Goal: Find contact information: Find contact information

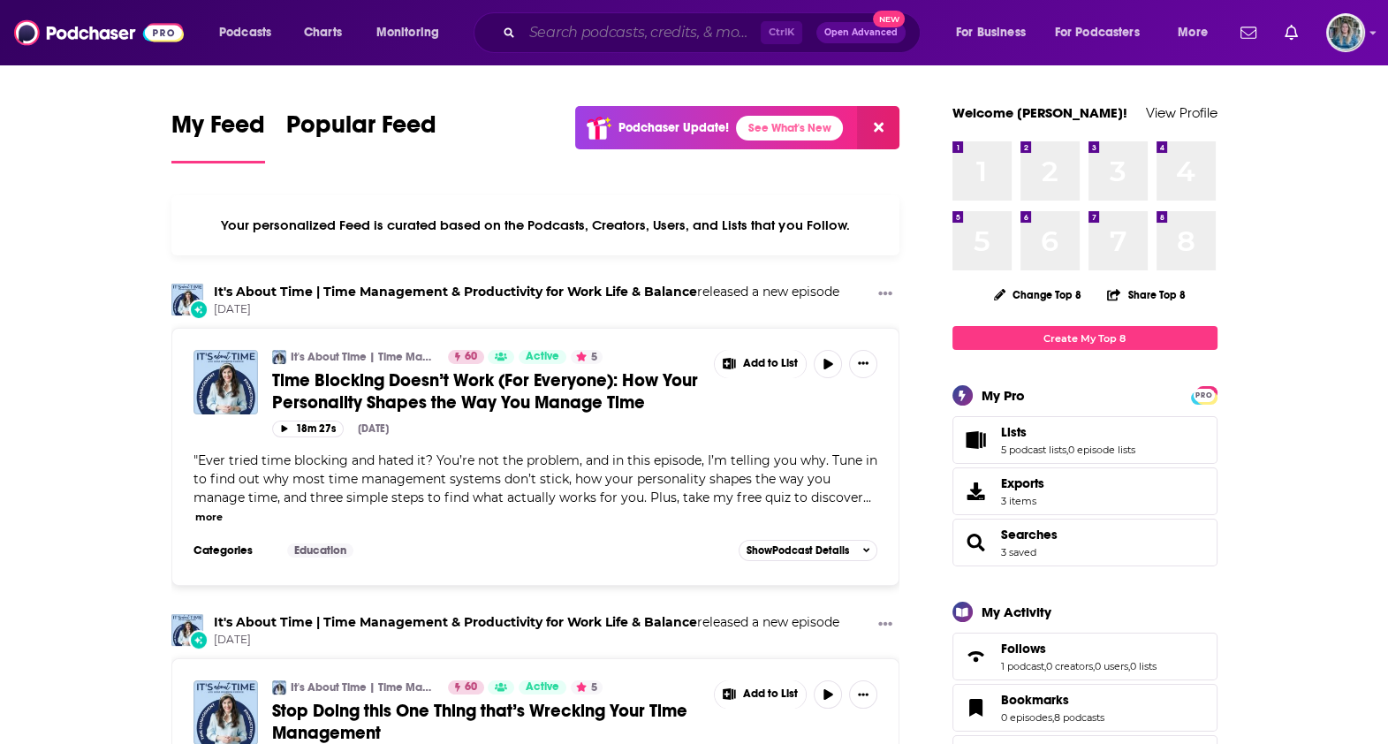
click at [686, 37] on input "Search podcasts, credits, & more..." at bounding box center [641, 33] width 239 height 28
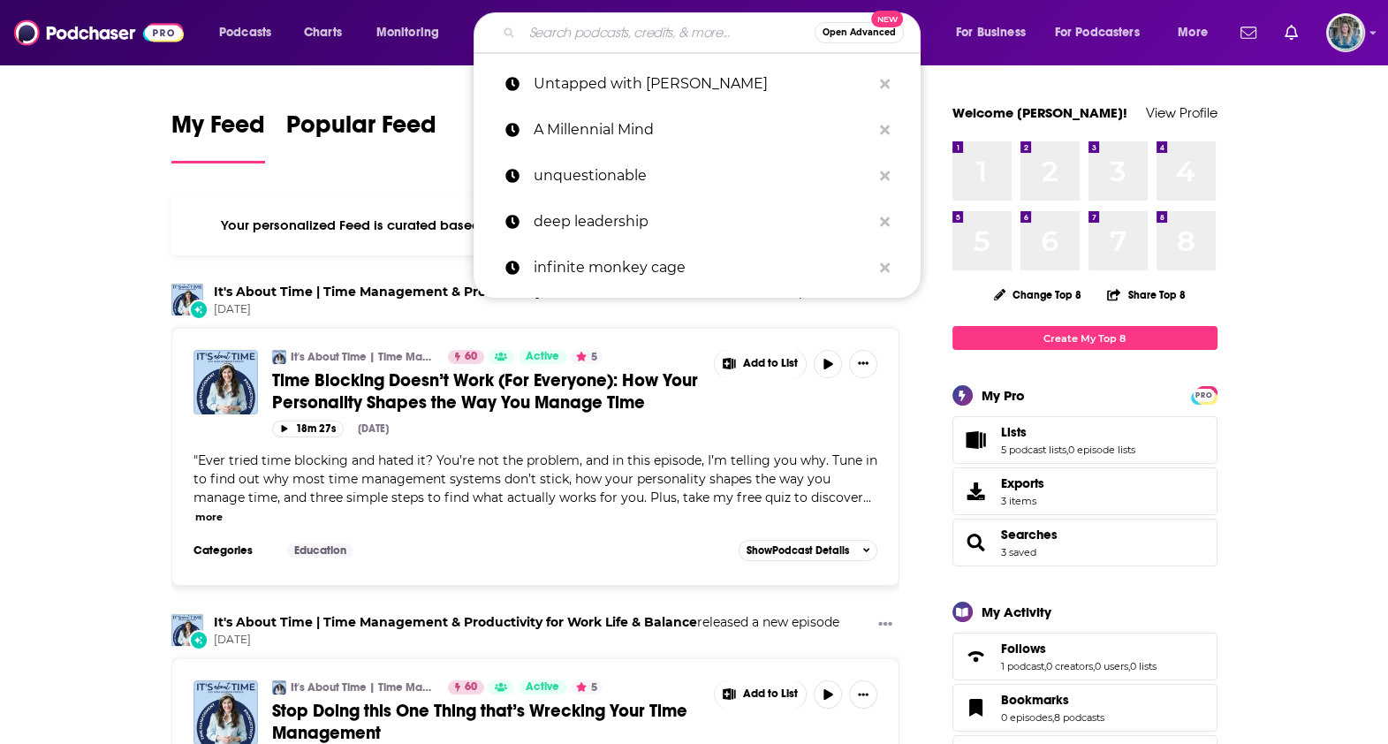
paste input "Politics on the Couch"
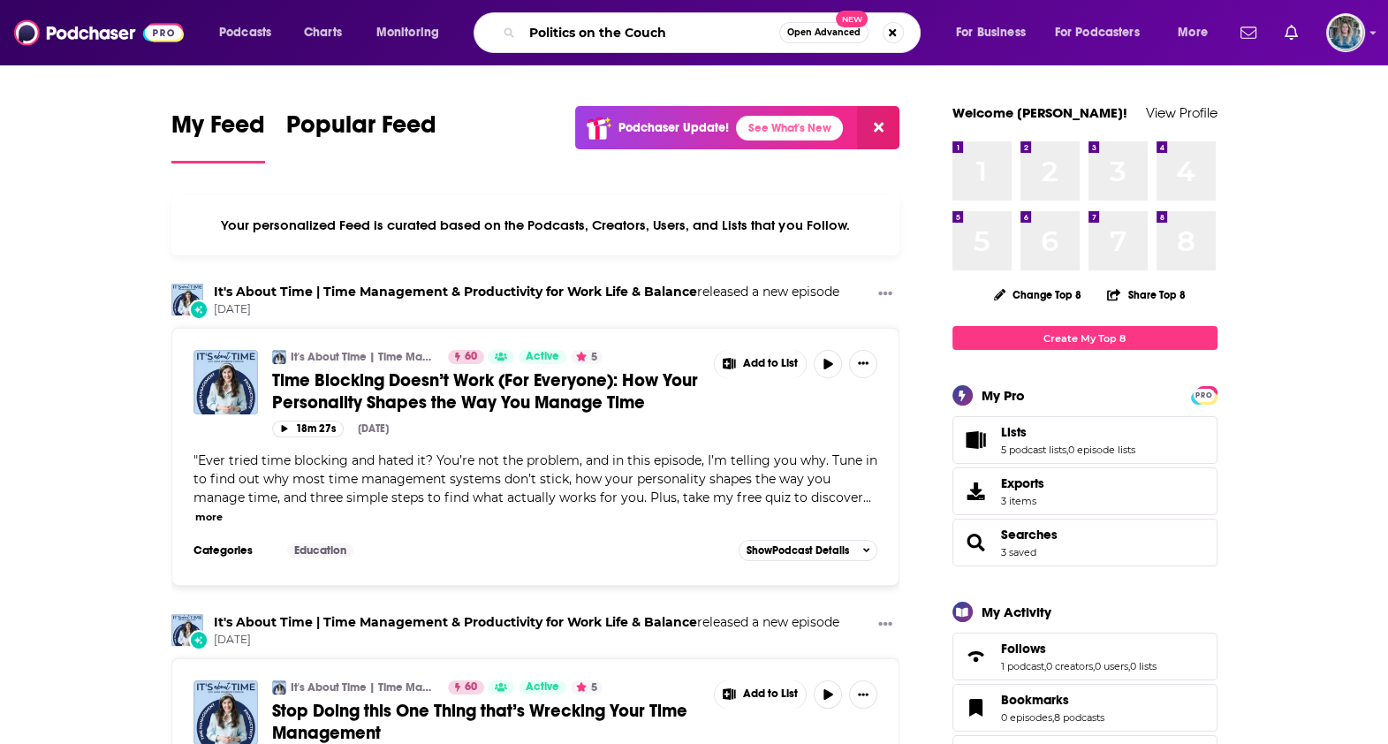
type input "Politics on the Couch"
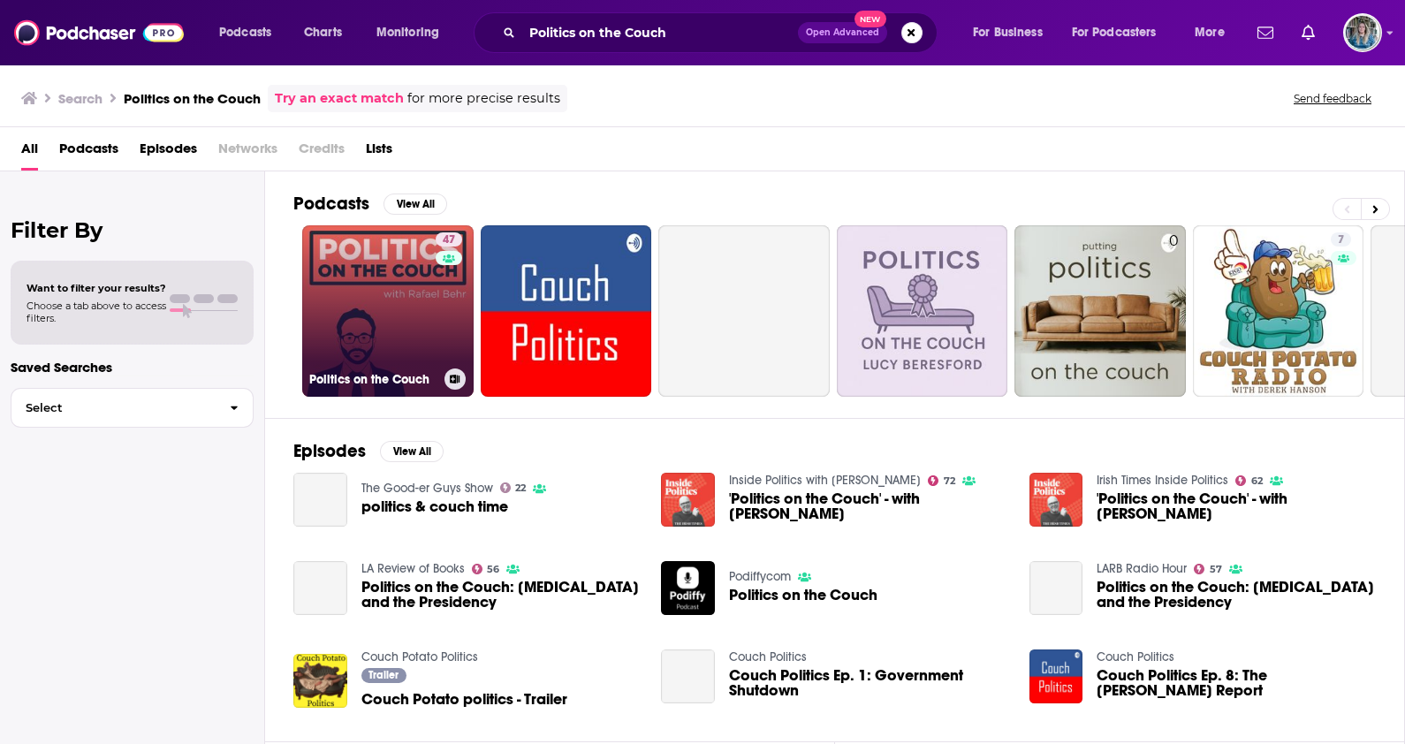
click at [389, 327] on link "47 Politics on the Couch" at bounding box center [387, 310] width 171 height 171
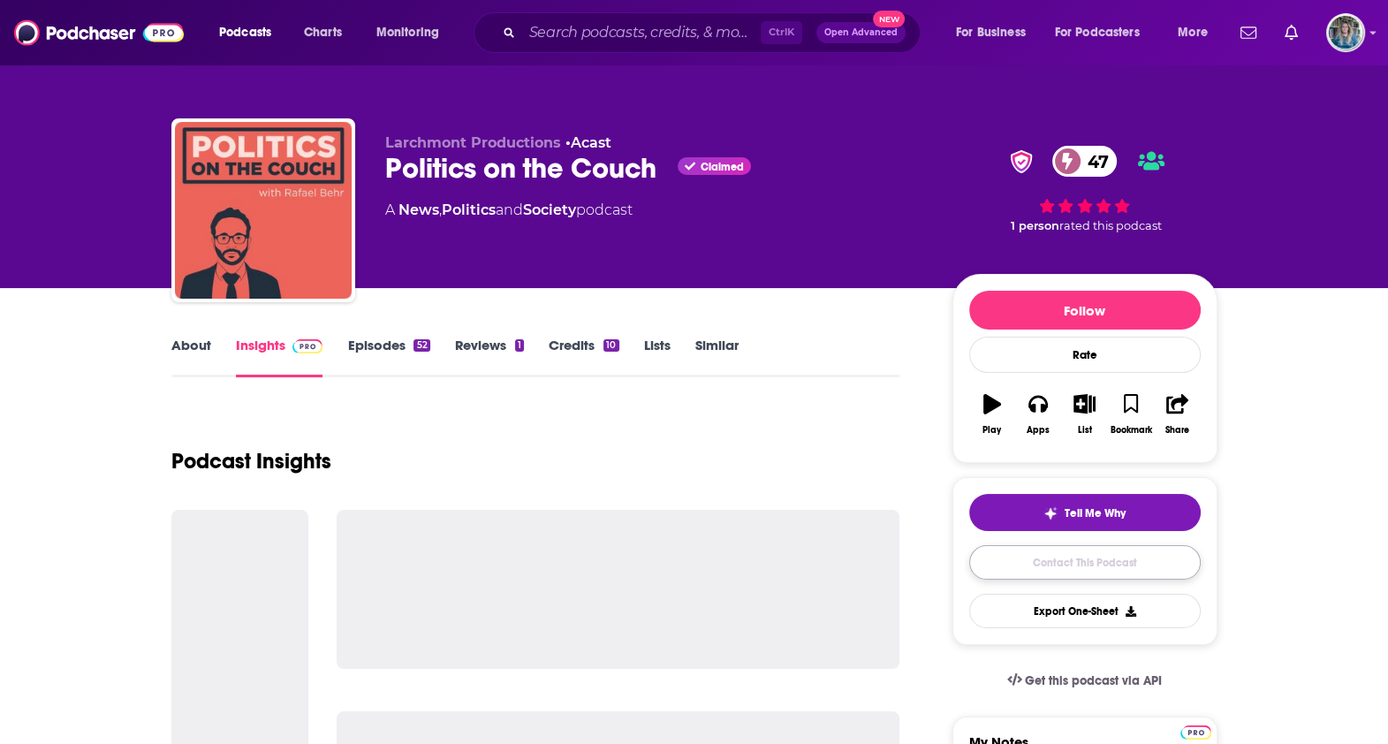
click at [1069, 566] on link "Contact This Podcast" at bounding box center [1085, 562] width 232 height 34
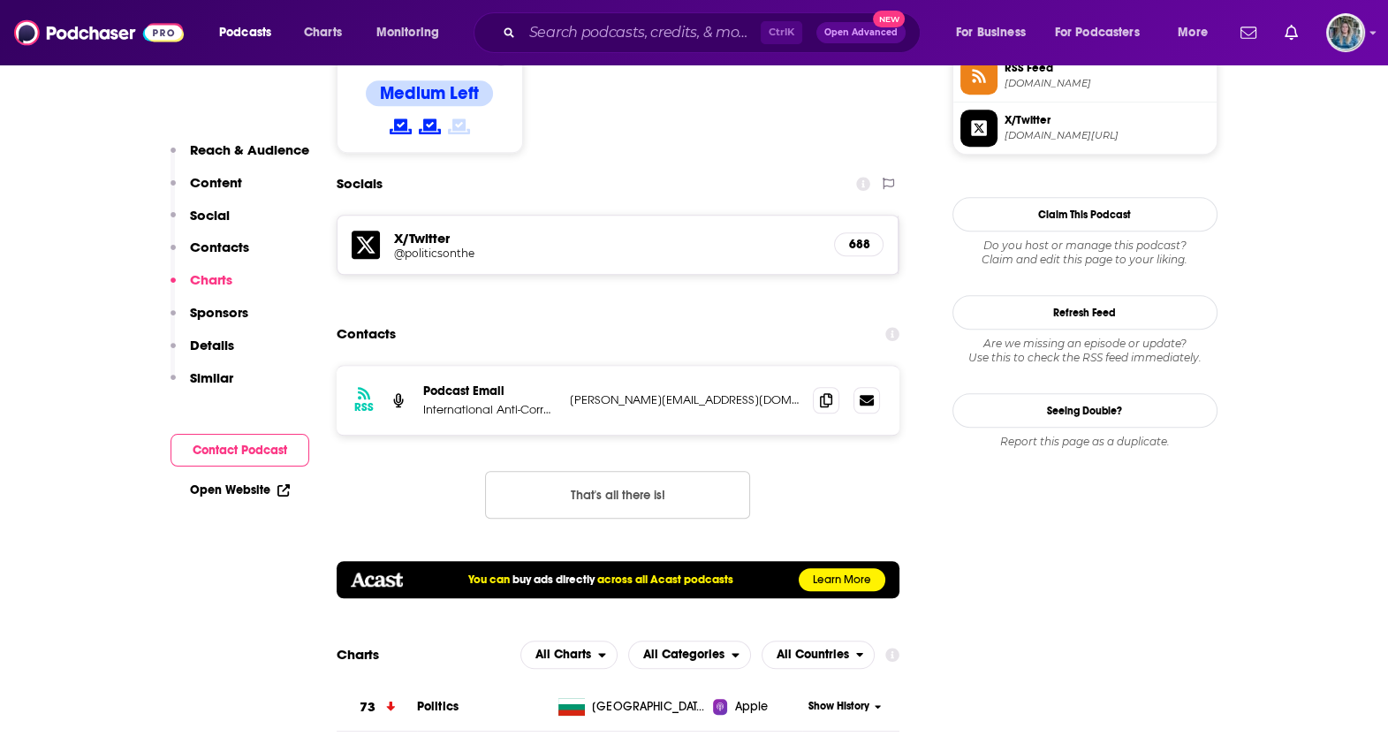
scroll to position [1453, 0]
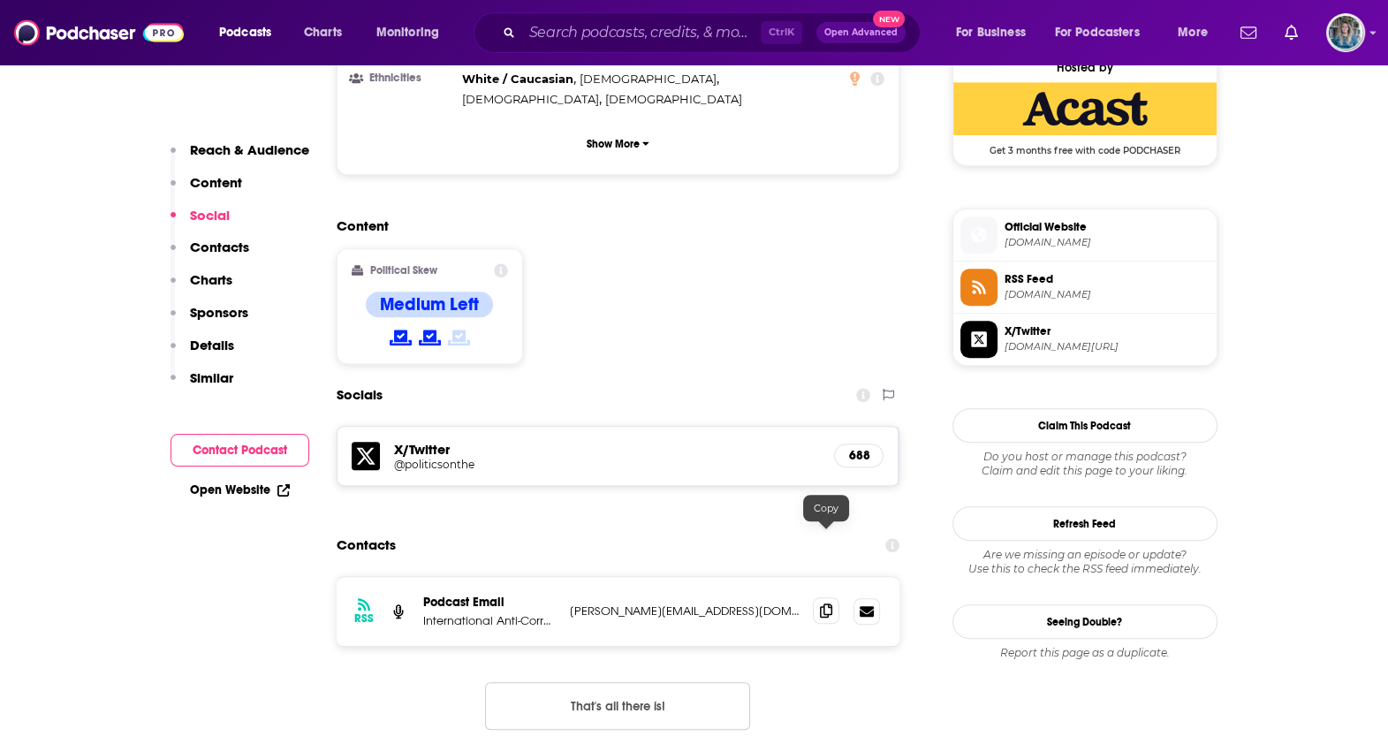
click at [825, 604] on icon at bounding box center [826, 611] width 12 height 14
click at [646, 27] on input "Search podcasts, credits, & more..." at bounding box center [641, 33] width 239 height 28
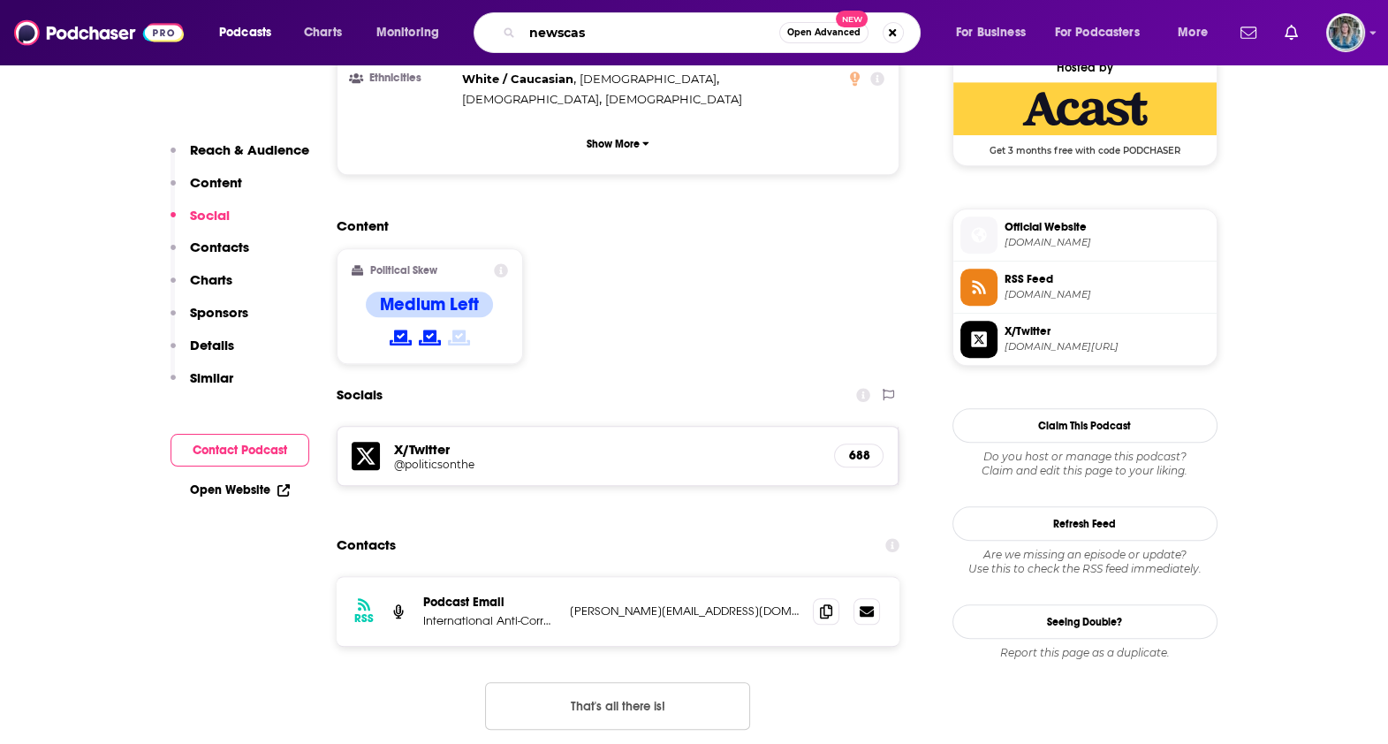
type input "newscast"
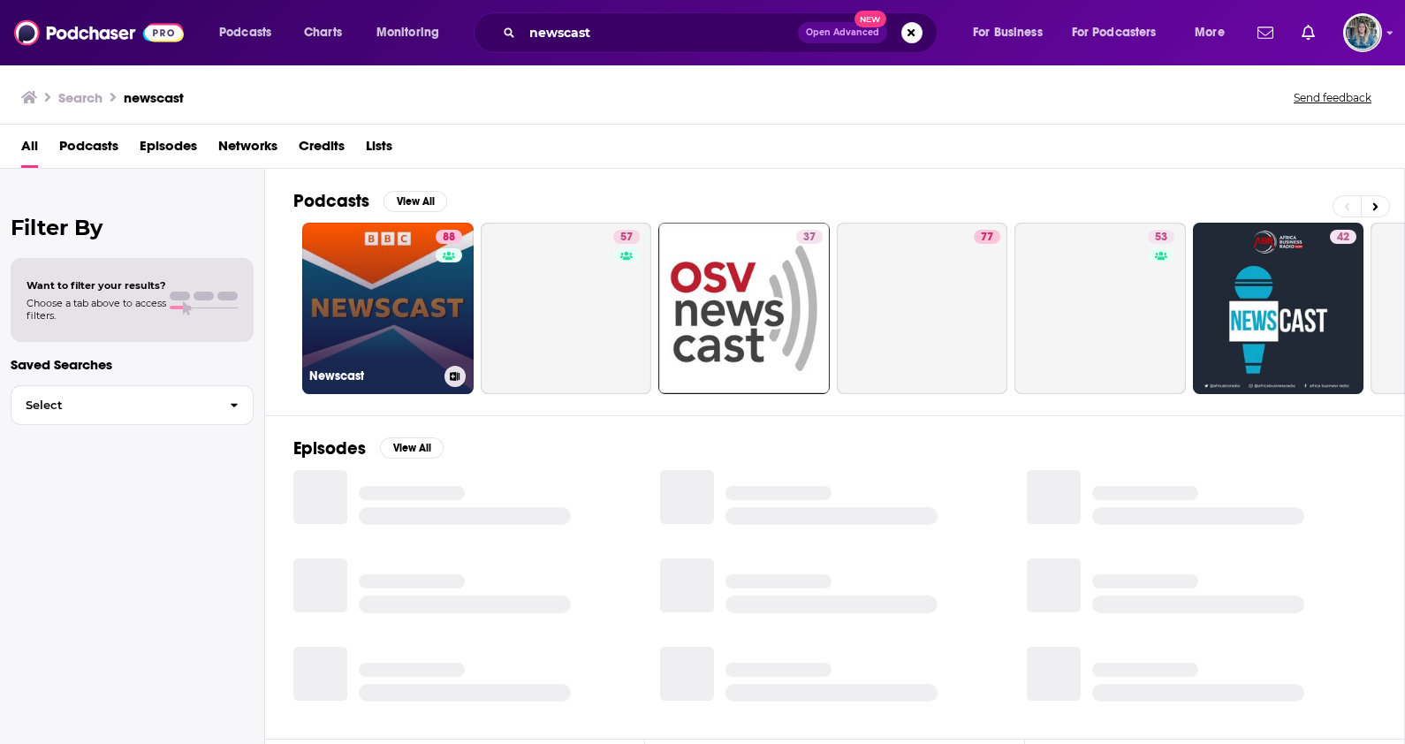
click at [381, 348] on link "88 Newscast" at bounding box center [387, 308] width 171 height 171
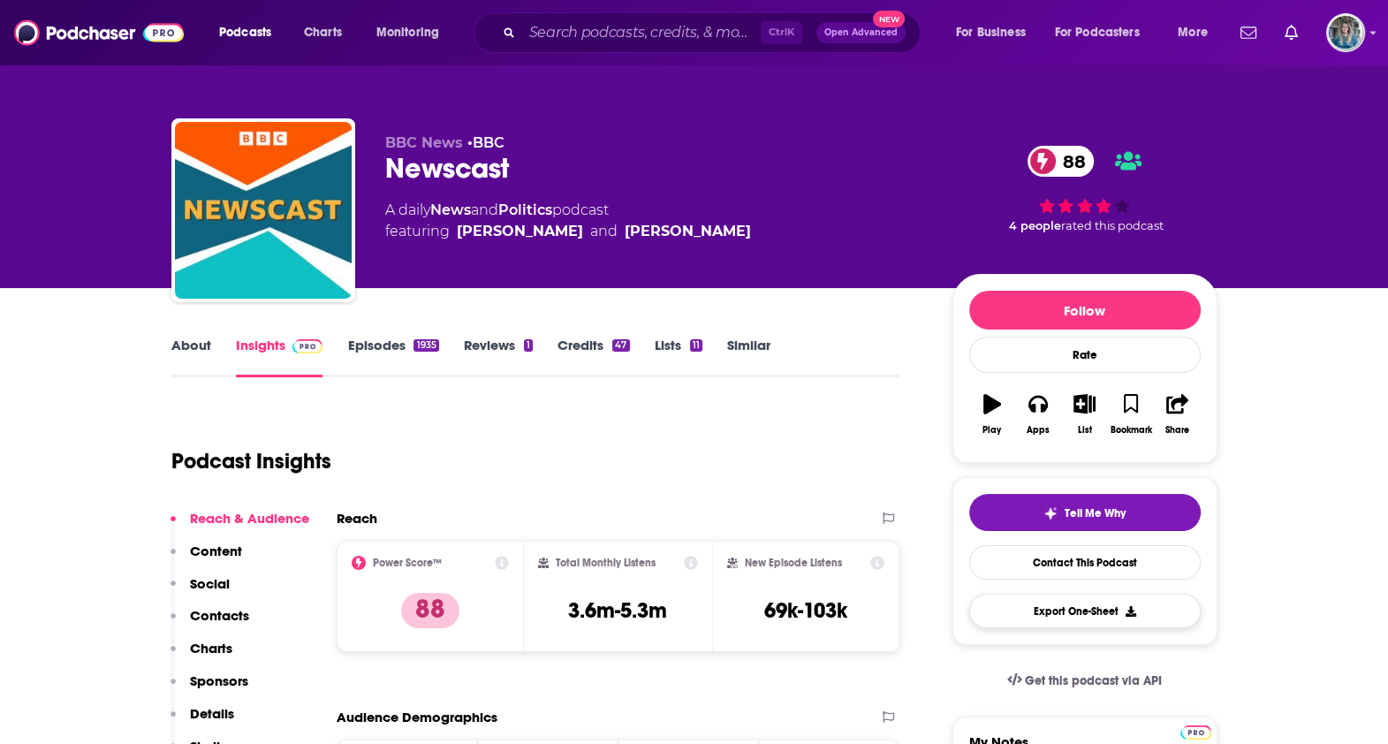
scroll to position [220, 0]
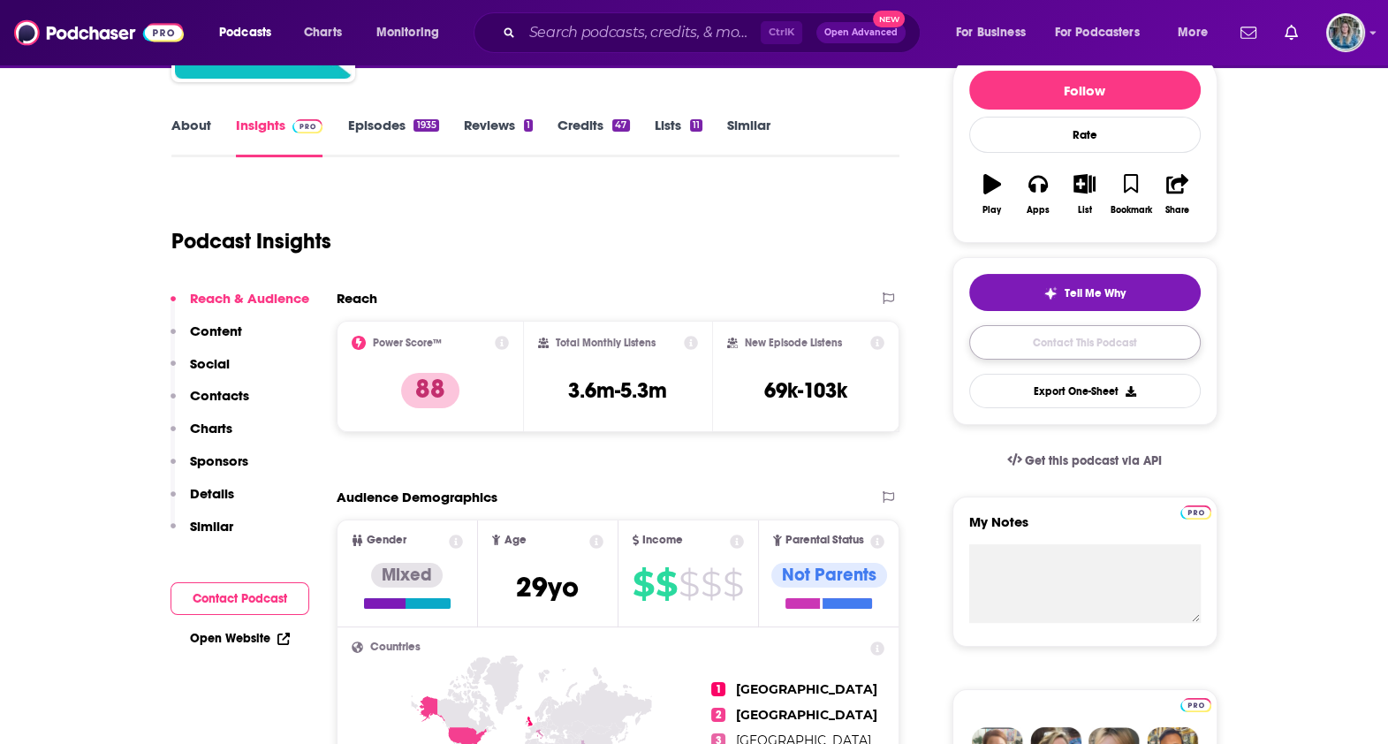
click at [1044, 336] on link "Contact This Podcast" at bounding box center [1085, 342] width 232 height 34
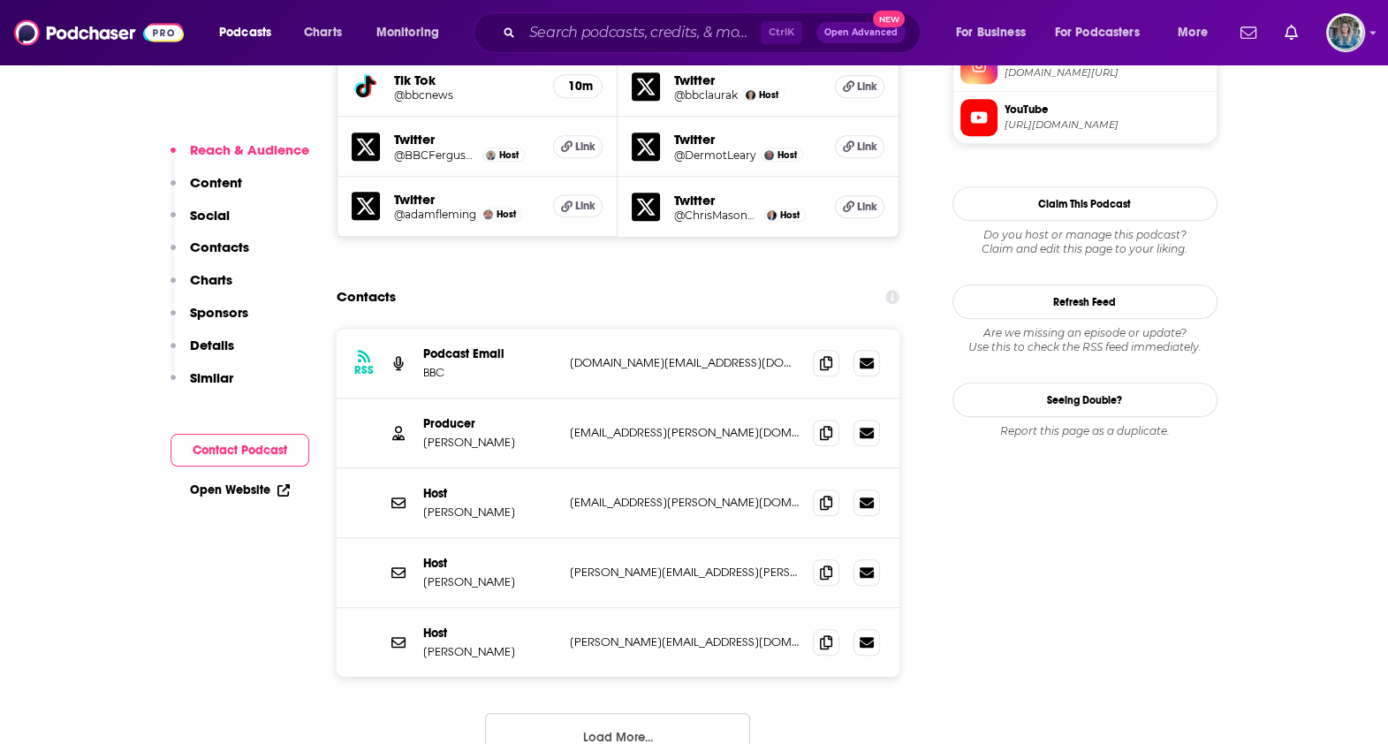
scroll to position [1718, 0]
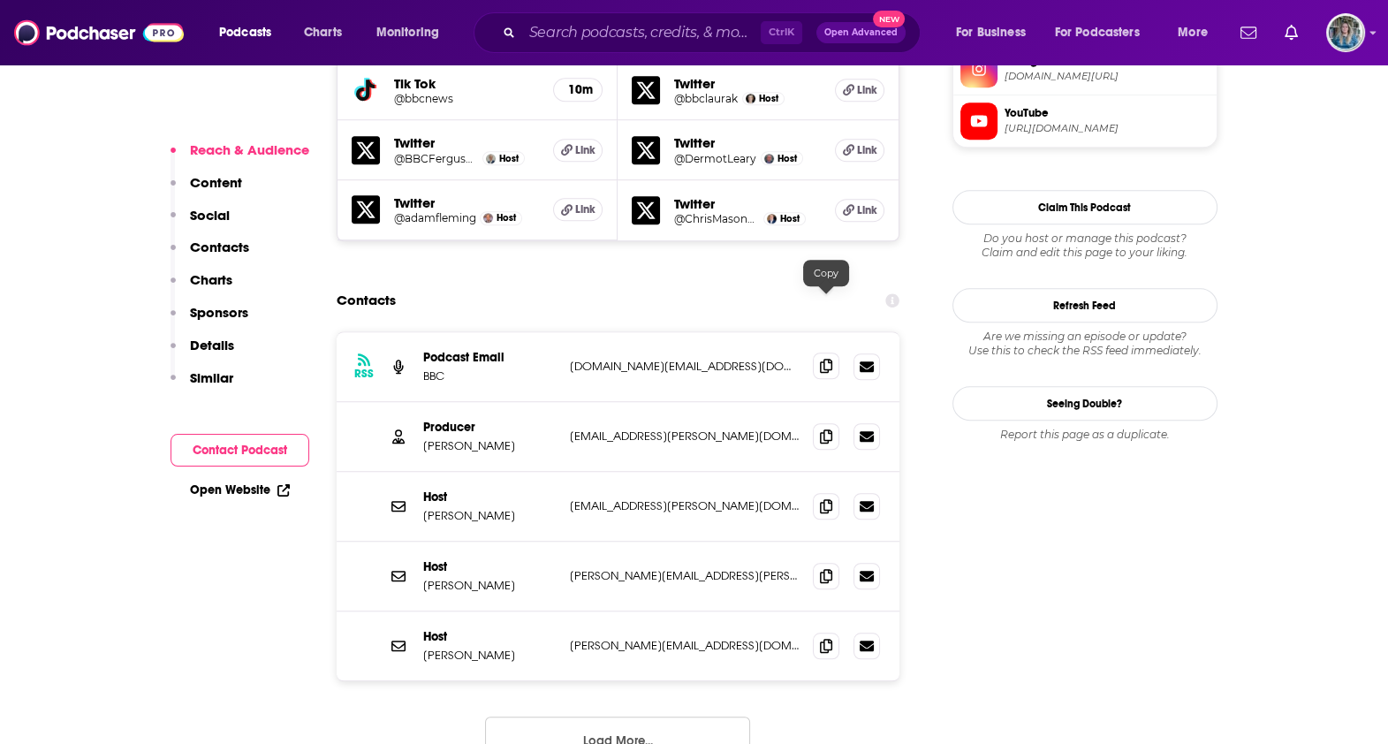
click at [831, 359] on icon at bounding box center [826, 366] width 12 height 14
click at [824, 429] on icon at bounding box center [826, 436] width 12 height 14
click at [830, 359] on icon at bounding box center [826, 366] width 12 height 14
click at [695, 38] on input "Search podcasts, credits, & more..." at bounding box center [641, 33] width 239 height 28
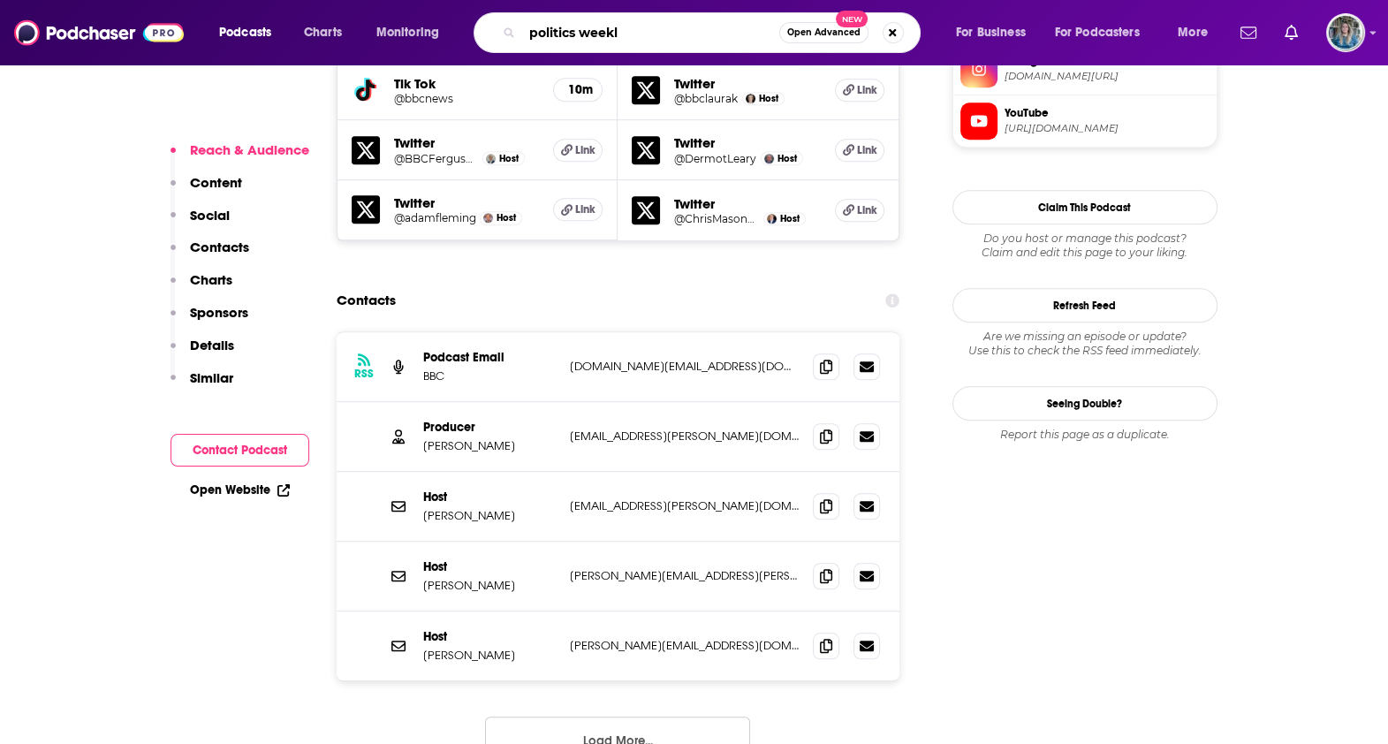
type input "politics weekly"
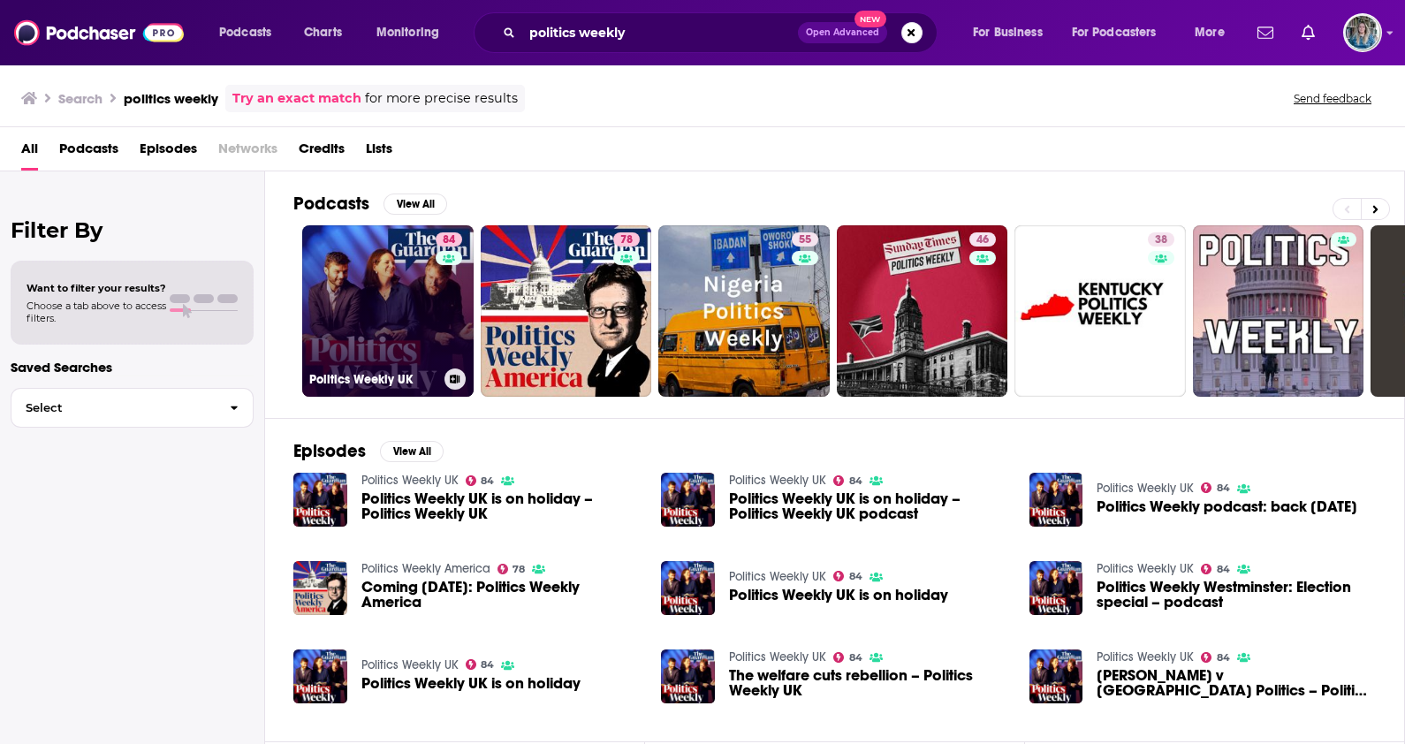
click at [382, 331] on link "84 Politics Weekly UK" at bounding box center [387, 310] width 171 height 171
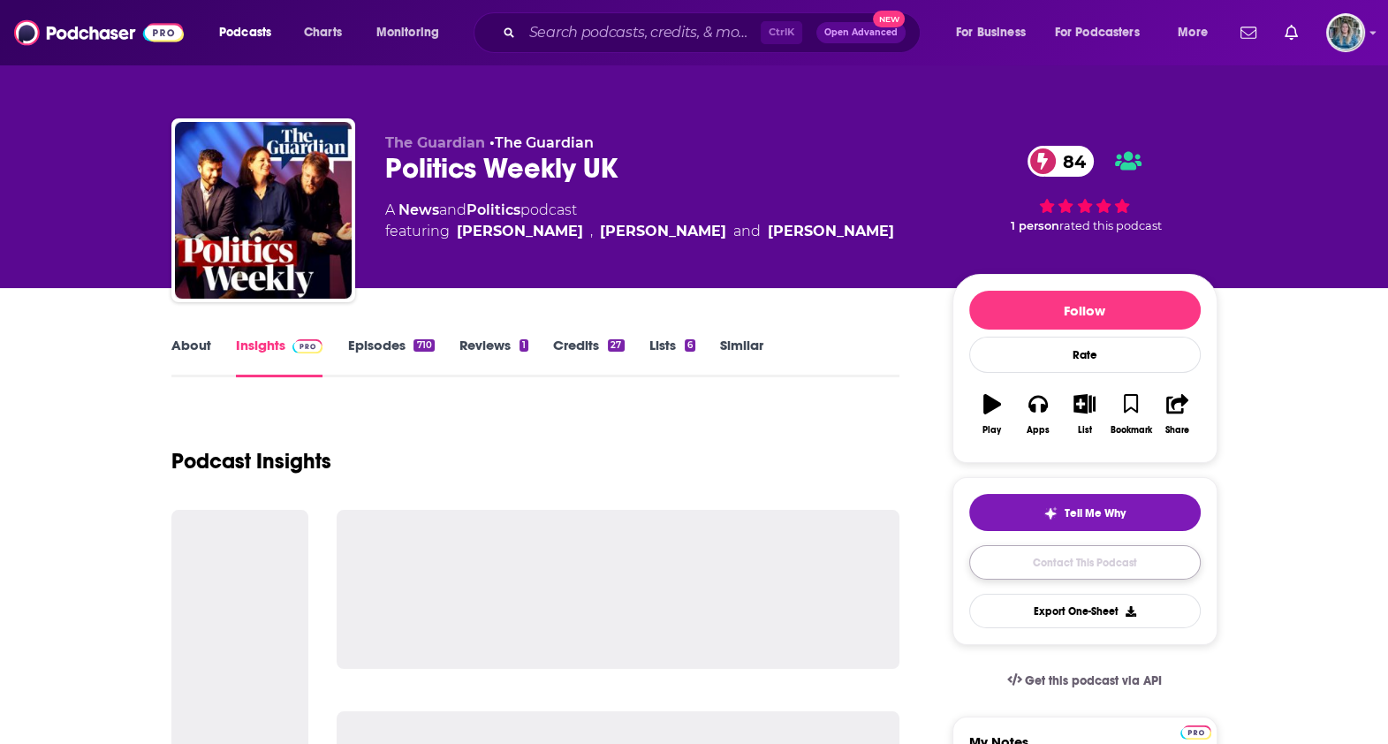
click at [1097, 563] on link "Contact This Podcast" at bounding box center [1085, 562] width 232 height 34
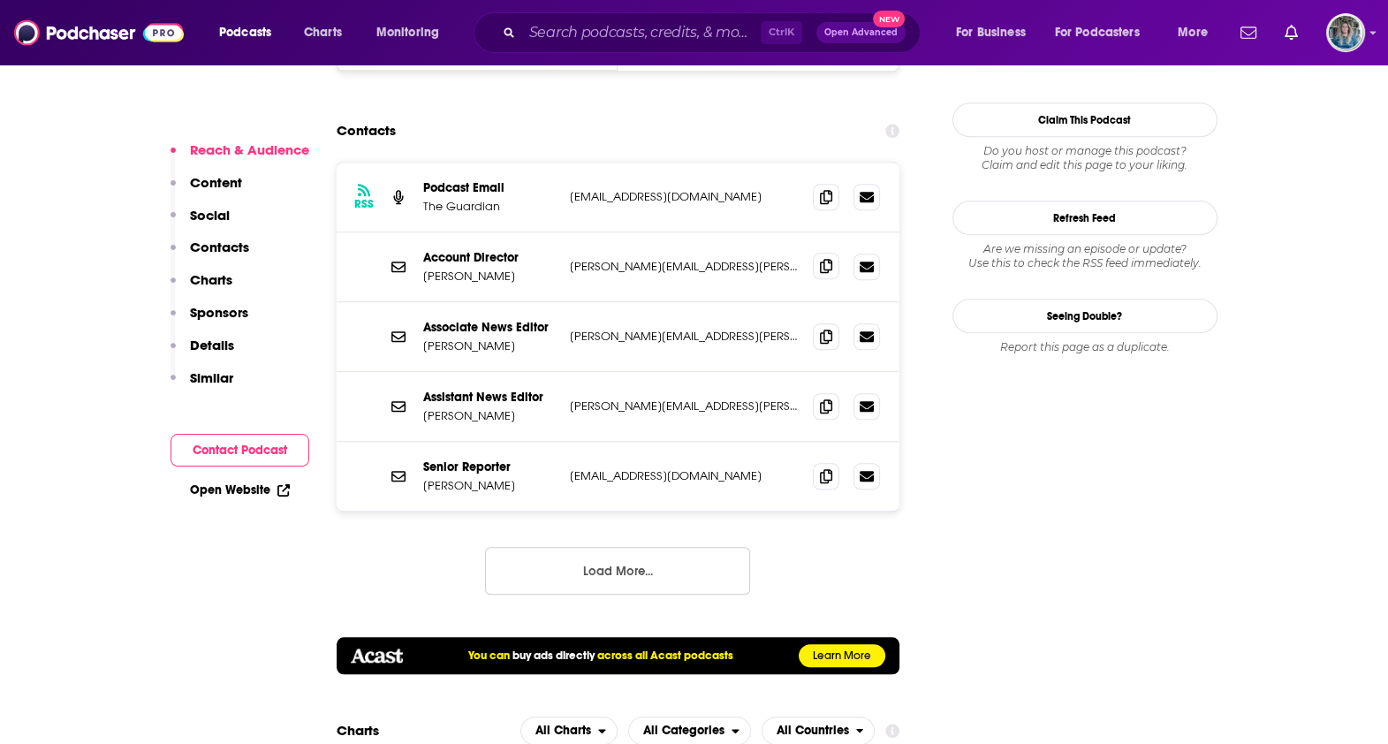
scroll to position [1638, 0]
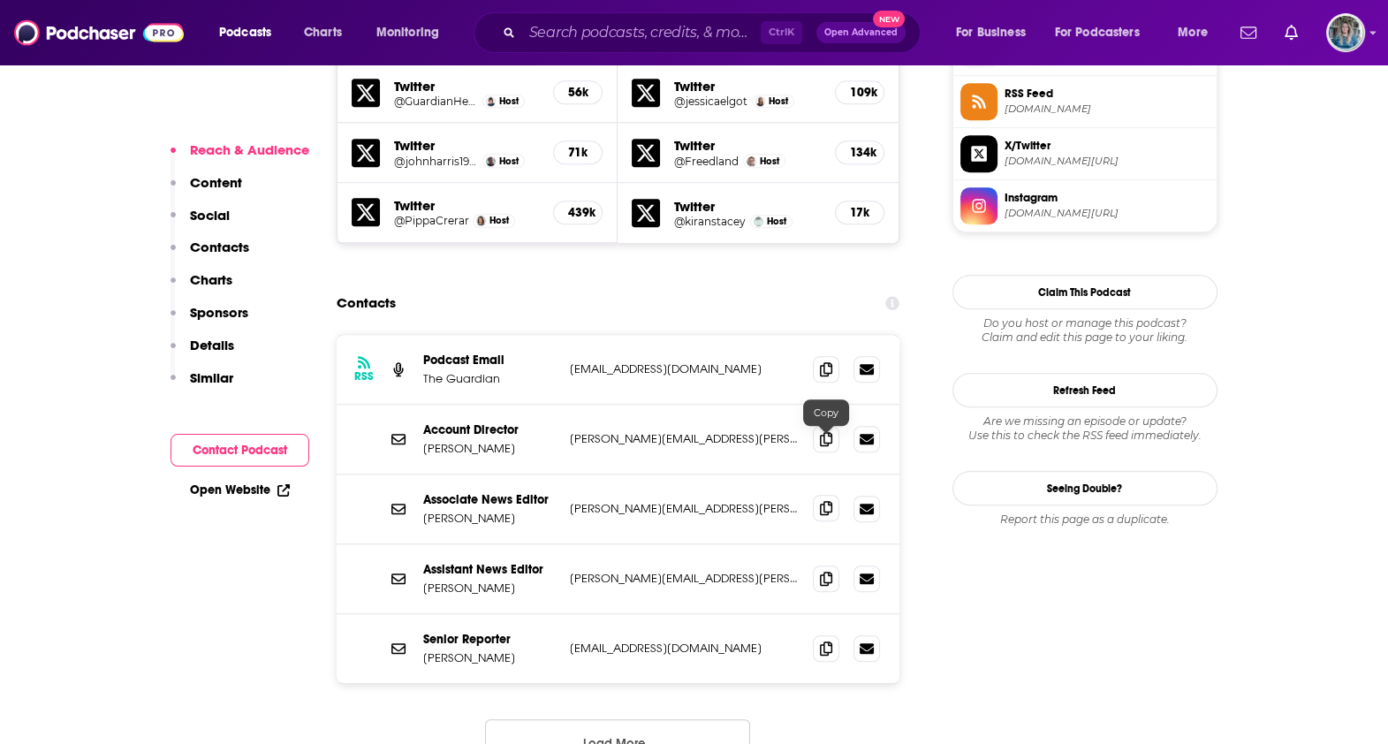
click at [819, 495] on span at bounding box center [826, 508] width 27 height 27
click at [828, 501] on icon at bounding box center [826, 508] width 12 height 14
click at [830, 571] on icon at bounding box center [826, 578] width 12 height 14
click at [658, 719] on button "Load More..." at bounding box center [617, 743] width 265 height 48
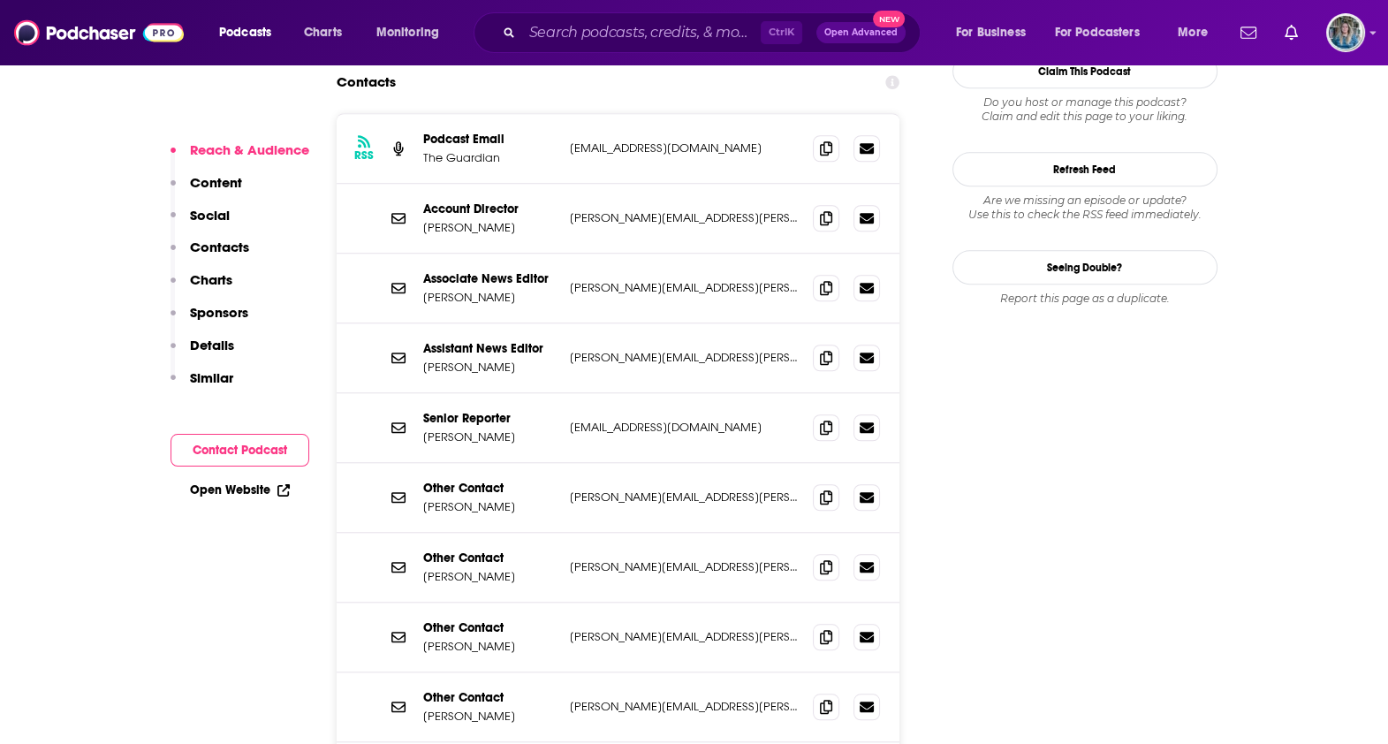
scroll to position [2191, 0]
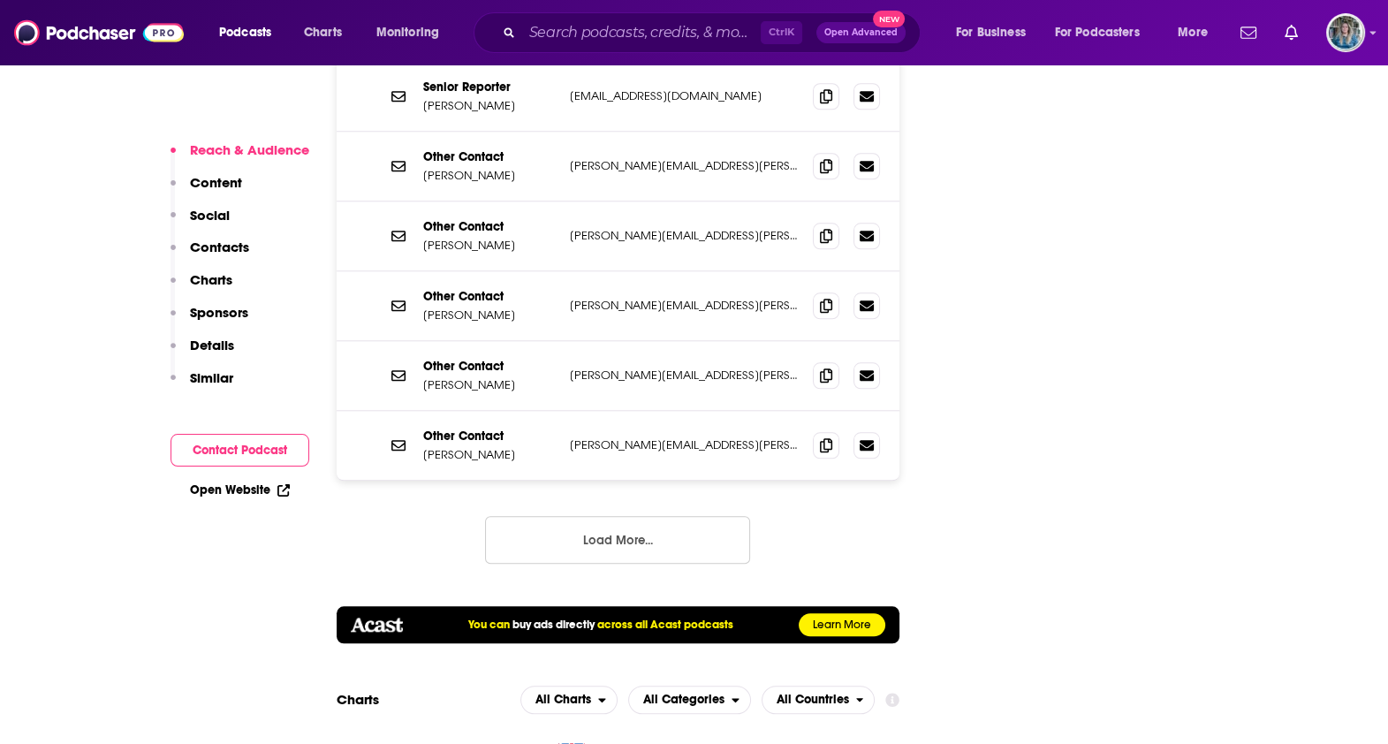
click at [586, 516] on button "Load More..." at bounding box center [617, 540] width 265 height 48
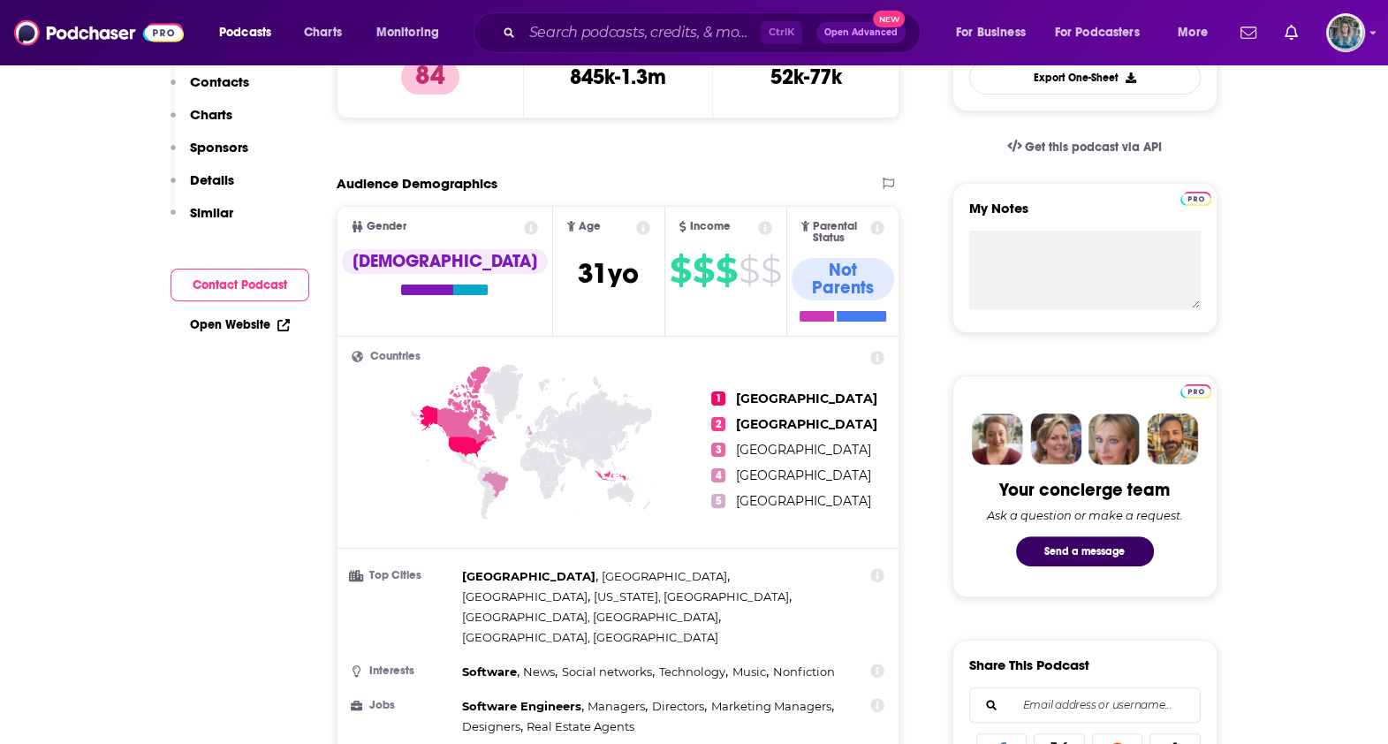
scroll to position [0, 0]
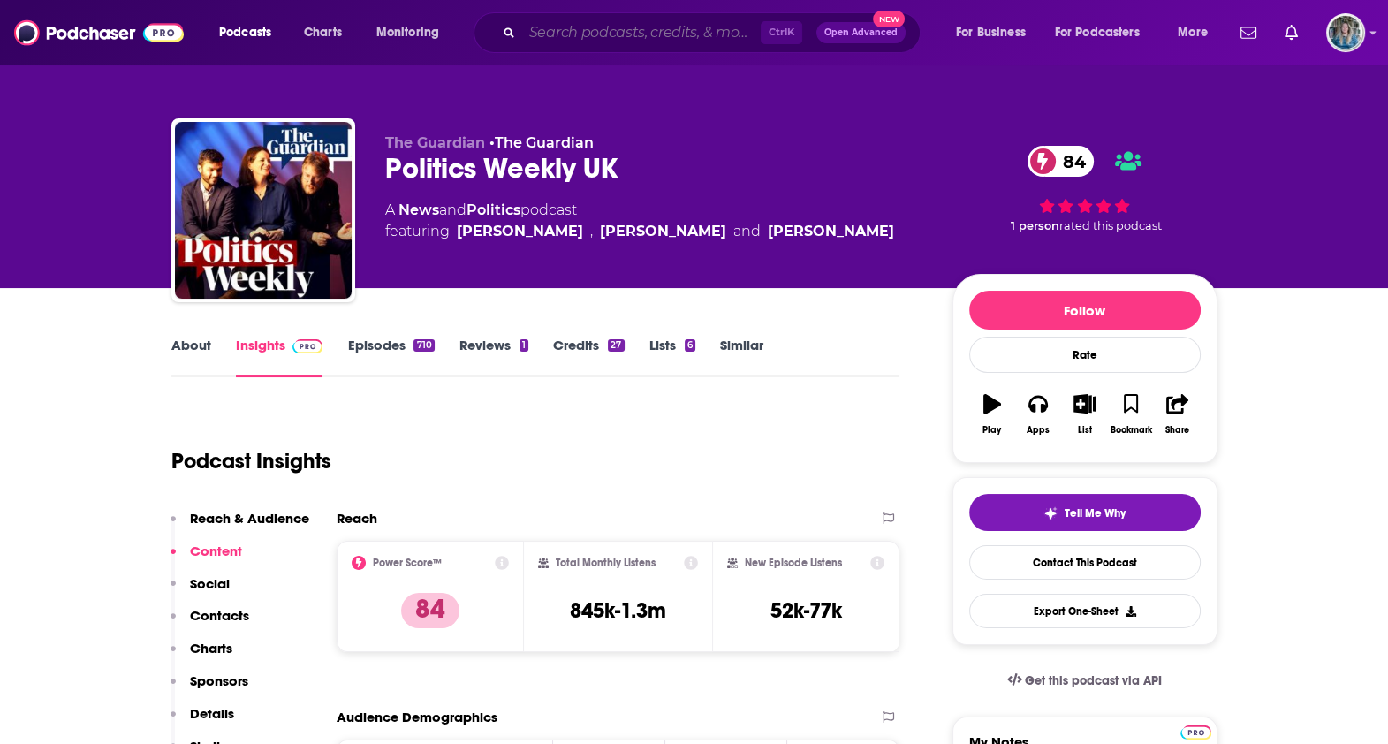
click at [671, 24] on input "Search podcasts, credits, & more..." at bounding box center [641, 33] width 239 height 28
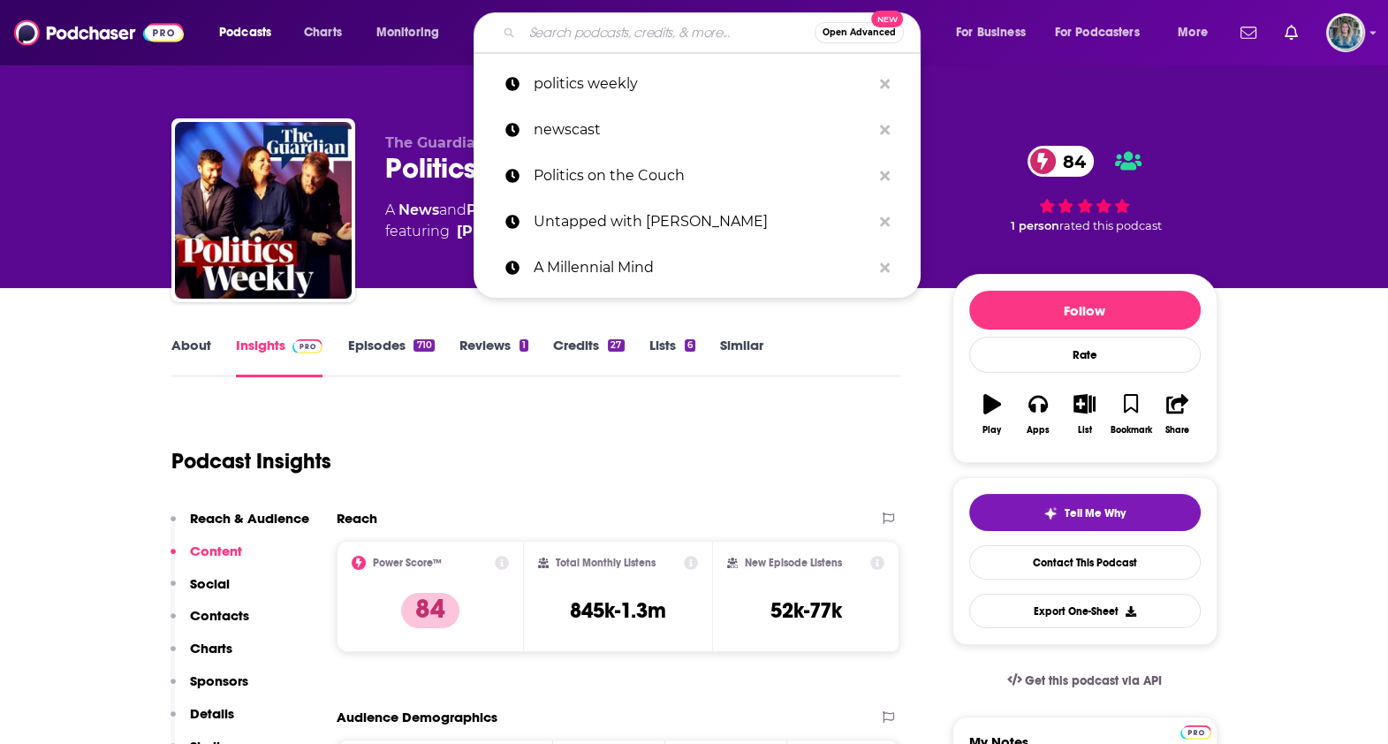
paste input "The Europeans"
type input "The Europeans"
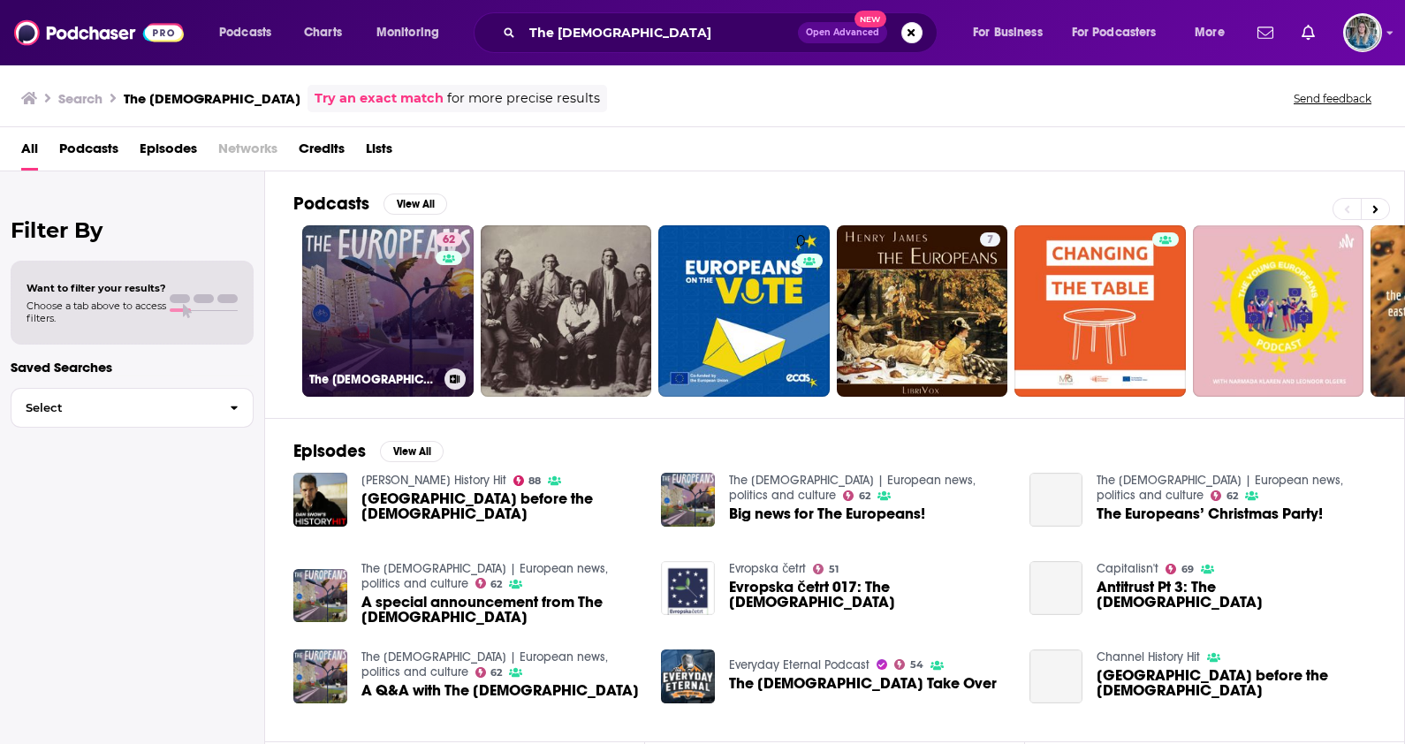
click at [414, 328] on link "62 The Europeans | European news, politics and culture" at bounding box center [387, 310] width 171 height 171
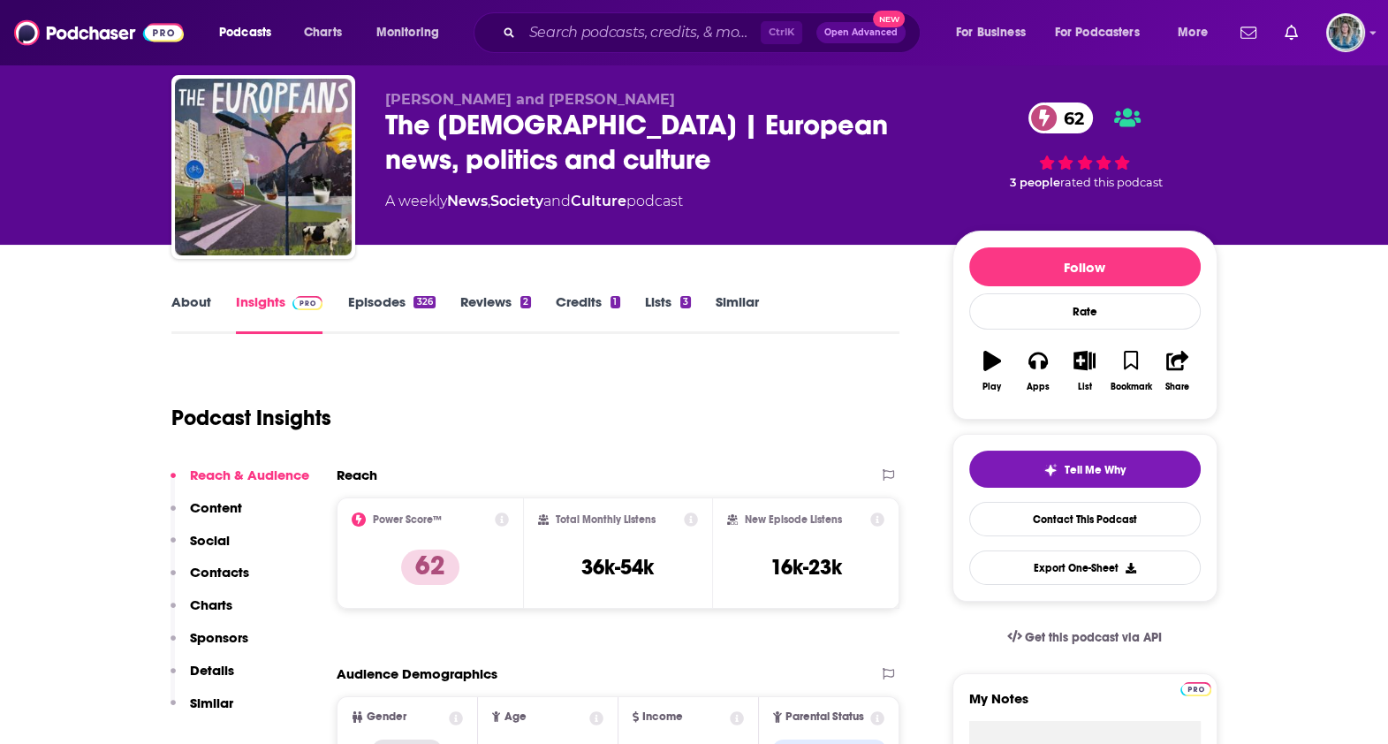
scroll to position [110, 0]
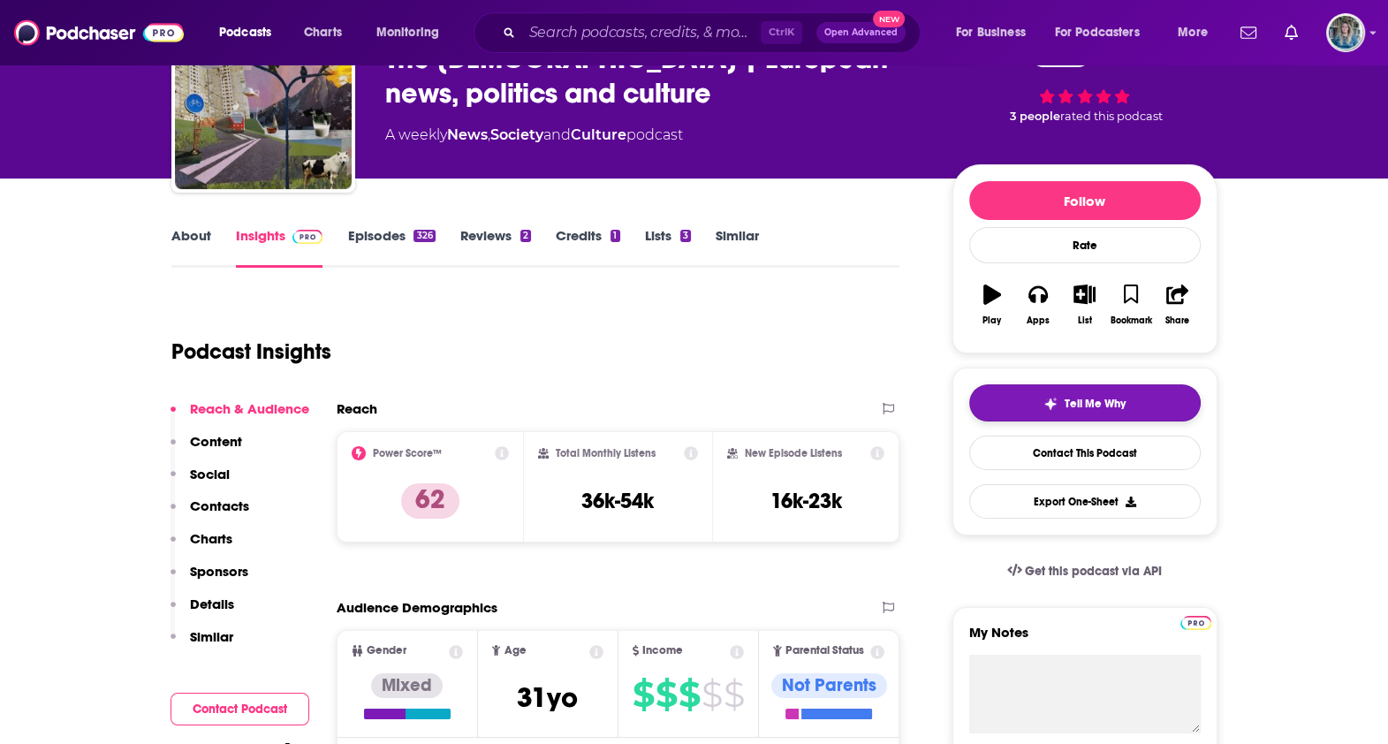
click at [1038, 384] on button "Tell Me Why" at bounding box center [1085, 402] width 232 height 37
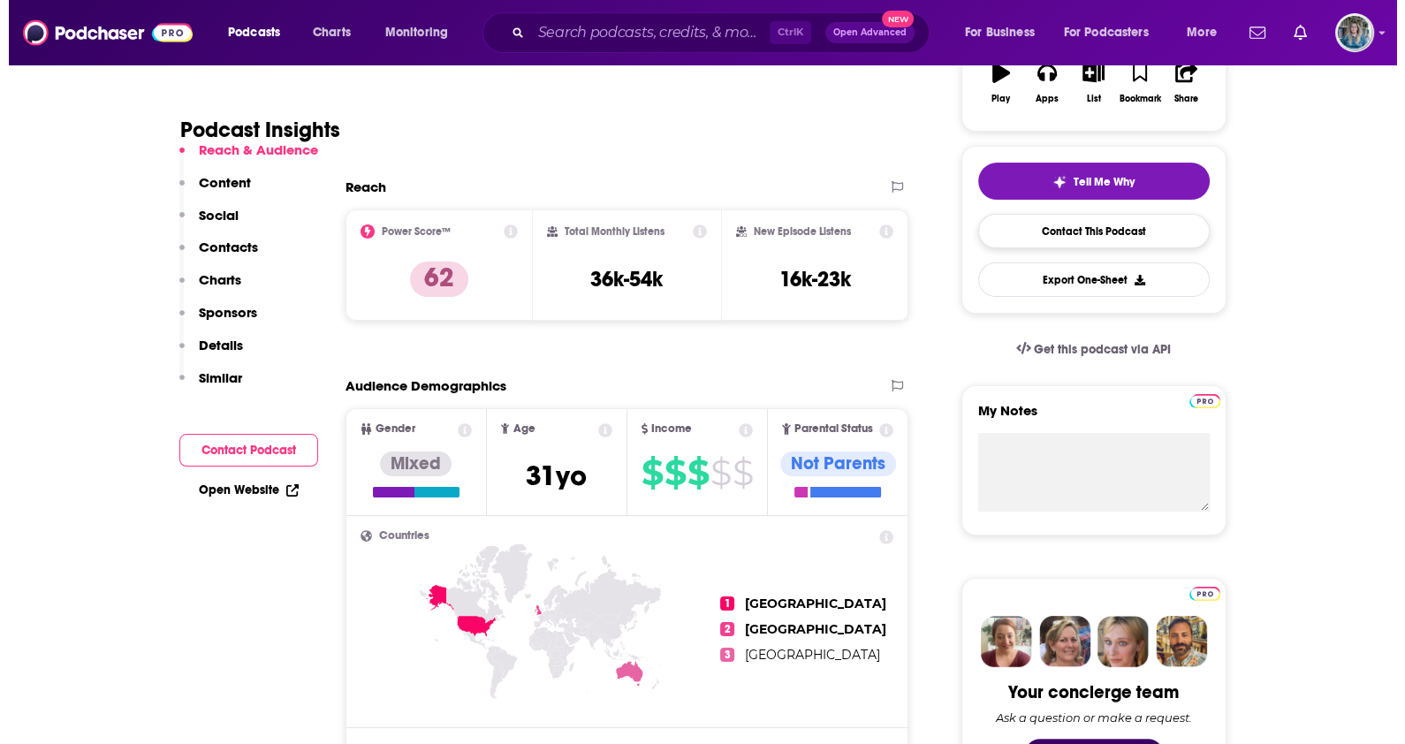
scroll to position [0, 0]
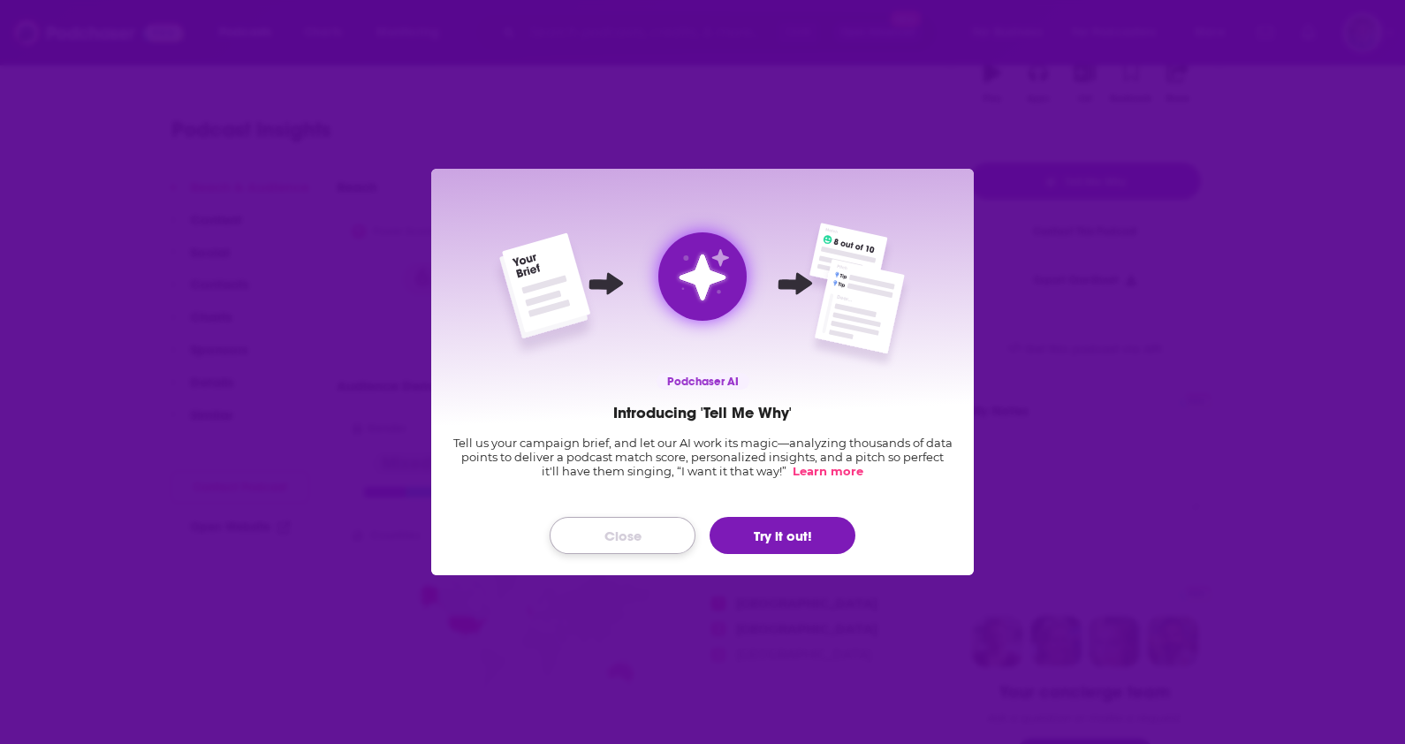
click at [639, 540] on button "Close" at bounding box center [623, 535] width 146 height 37
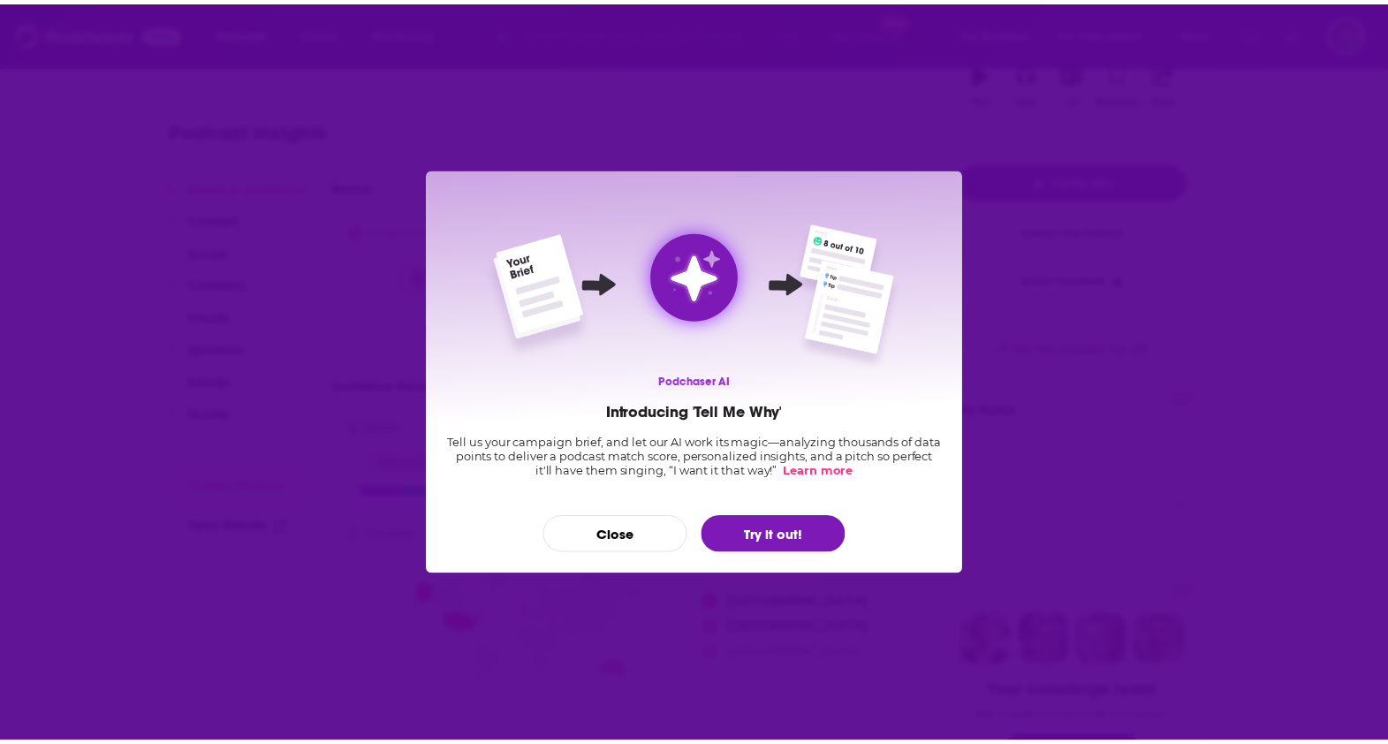
scroll to position [331, 0]
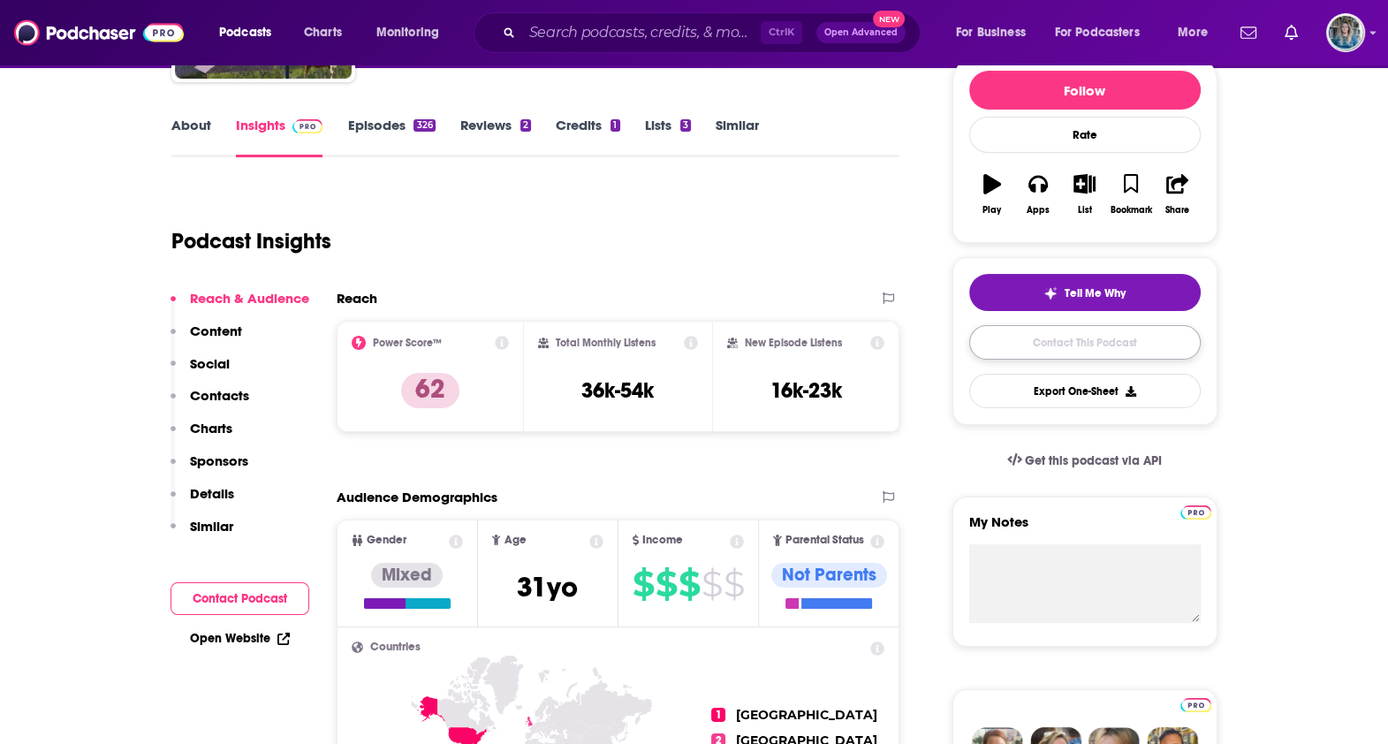
click at [1018, 345] on link "Contact This Podcast" at bounding box center [1085, 342] width 232 height 34
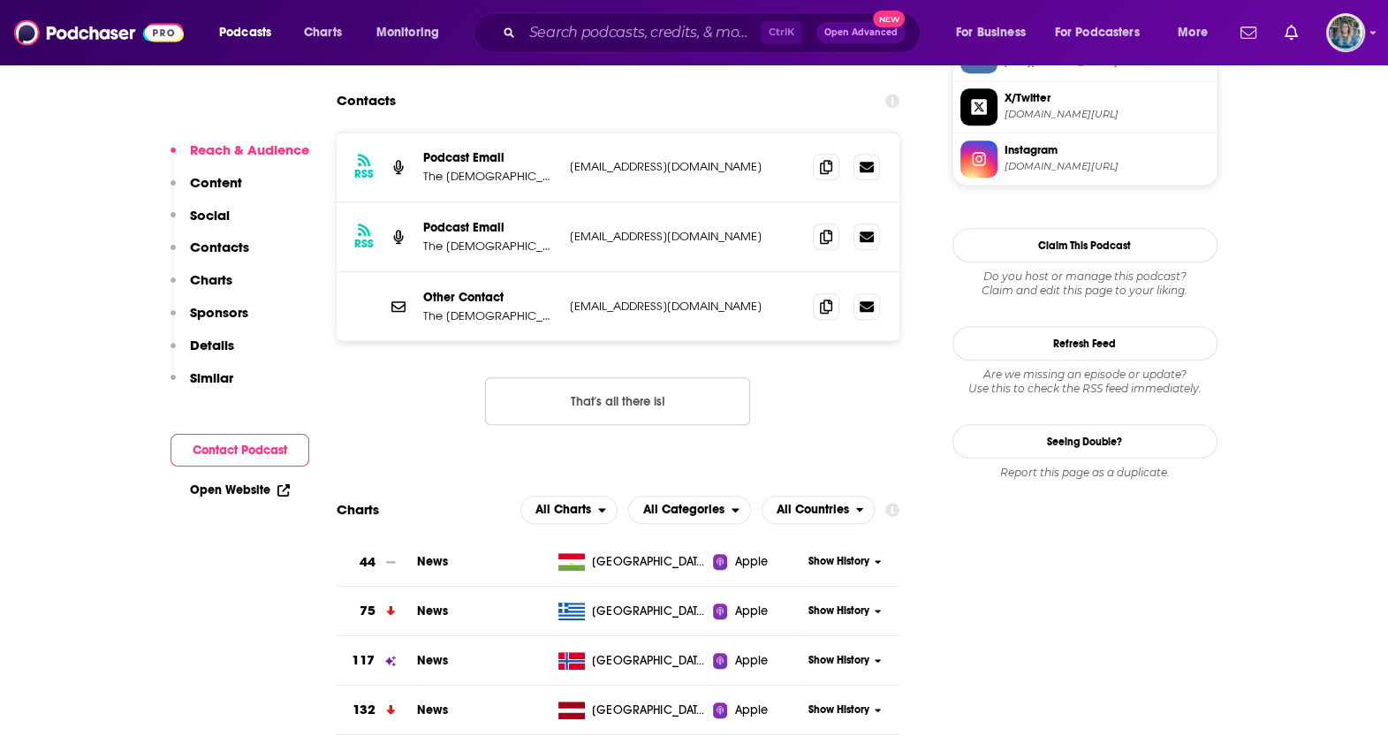
scroll to position [1516, 0]
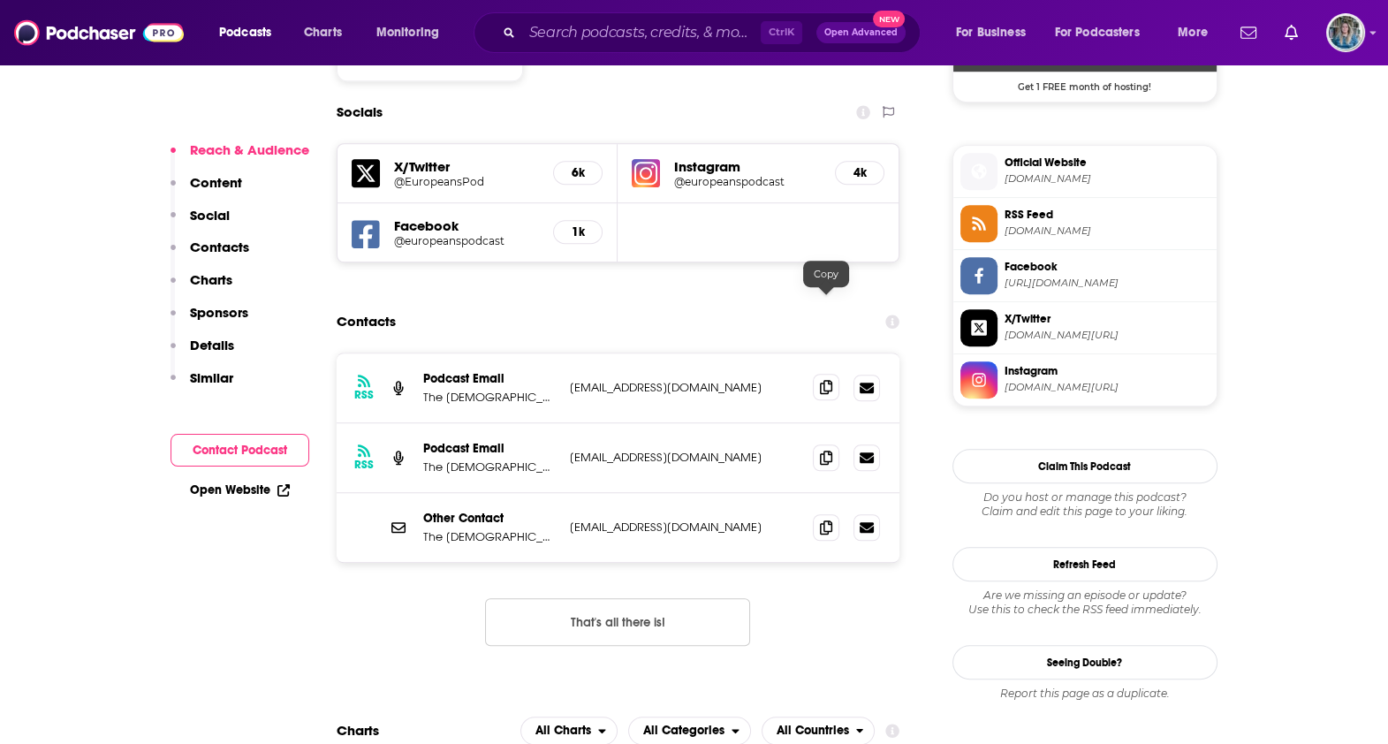
click at [829, 380] on icon at bounding box center [826, 387] width 12 height 14
click at [831, 513] on span at bounding box center [826, 526] width 27 height 27
click at [831, 450] on icon at bounding box center [826, 457] width 12 height 14
click at [634, 32] on input "Search podcasts, credits, & more..." at bounding box center [641, 33] width 239 height 28
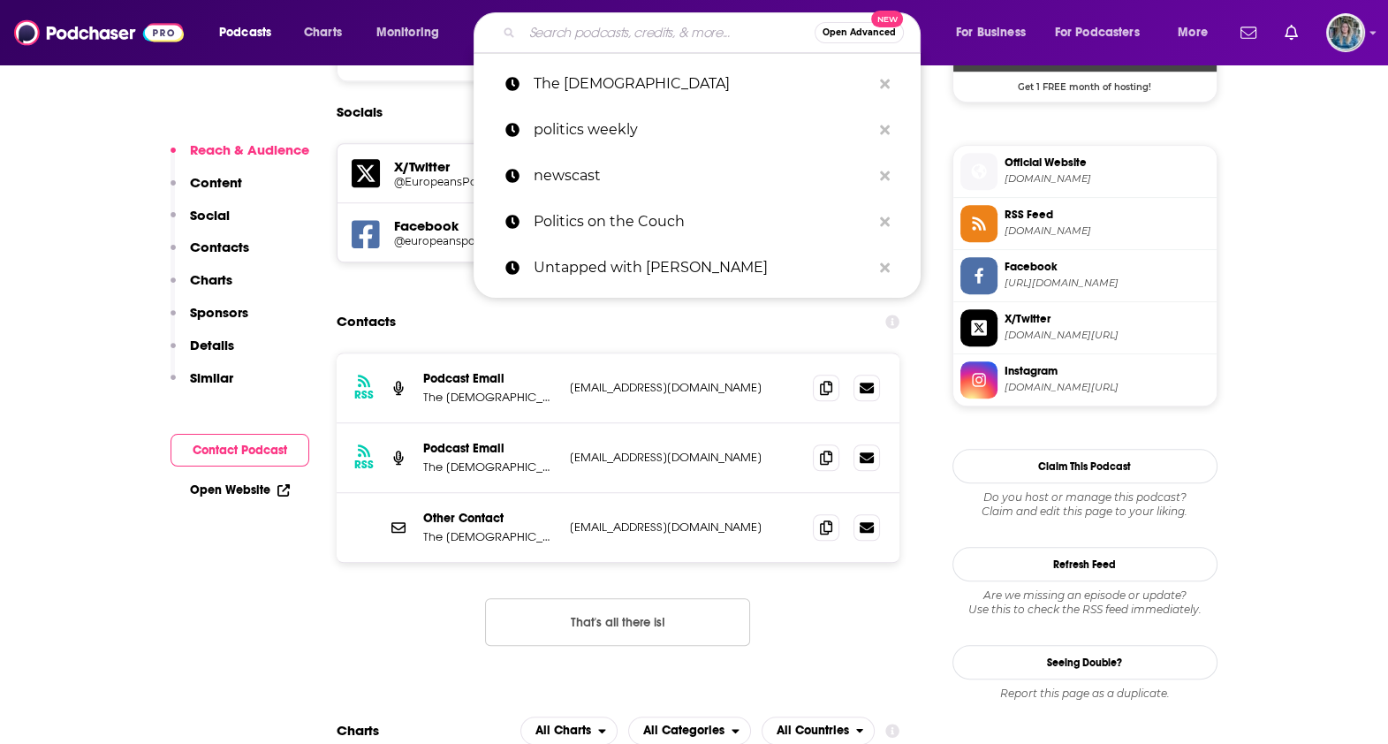
paste input "EU Untangled,"
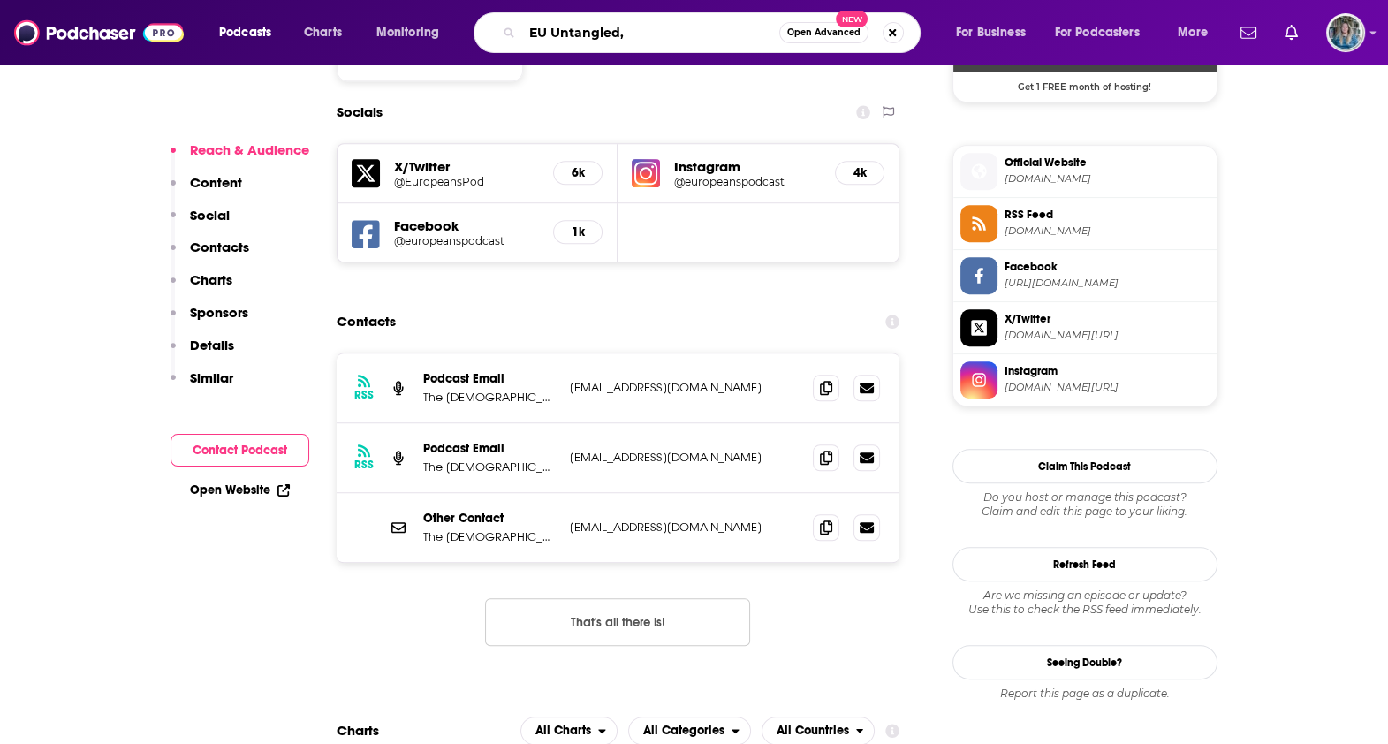
type input "EU Untangled"
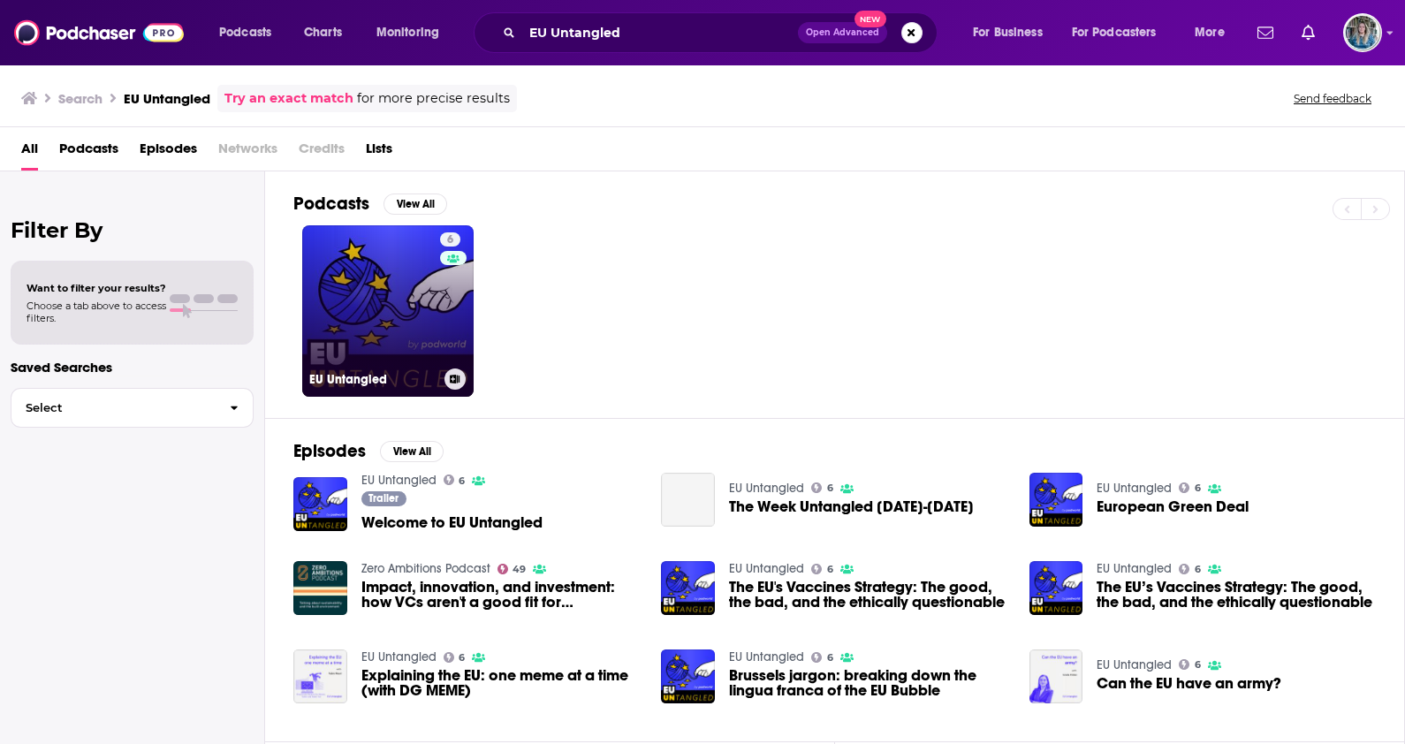
click at [361, 372] on h3 "EU Untangled" at bounding box center [373, 379] width 128 height 15
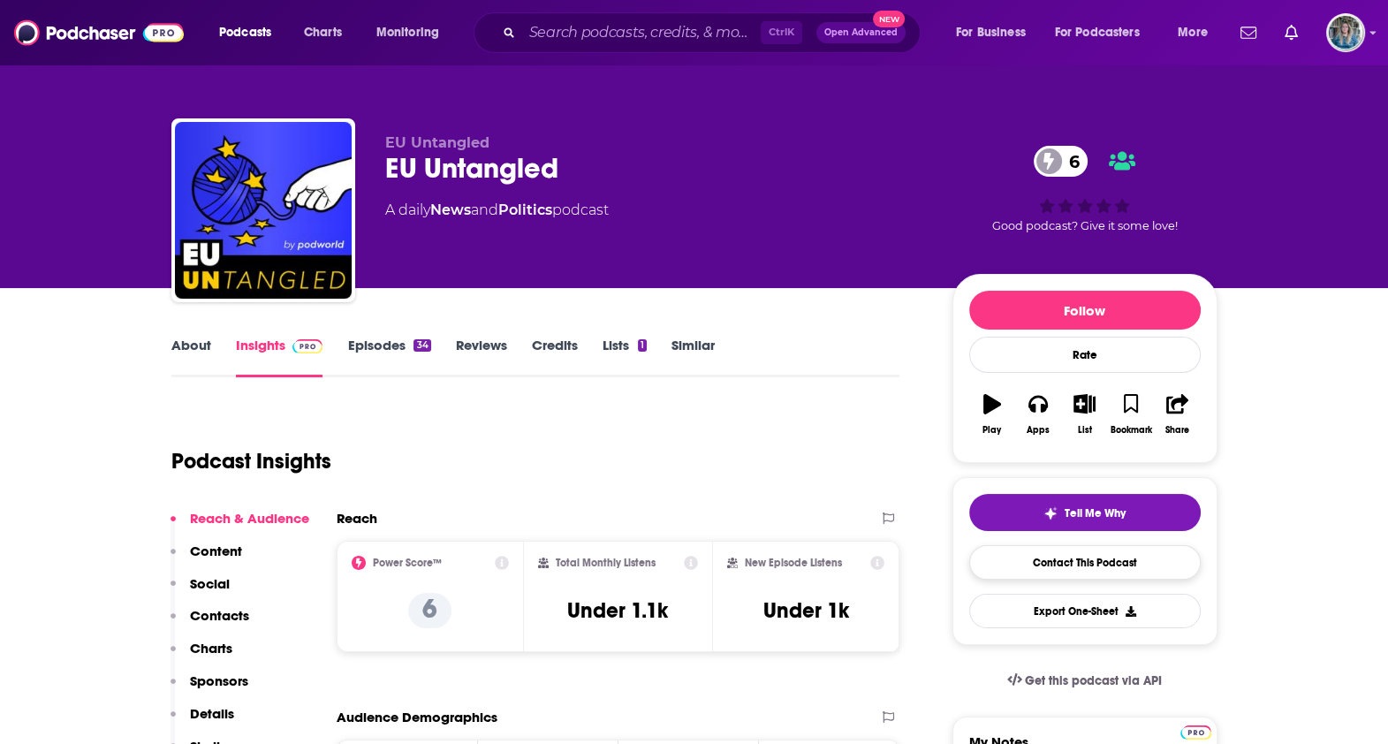
scroll to position [110, 0]
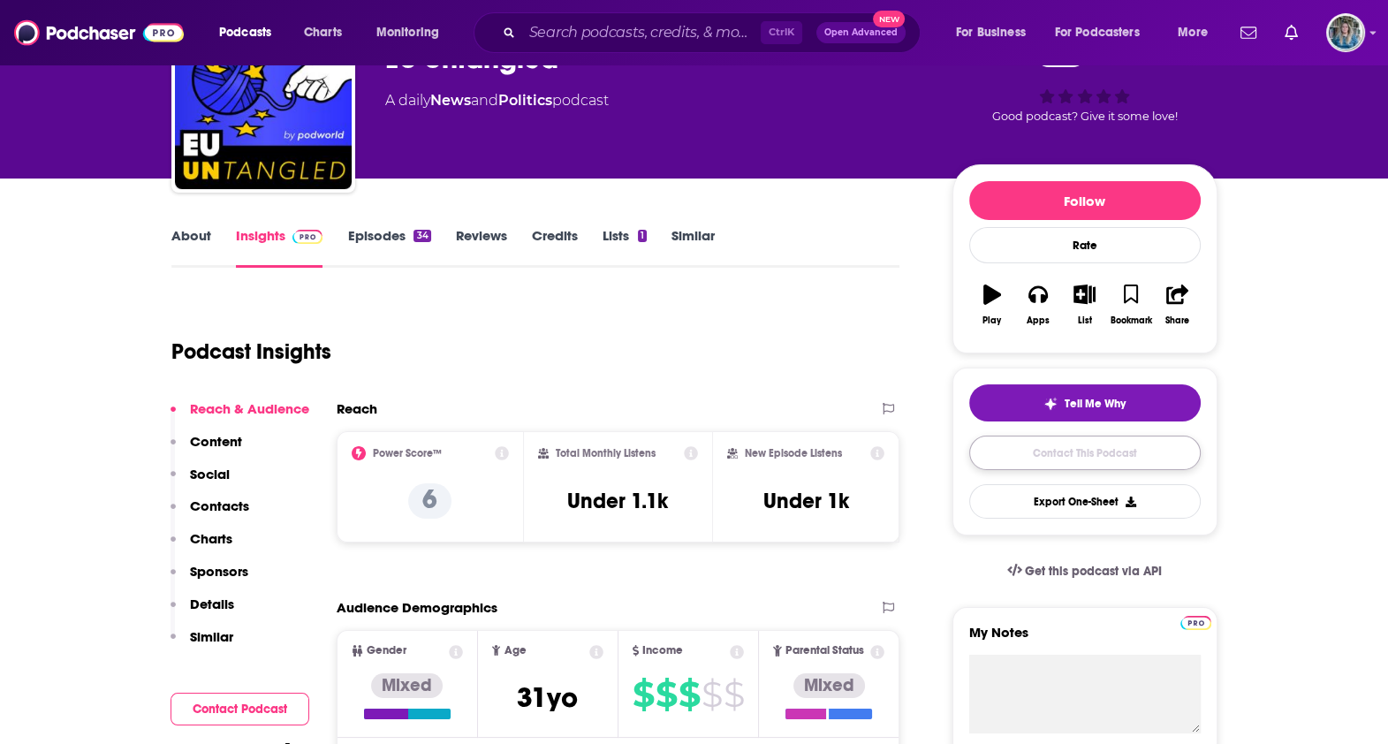
click at [1120, 444] on link "Contact This Podcast" at bounding box center [1085, 453] width 232 height 34
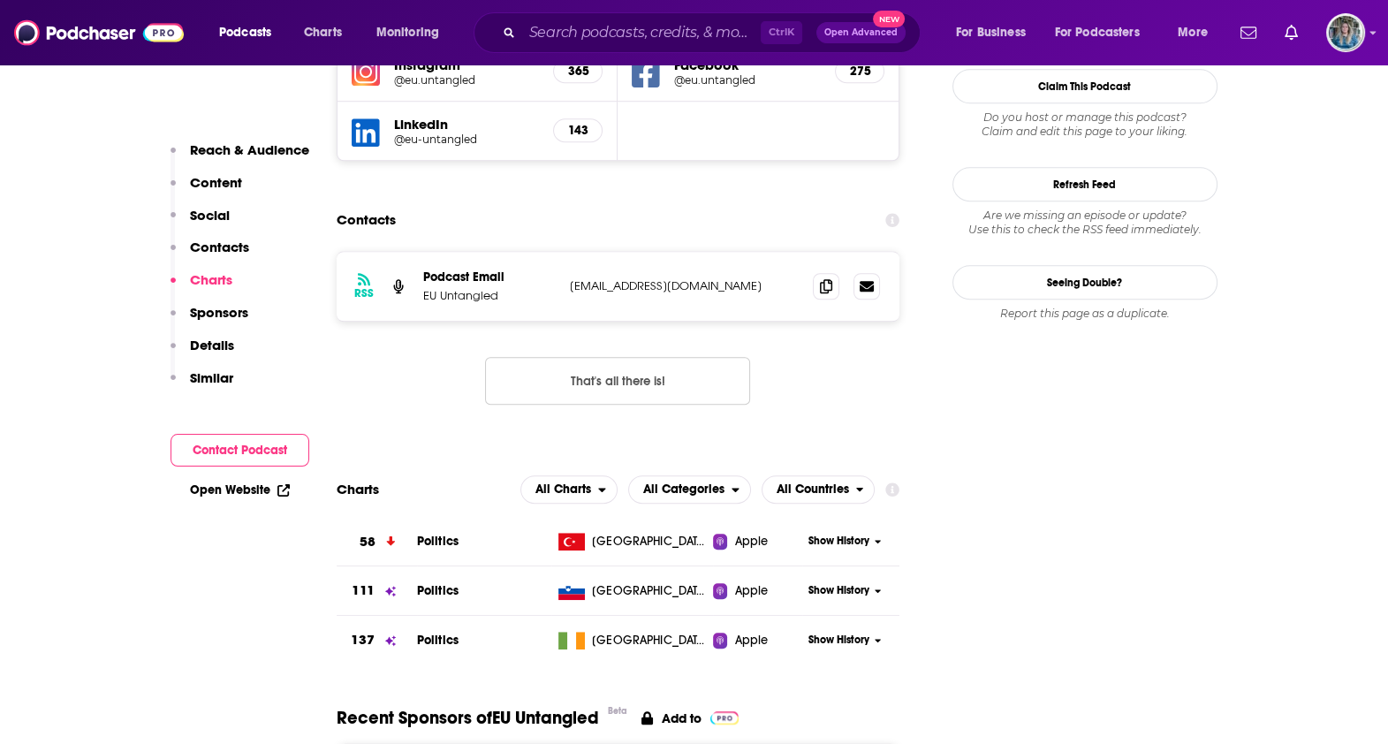
scroll to position [1596, 0]
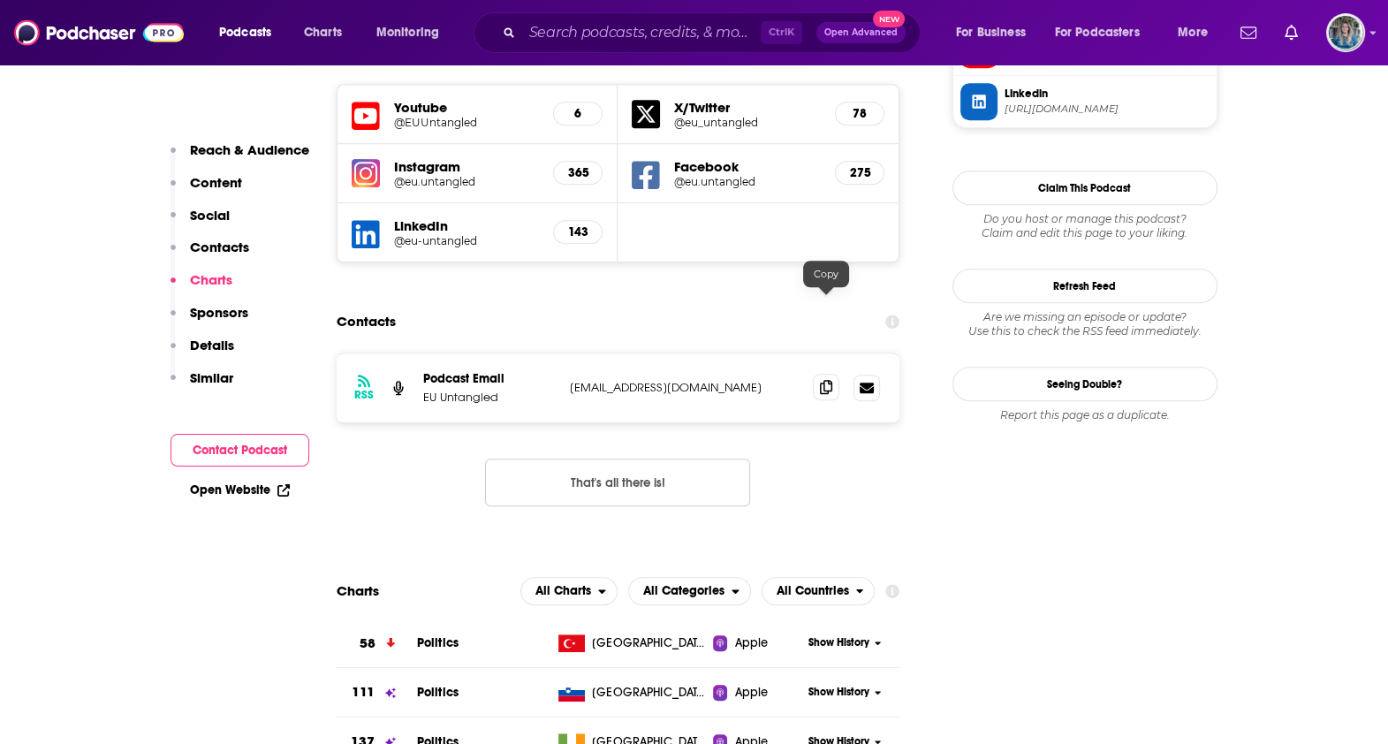
click at [826, 380] on icon at bounding box center [826, 387] width 12 height 14
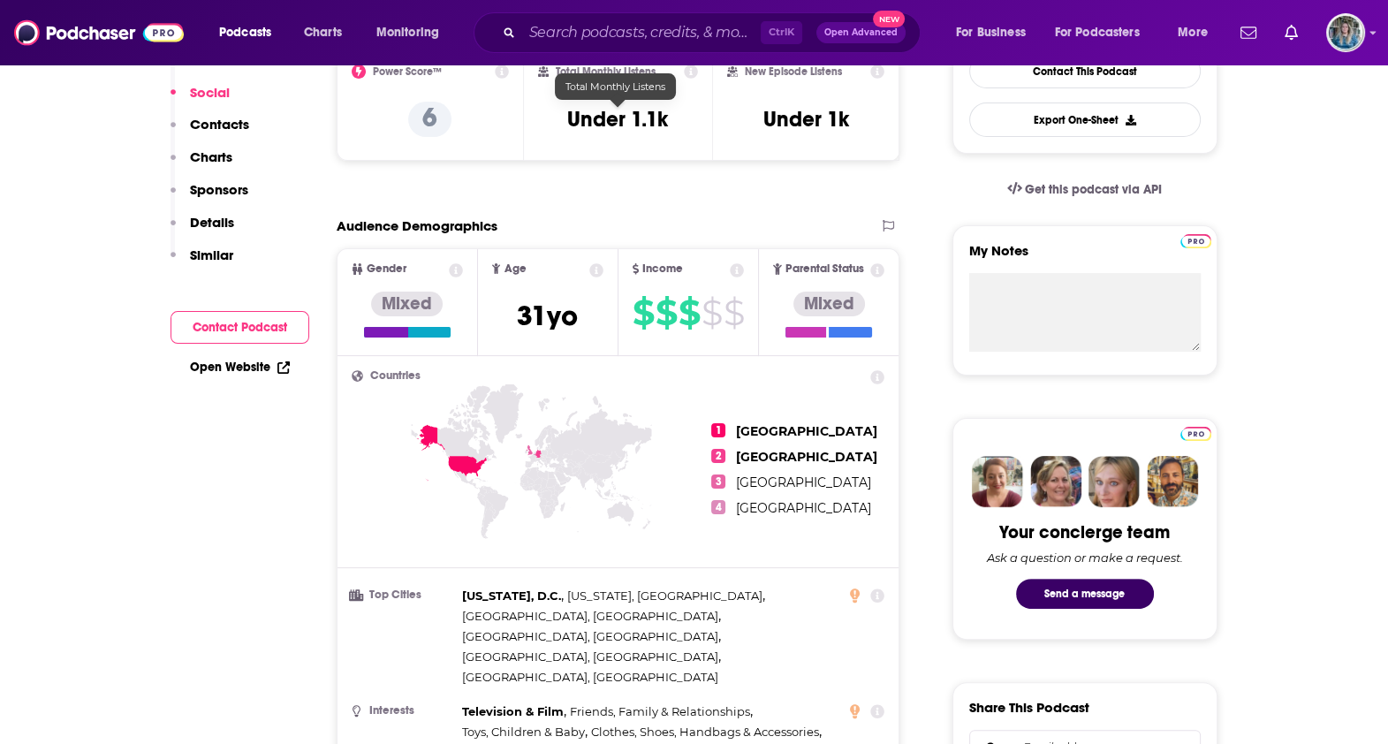
scroll to position [0, 0]
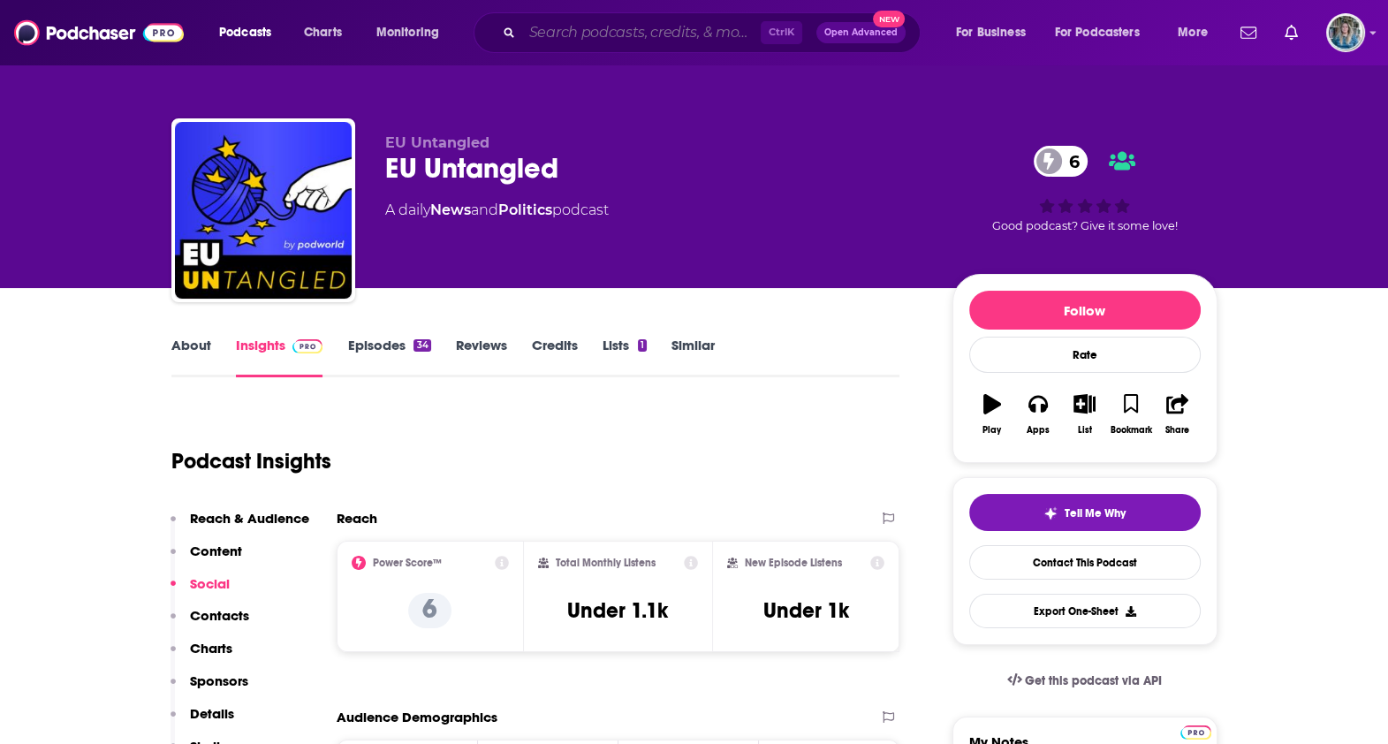
click at [599, 33] on input "Search podcasts, credits, & more..." at bounding box center [641, 33] width 239 height 28
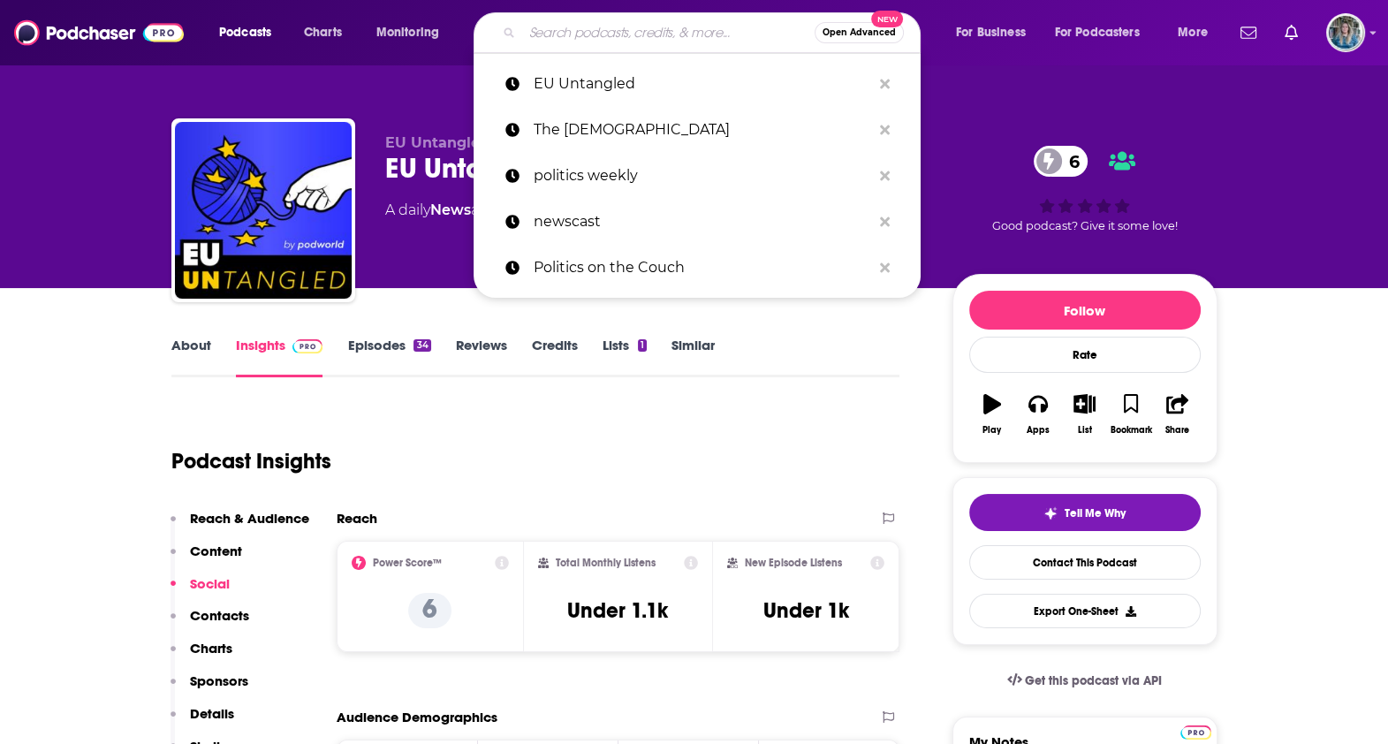
paste input "Transformation of European Politics"
type input "Transformation of European Politics"
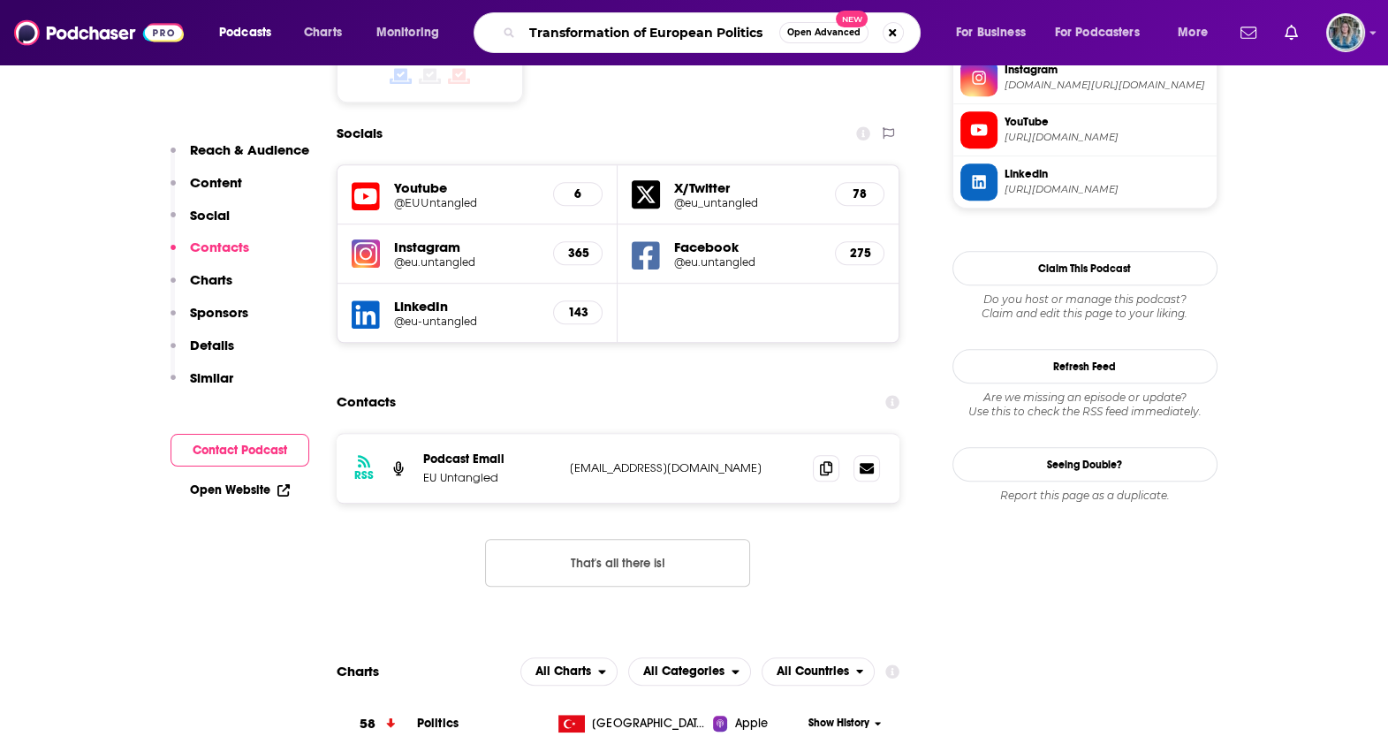
scroll to position [1545, 0]
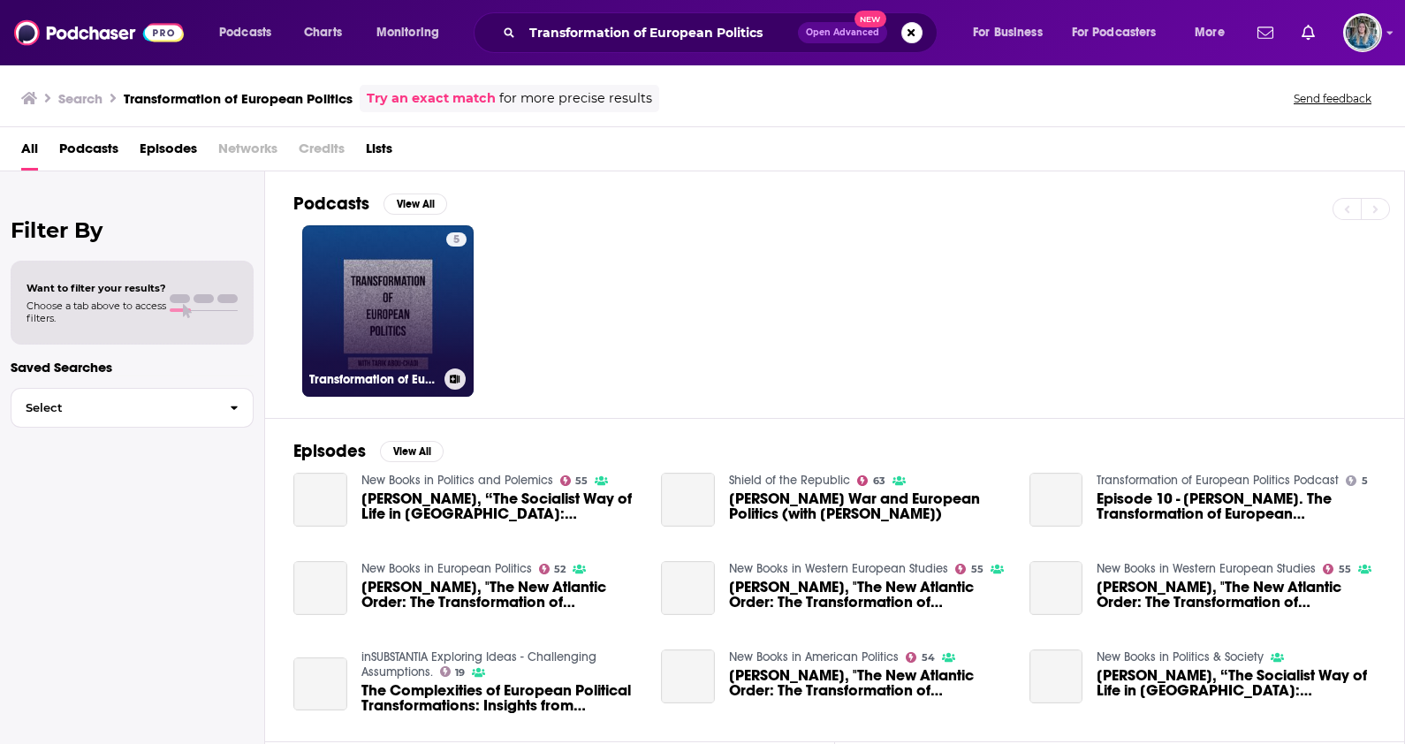
click at [406, 300] on link "5 Transformation of European Politics Podcast" at bounding box center [387, 310] width 171 height 171
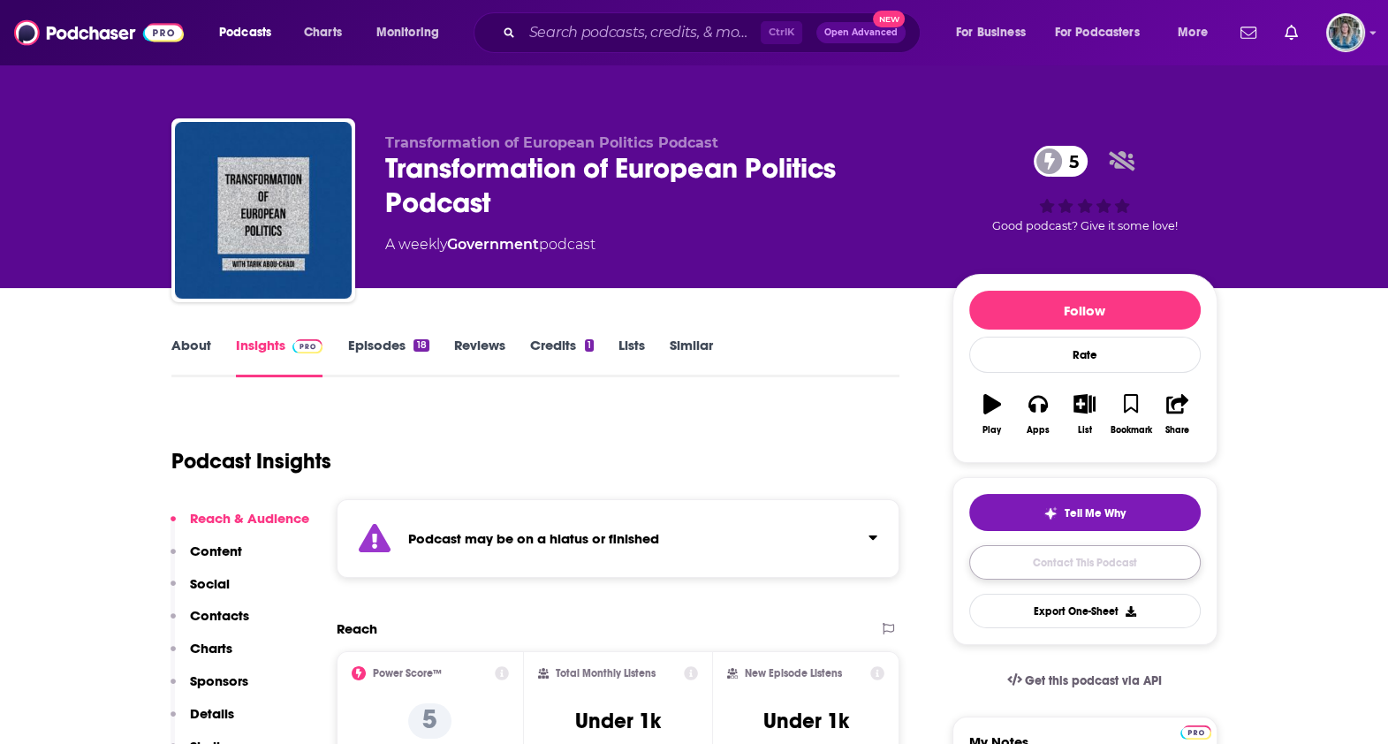
click at [1062, 563] on link "Contact This Podcast" at bounding box center [1085, 562] width 232 height 34
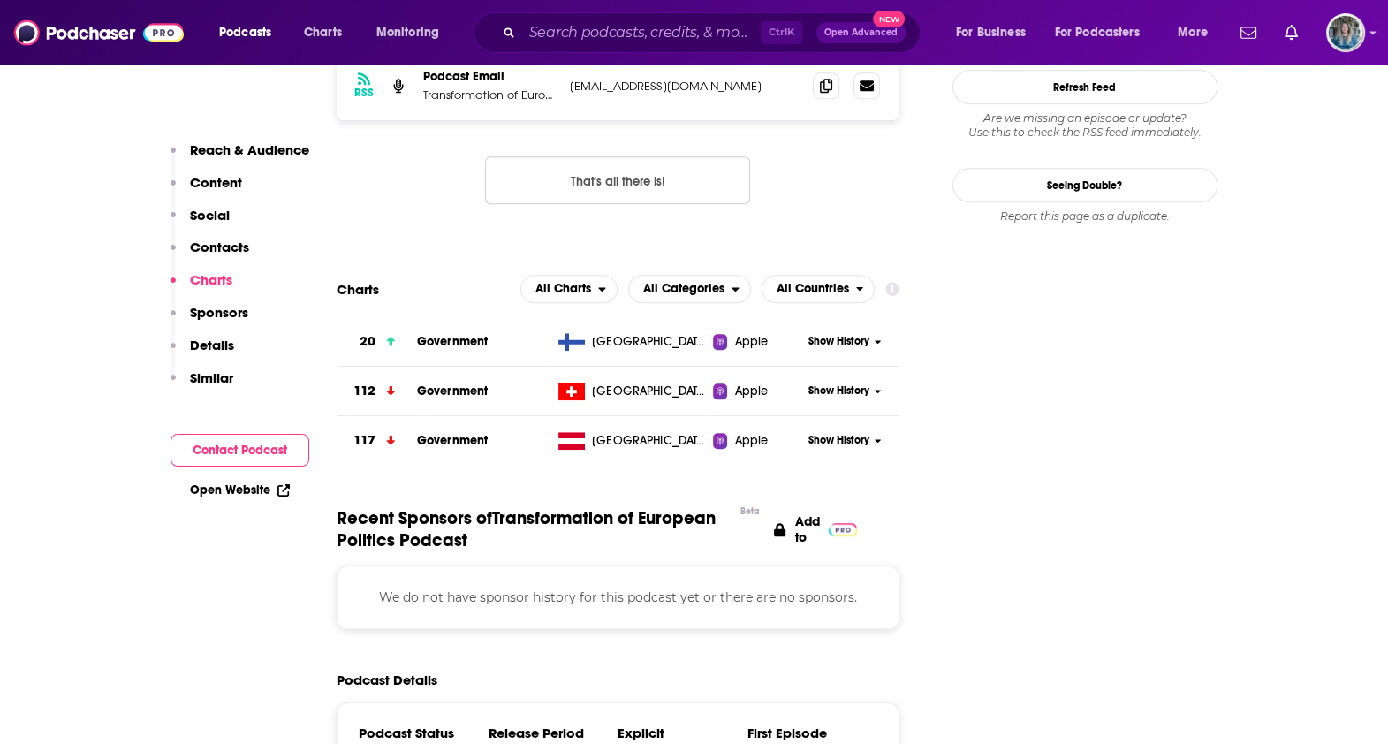
scroll to position [1313, 0]
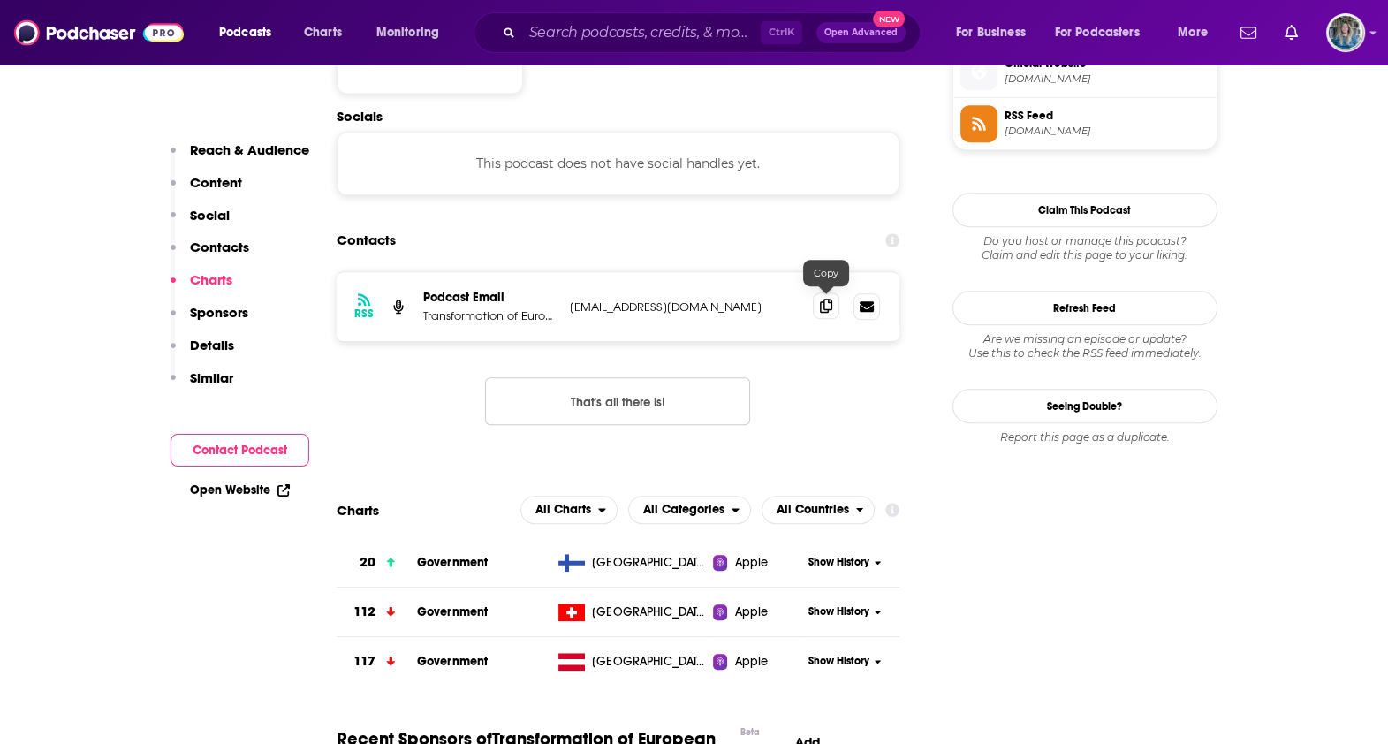
click at [827, 300] on icon at bounding box center [826, 306] width 12 height 14
click at [691, 31] on input "Search podcasts, credits, & more..." at bounding box center [641, 33] width 239 height 28
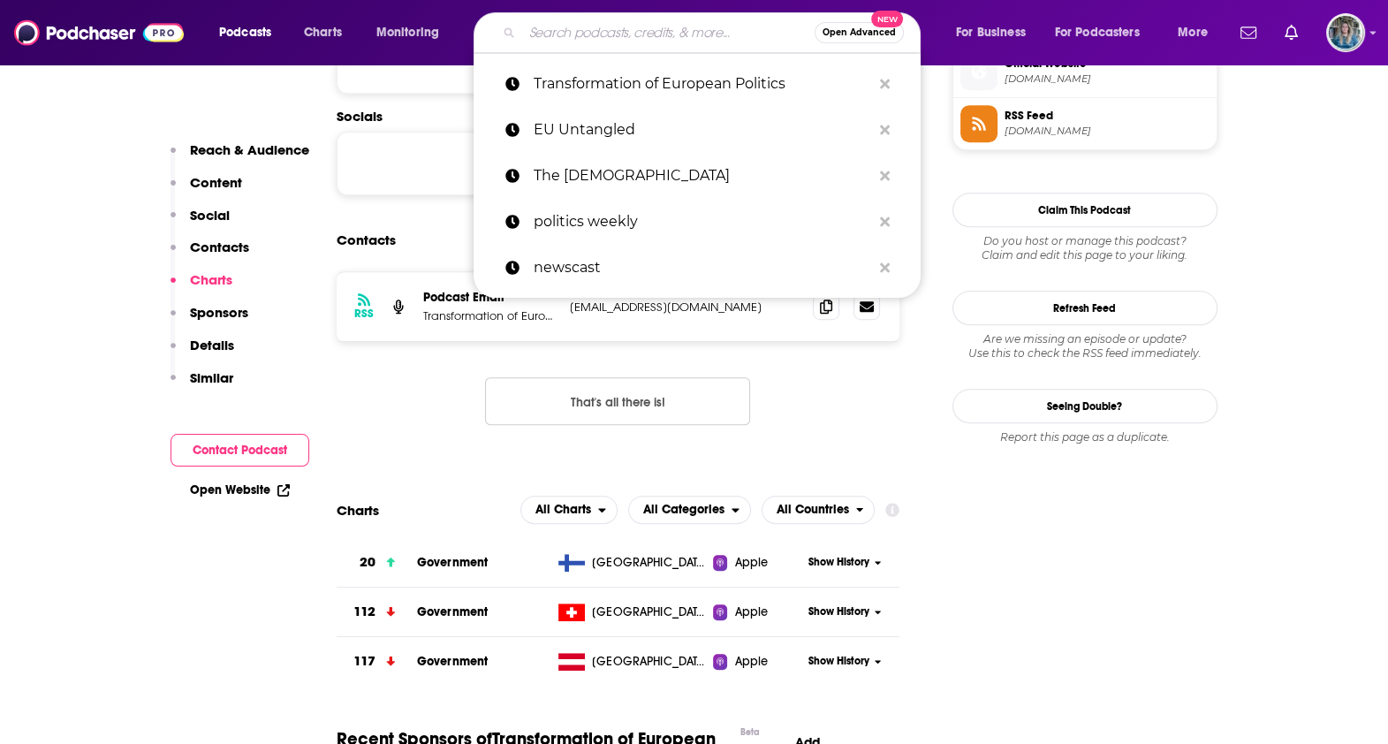
paste input "Eurointelligence"
type input "Eurointelligence"
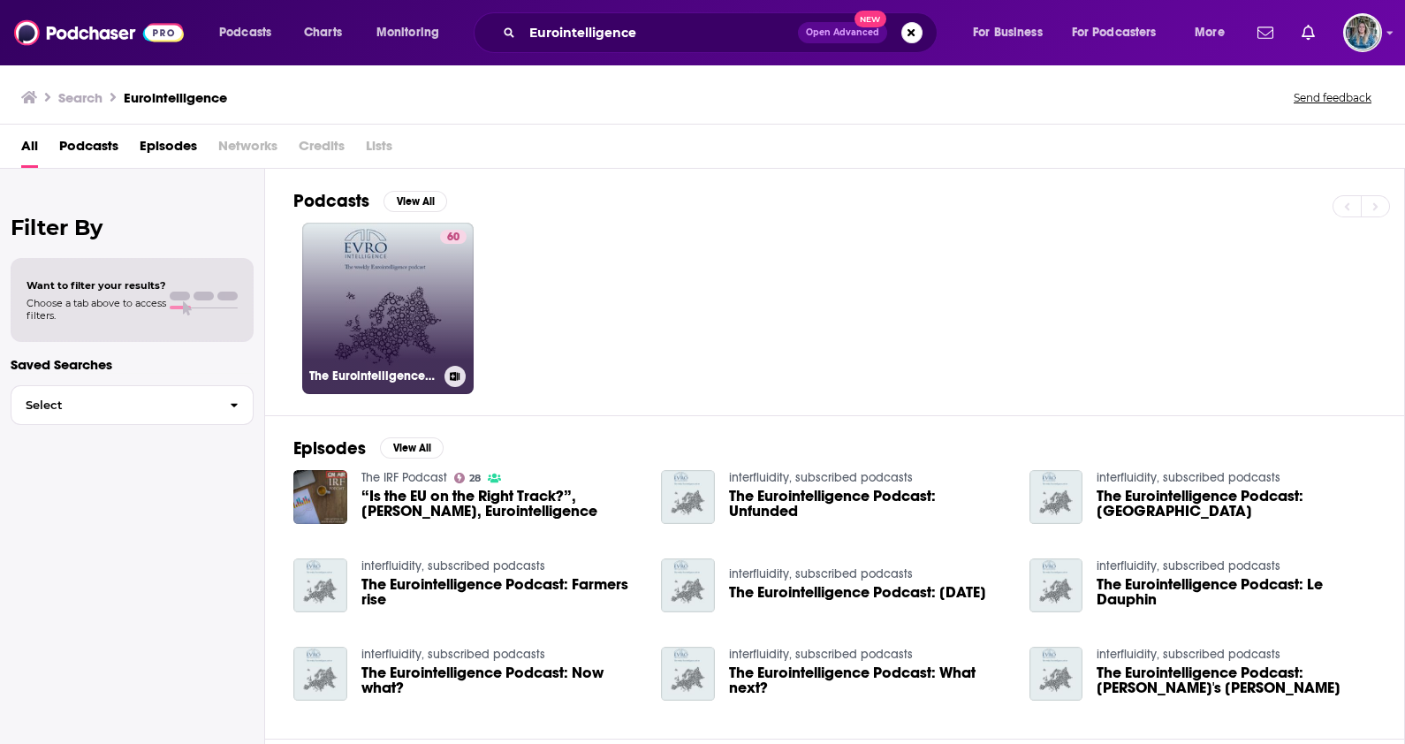
click at [307, 323] on link "60 The Eurointelligence Podcast" at bounding box center [387, 308] width 171 height 171
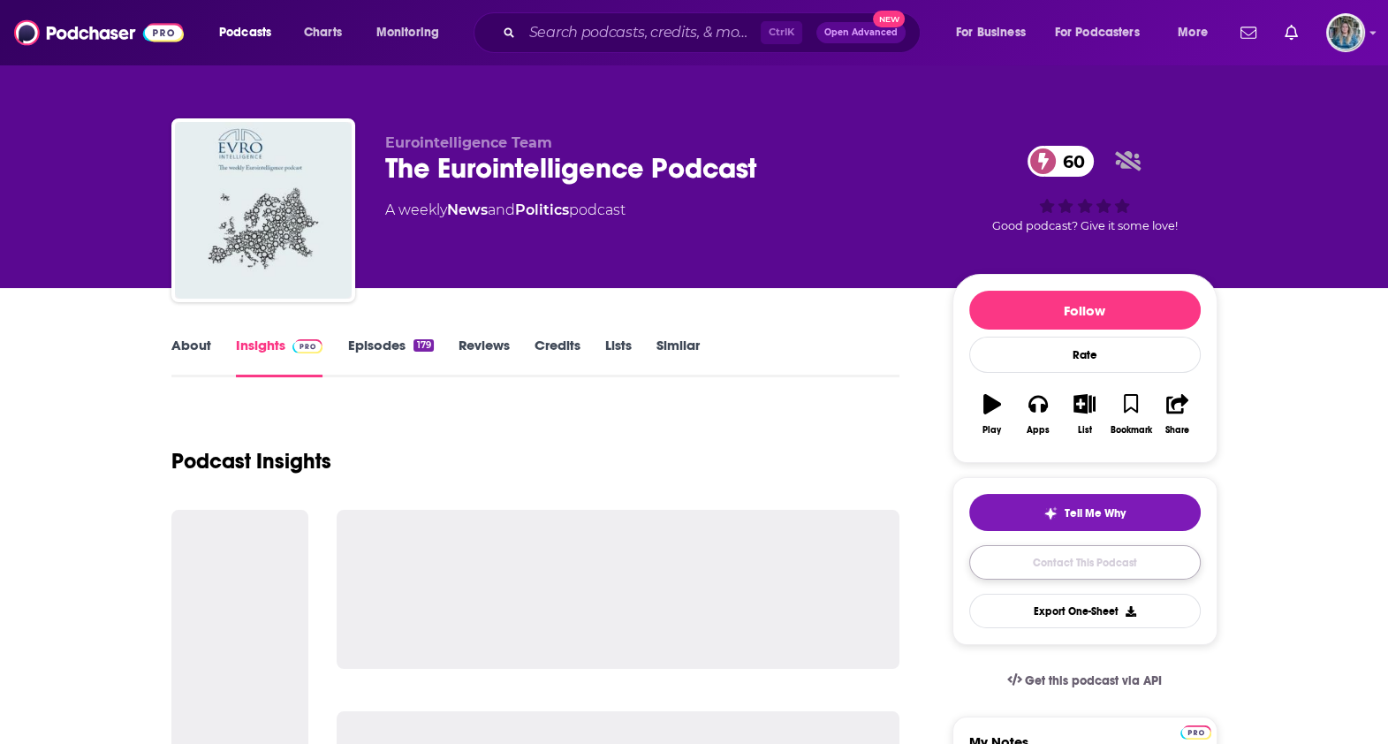
click at [1065, 555] on link "Contact This Podcast" at bounding box center [1085, 562] width 232 height 34
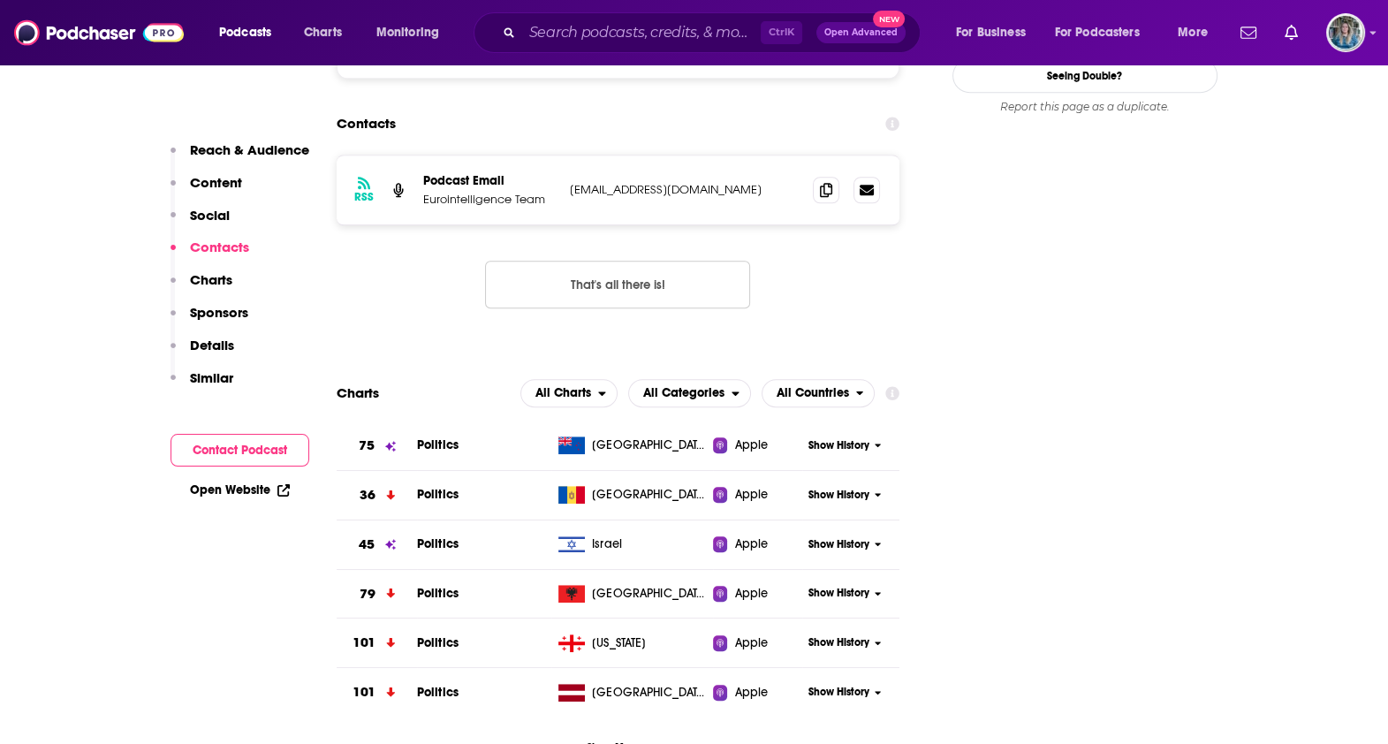
scroll to position [1202, 0]
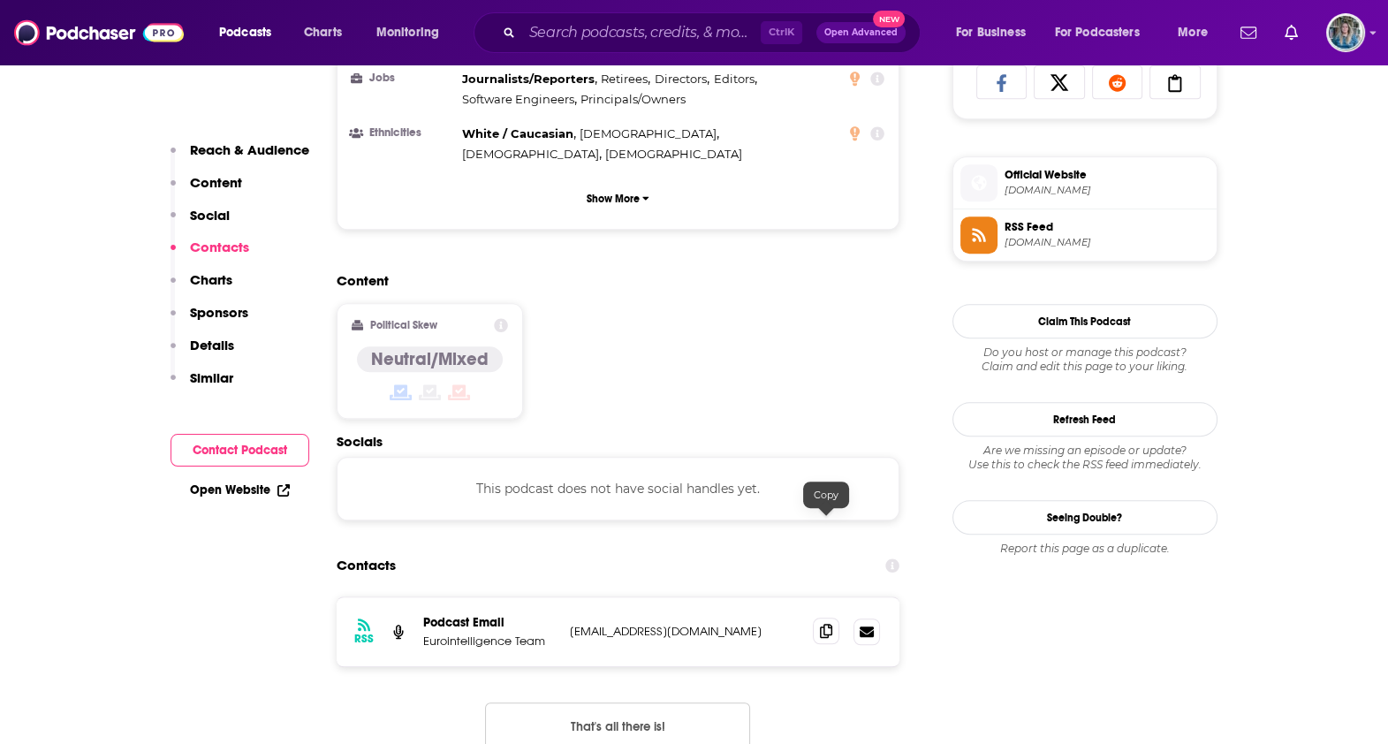
click at [833, 618] on span at bounding box center [826, 631] width 27 height 27
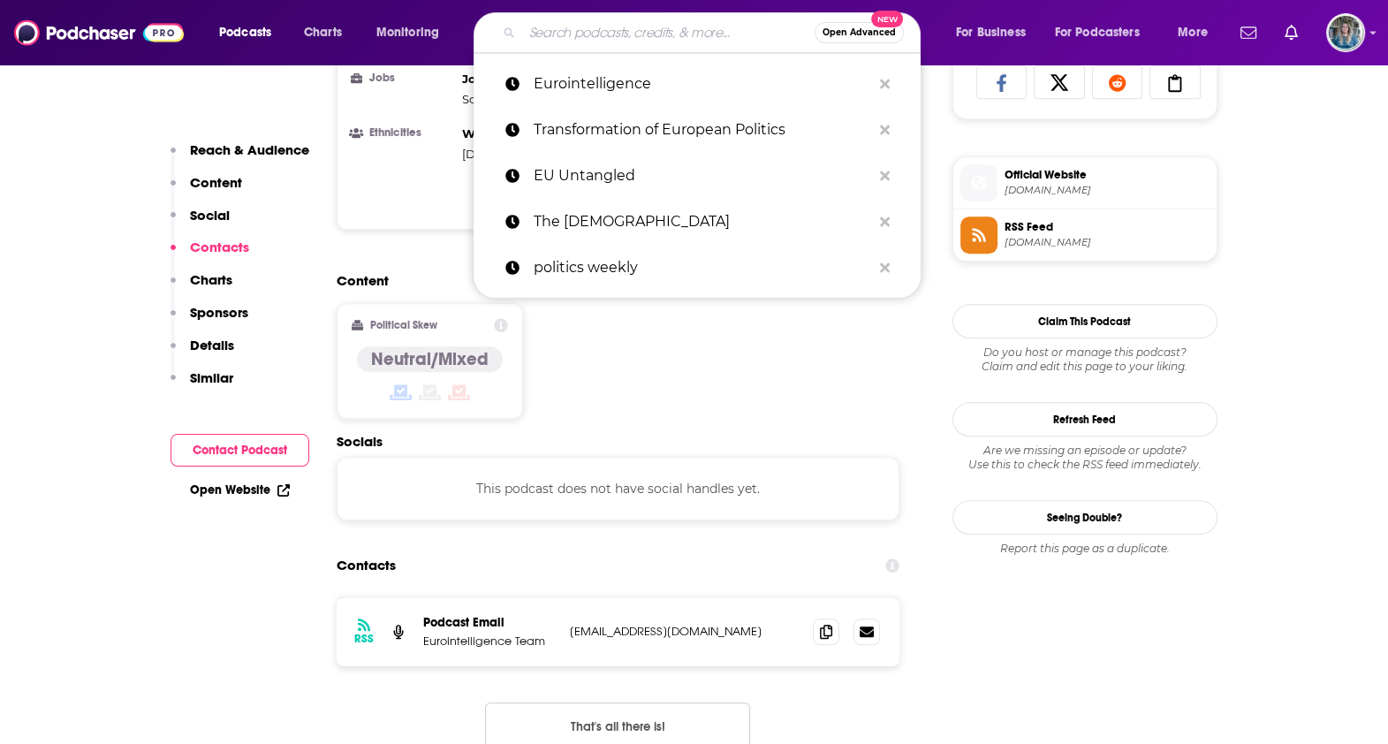
click at [650, 31] on input "Search podcasts, credits, & more..." at bounding box center [668, 33] width 292 height 28
paste input "The Rest is Politics"
type input "The Rest is Politics"
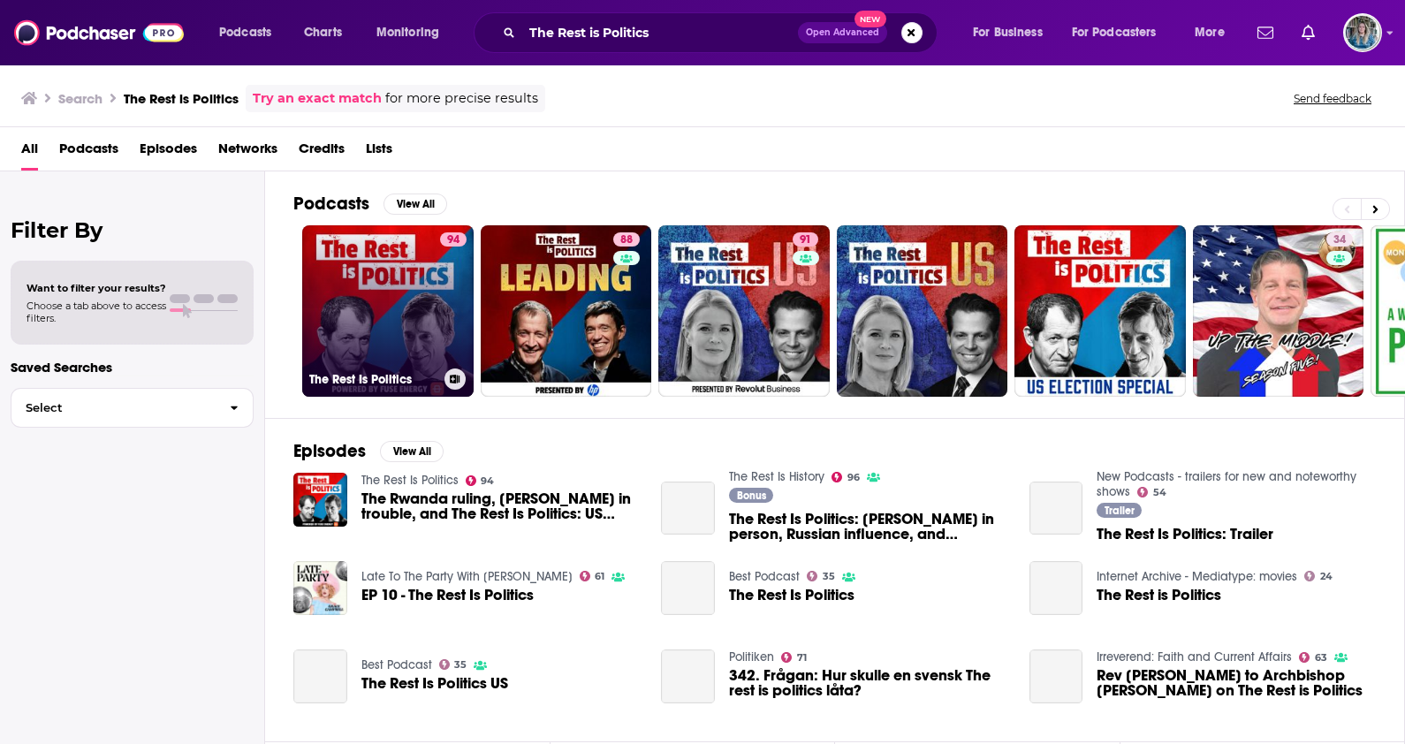
click at [347, 380] on h3 "The Rest Is Politics" at bounding box center [373, 379] width 128 height 15
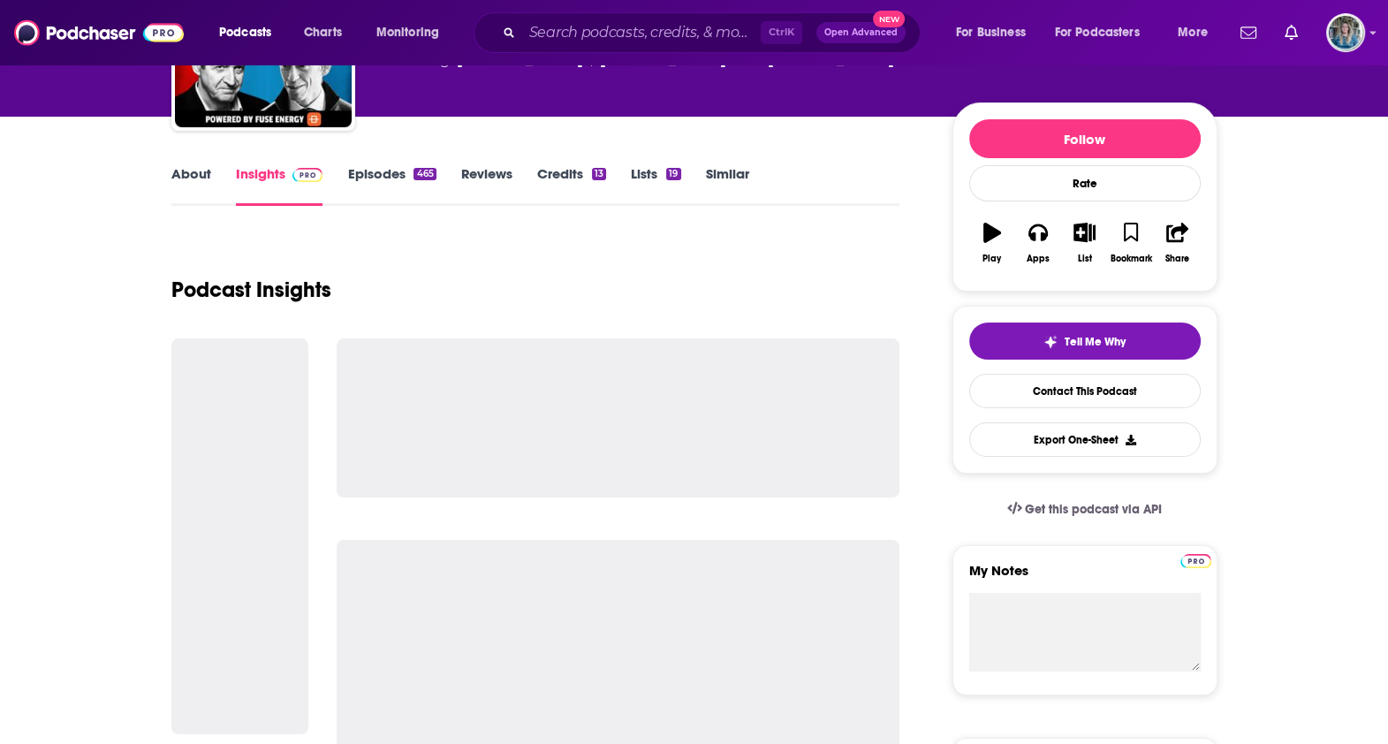
scroll to position [220, 0]
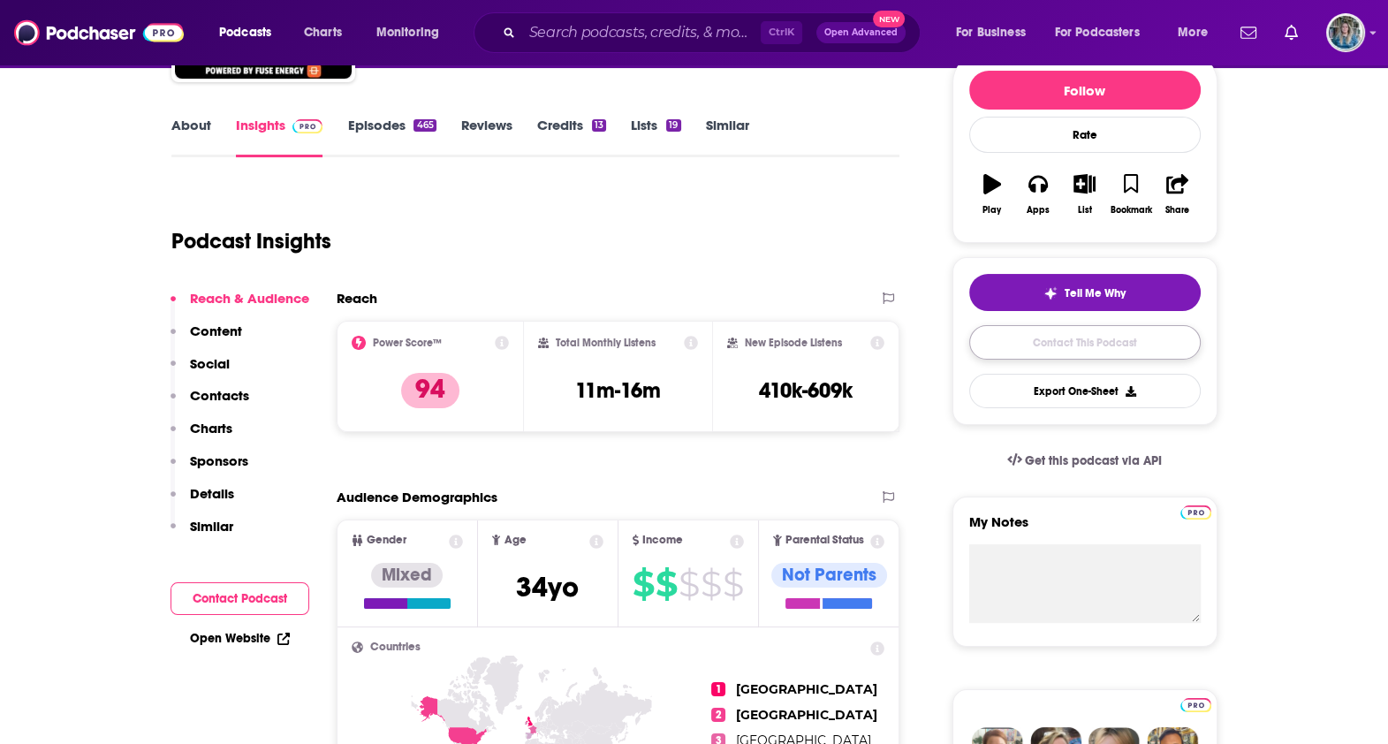
click at [1104, 341] on link "Contact This Podcast" at bounding box center [1085, 342] width 232 height 34
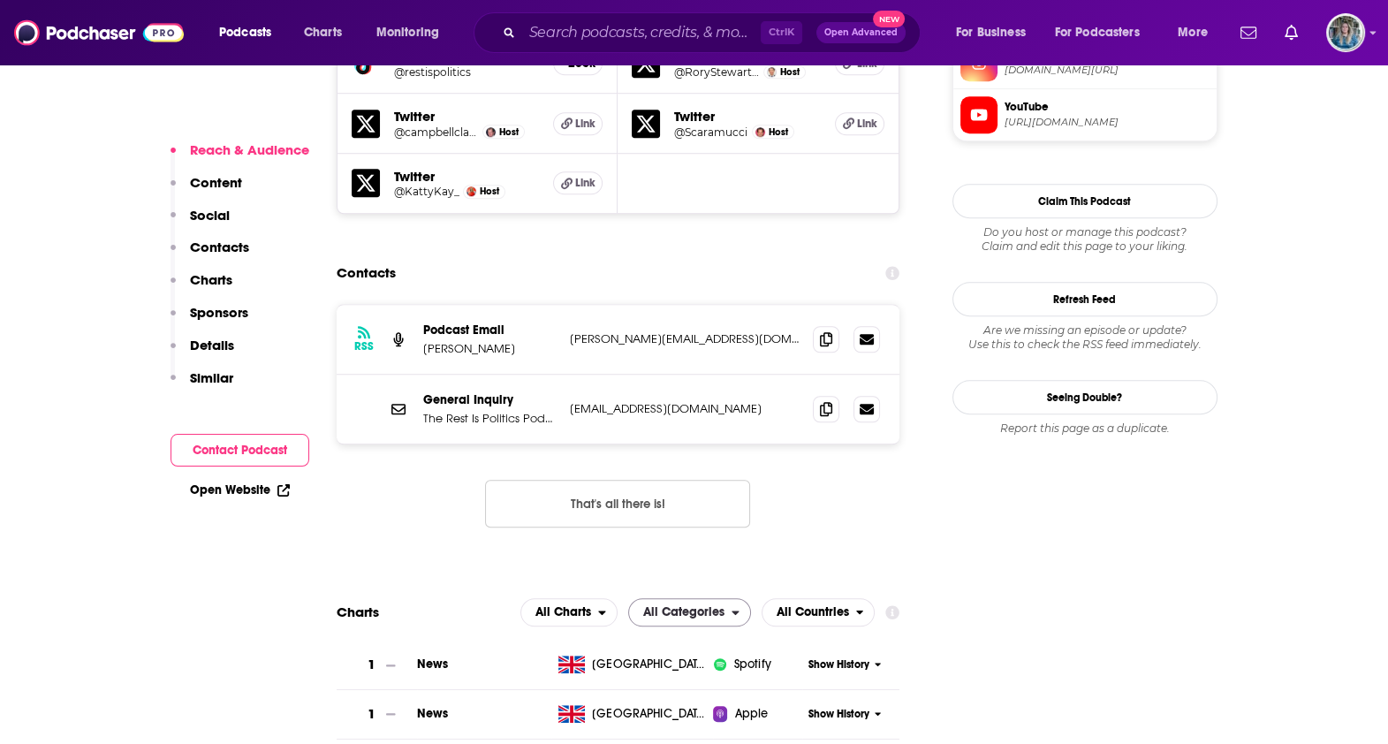
scroll to position [1696, 0]
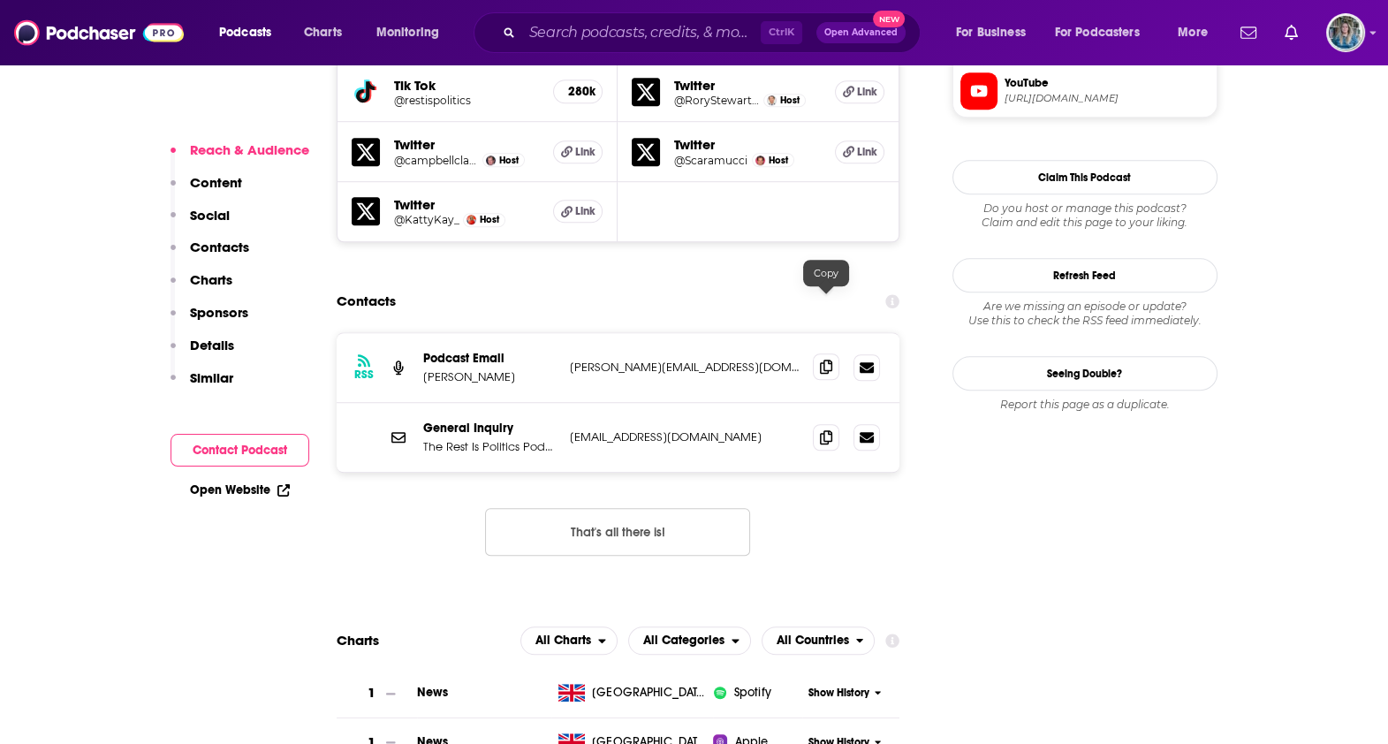
click at [820, 360] on icon at bounding box center [826, 367] width 12 height 14
drag, startPoint x: 834, startPoint y: 380, endPoint x: 835, endPoint y: 391, distance: 11.5
click at [831, 424] on span at bounding box center [826, 437] width 27 height 27
click at [687, 37] on input "Search podcasts, credits, & more..." at bounding box center [641, 33] width 239 height 28
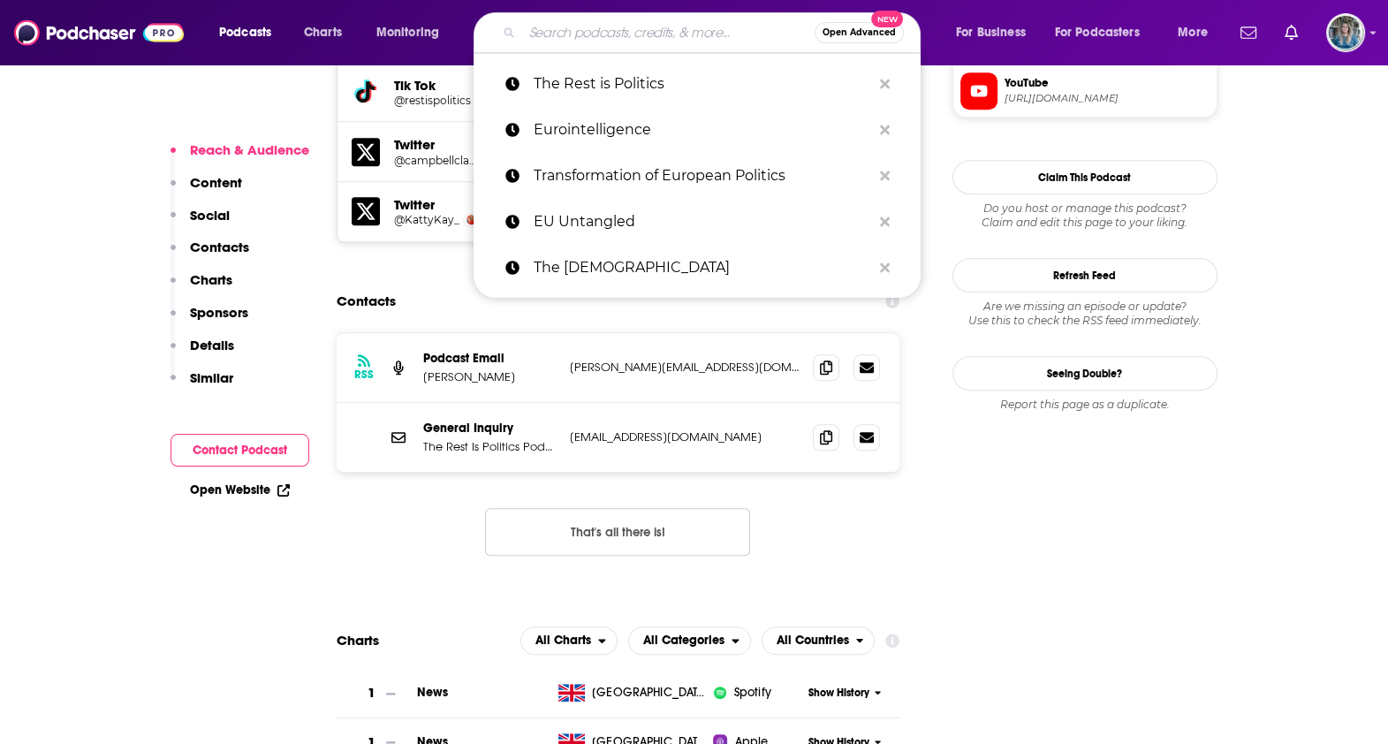
paste input "The News Agents"
type input "The News Agents"
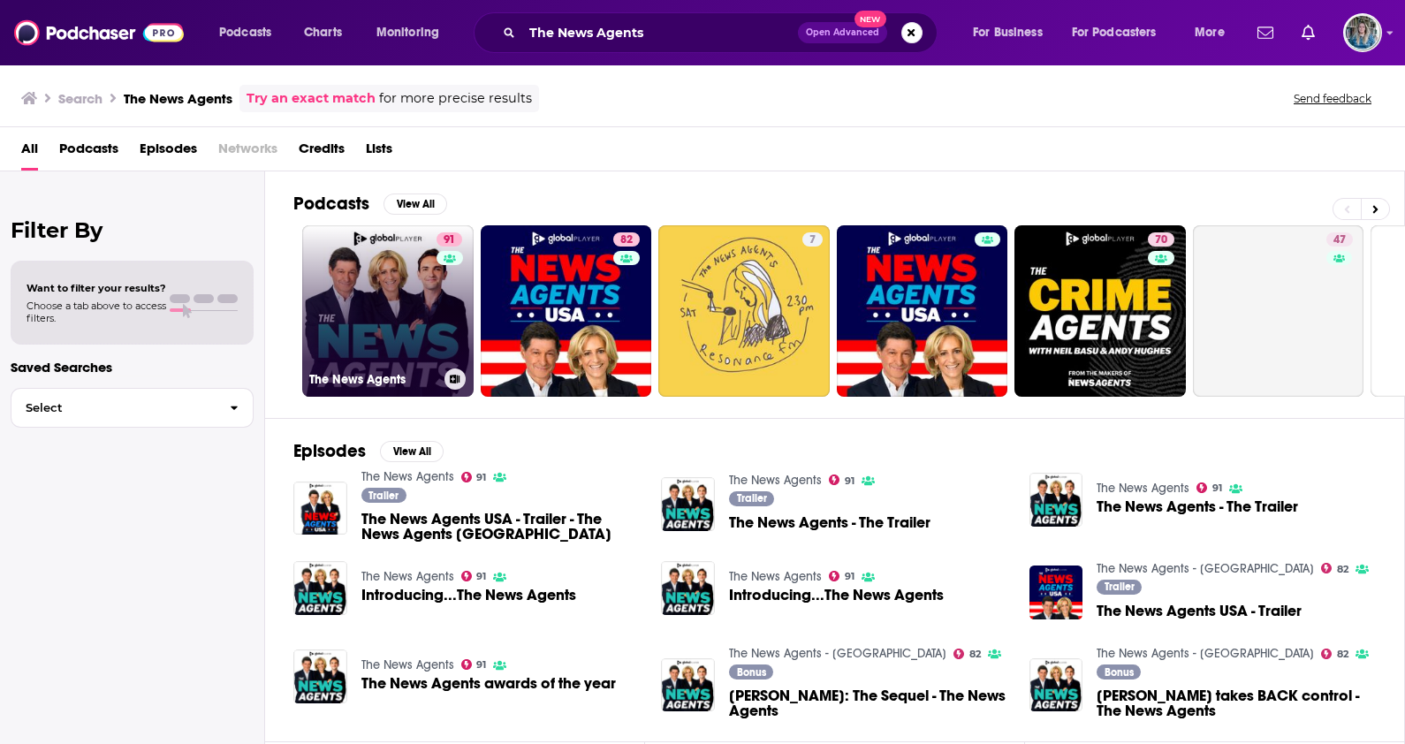
click at [402, 323] on link "91 The News Agents" at bounding box center [387, 310] width 171 height 171
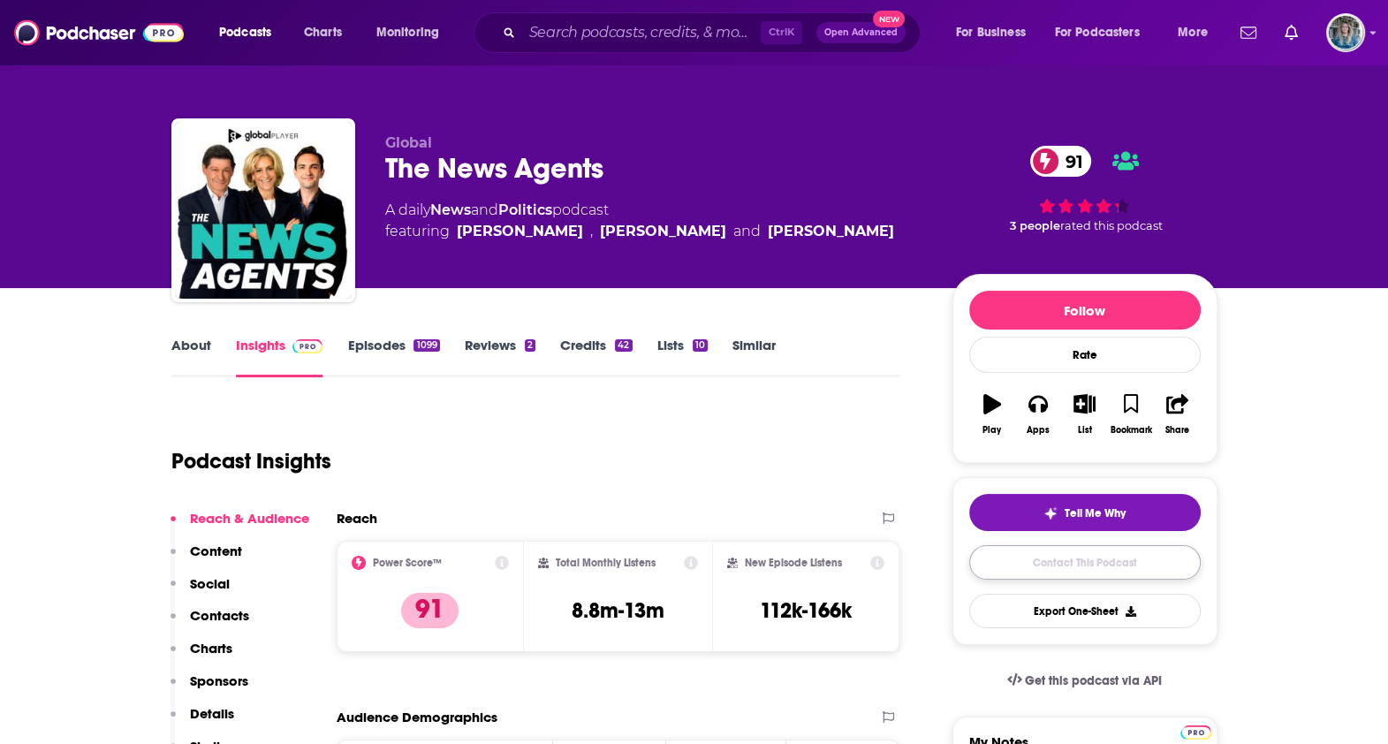
drag, startPoint x: 1055, startPoint y: 565, endPoint x: 1021, endPoint y: 559, distance: 34.0
click at [1054, 565] on link "Contact This Podcast" at bounding box center [1085, 562] width 232 height 34
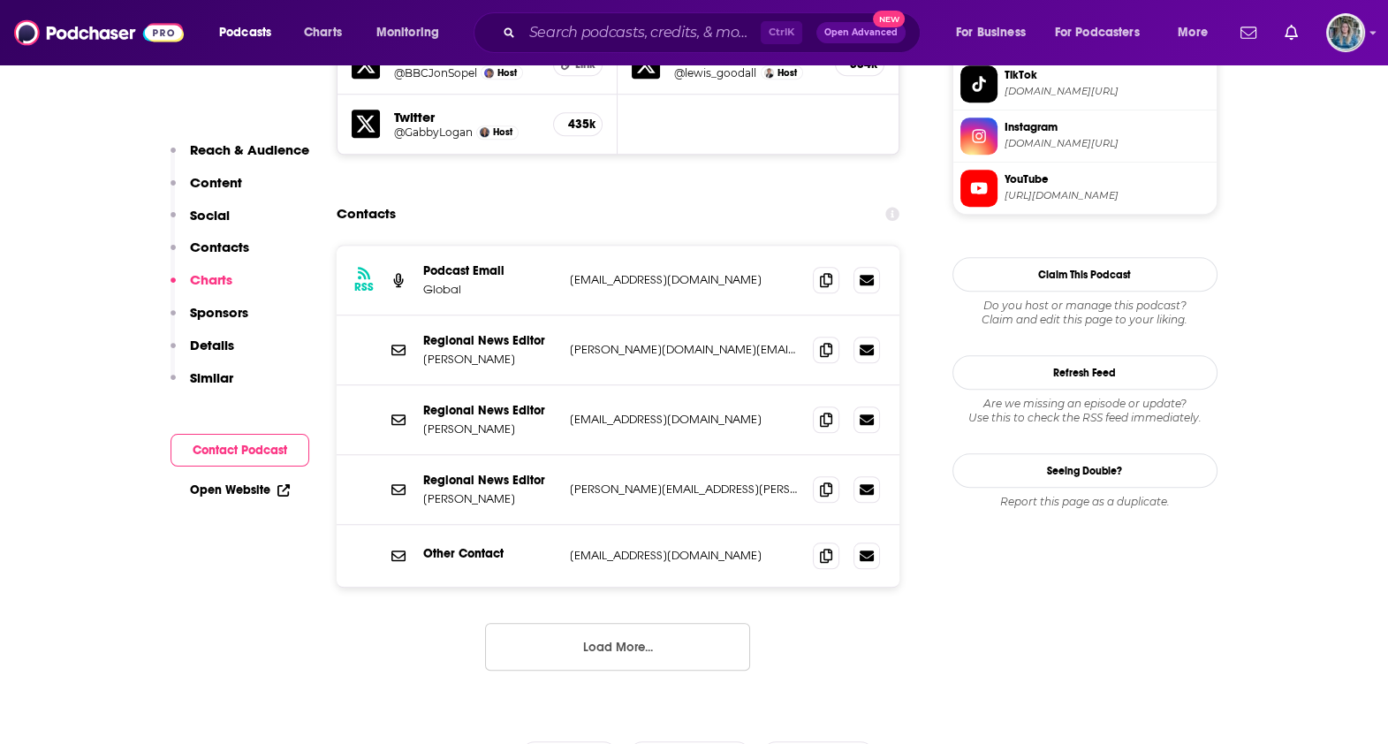
scroll to position [1806, 0]
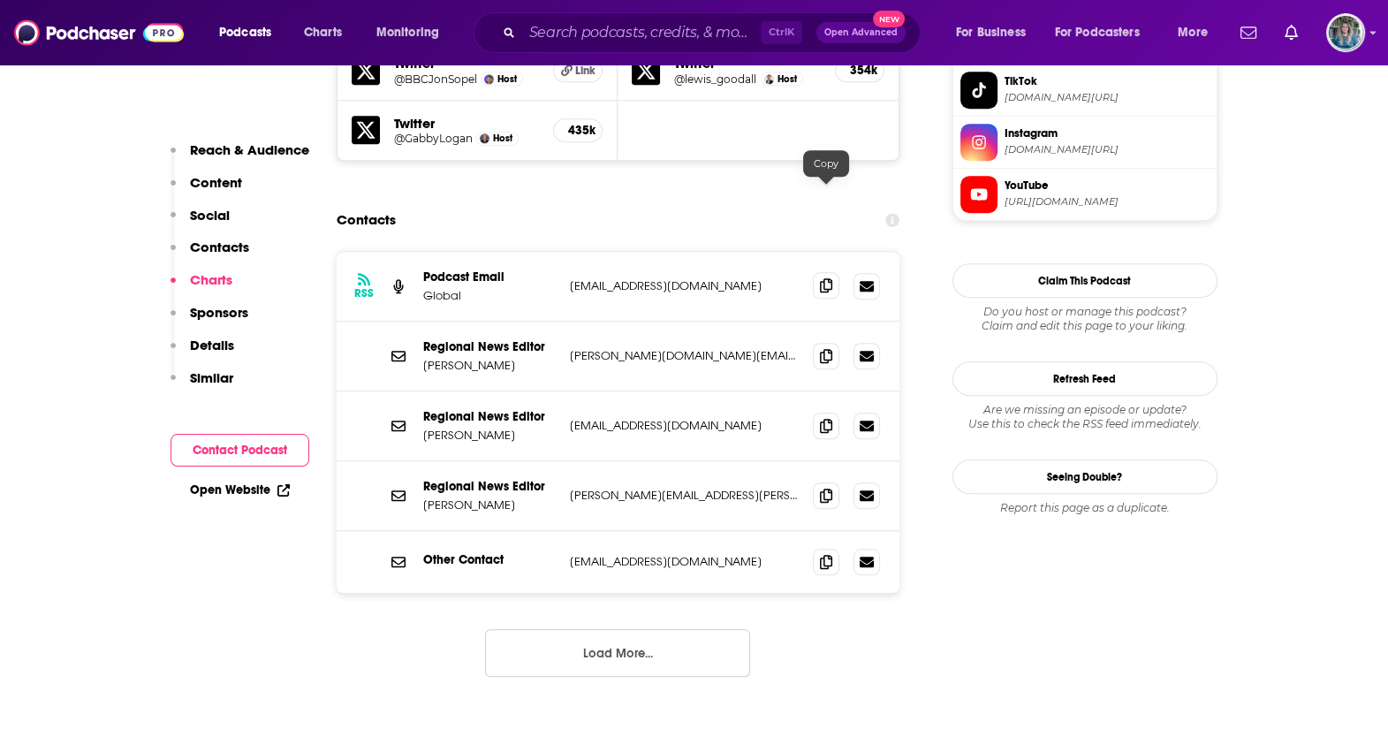
click at [825, 278] on icon at bounding box center [826, 285] width 12 height 14
click at [825, 418] on icon at bounding box center [826, 425] width 12 height 14
click at [828, 418] on icon at bounding box center [826, 425] width 12 height 14
click at [826, 348] on icon at bounding box center [826, 355] width 12 height 14
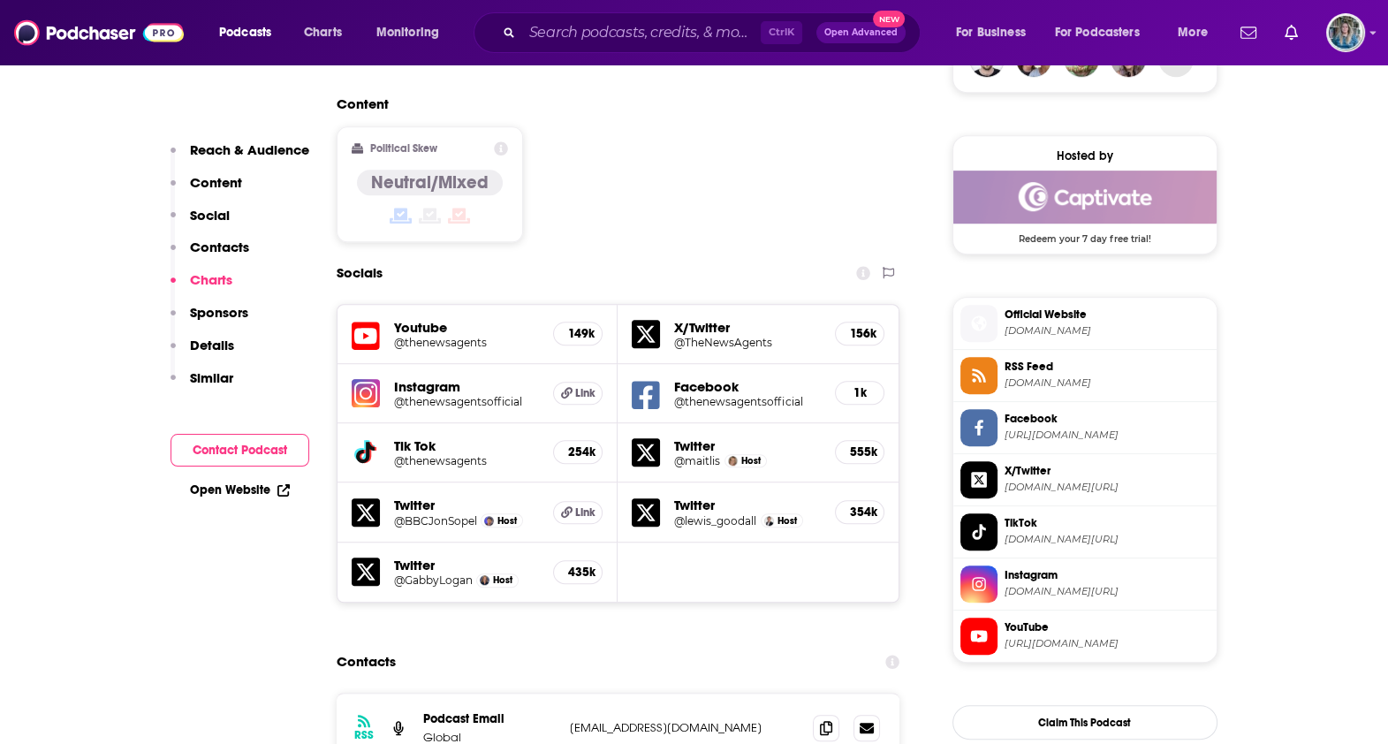
scroll to position [923, 0]
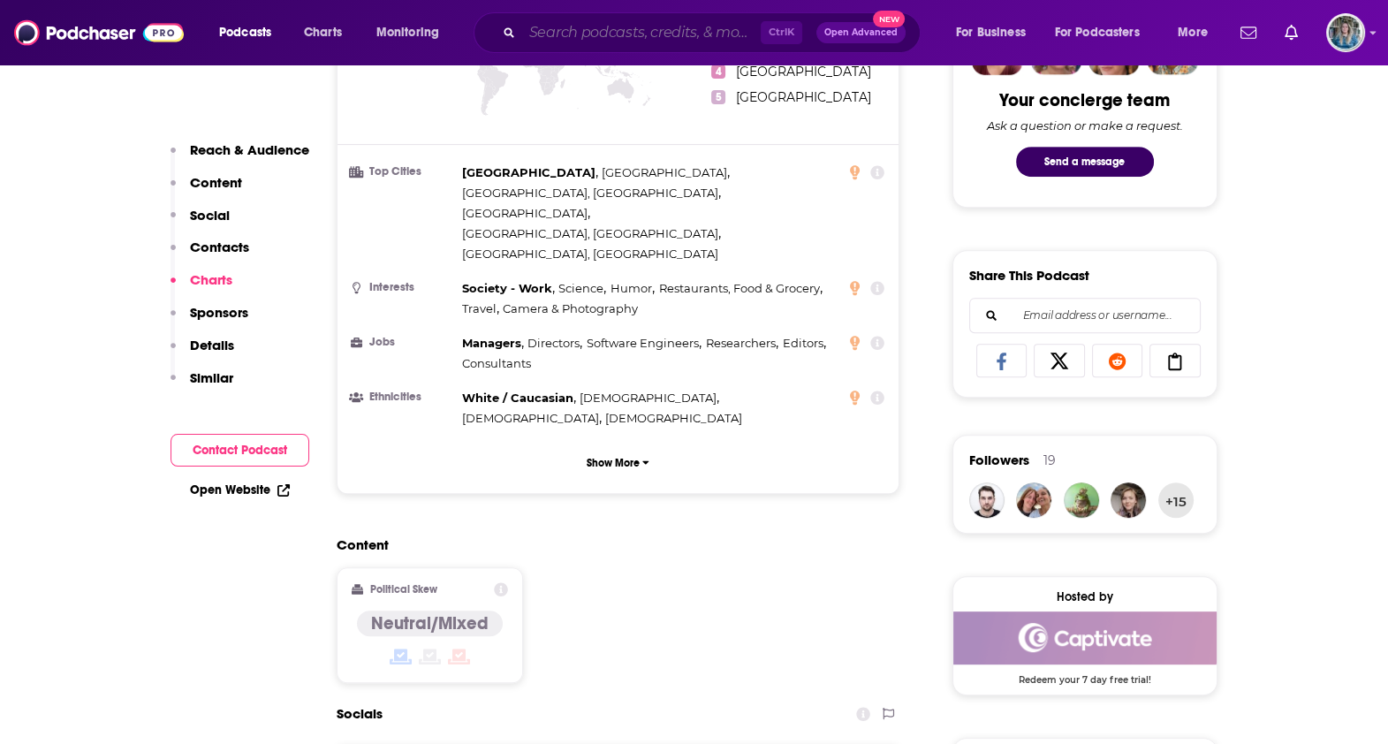
click at [591, 23] on input "Search podcasts, credits, & more..." at bounding box center [641, 33] width 239 height 28
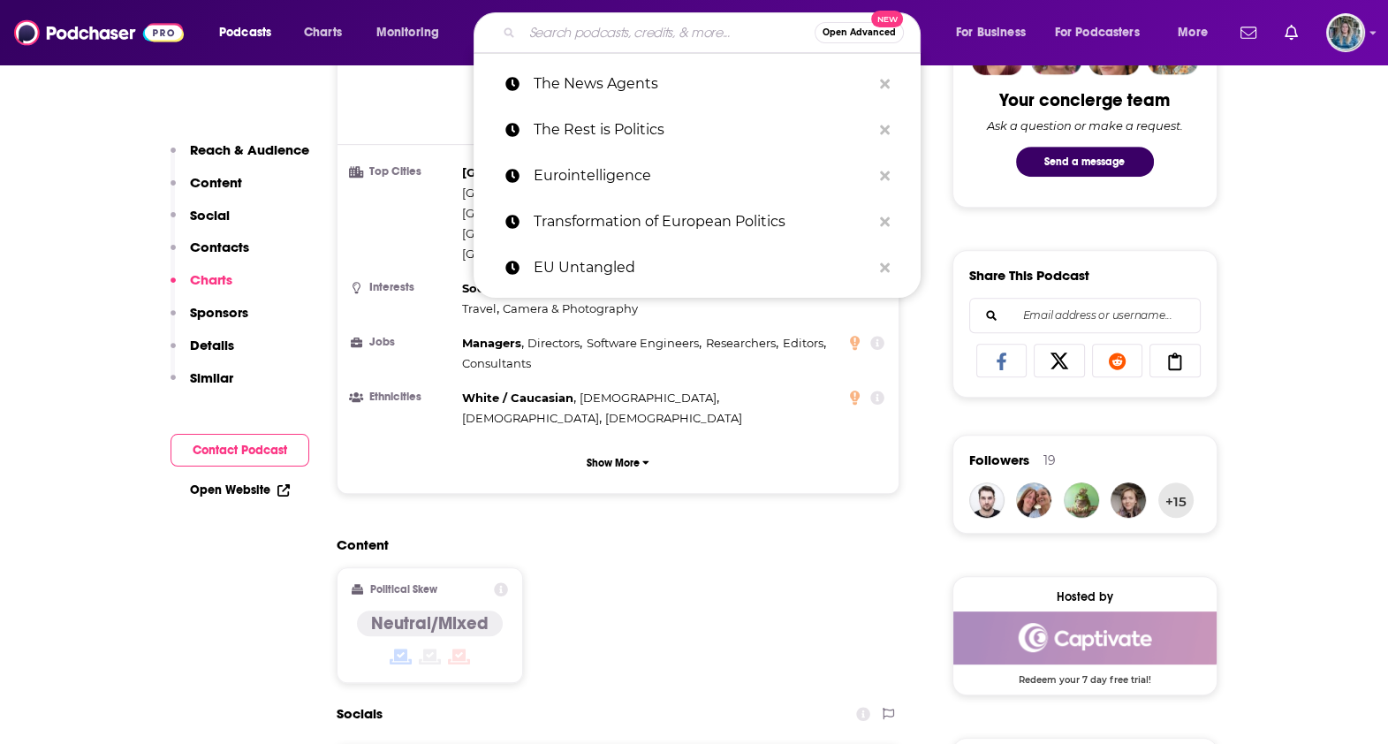
paste input "Global Economy Podcast"
type input "Global Economy Podcast"
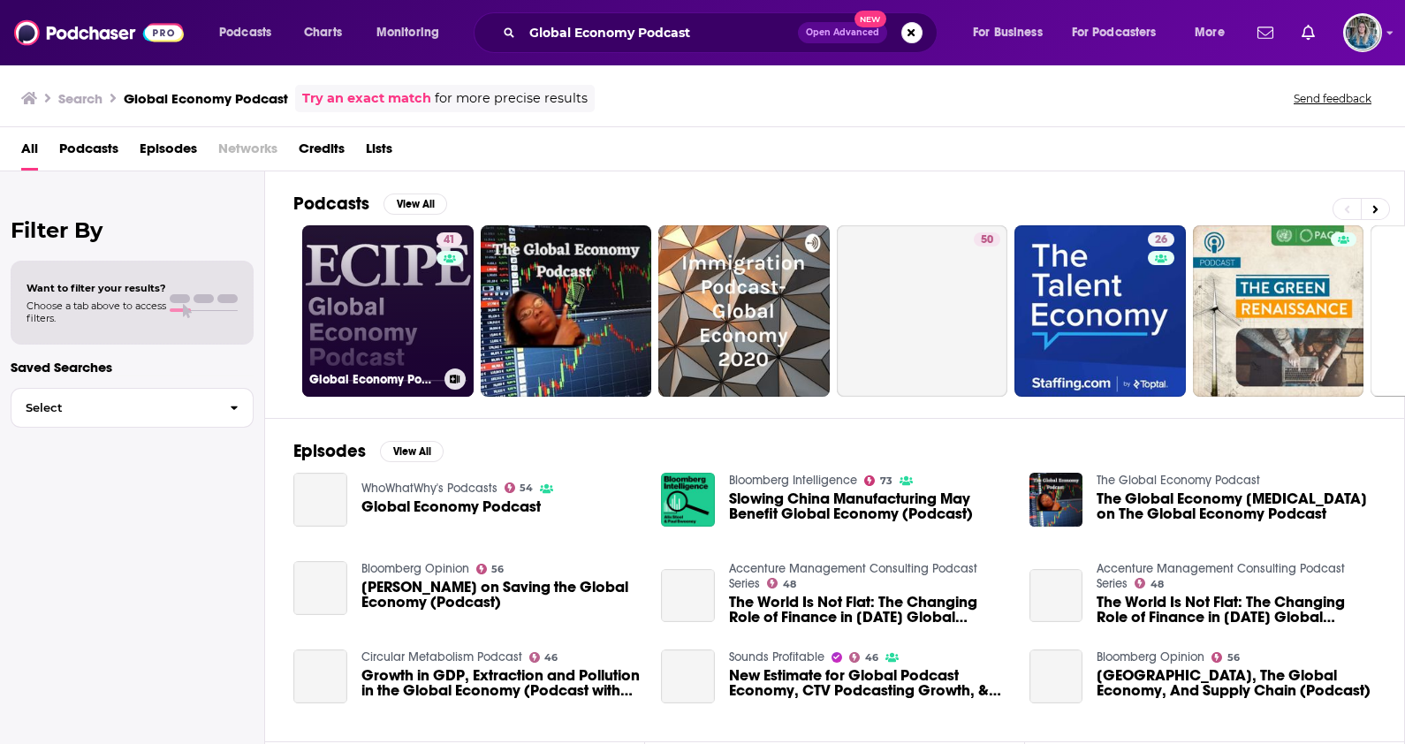
click at [336, 375] on h3 "Global Economy Podcast" at bounding box center [373, 379] width 128 height 15
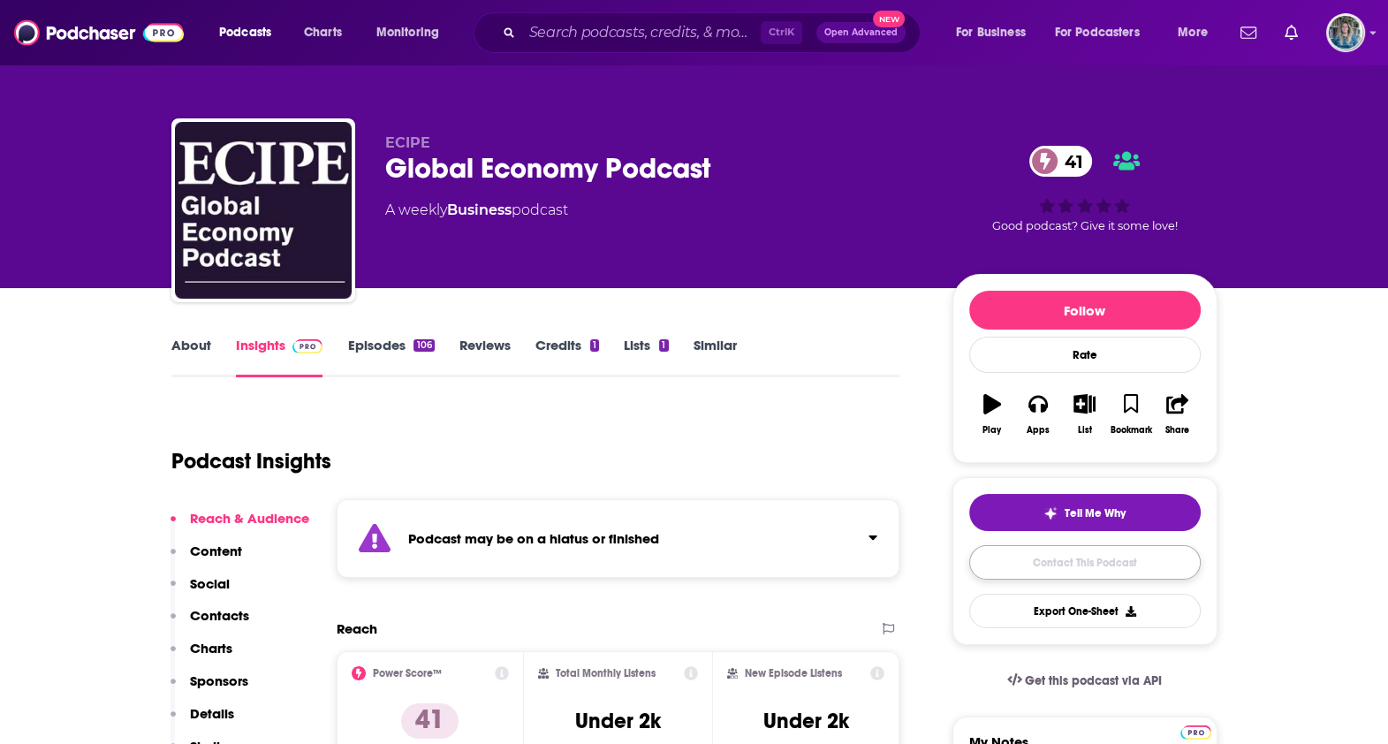
click at [1113, 557] on link "Contact This Podcast" at bounding box center [1085, 562] width 232 height 34
